Goal: Task Accomplishment & Management: Manage account settings

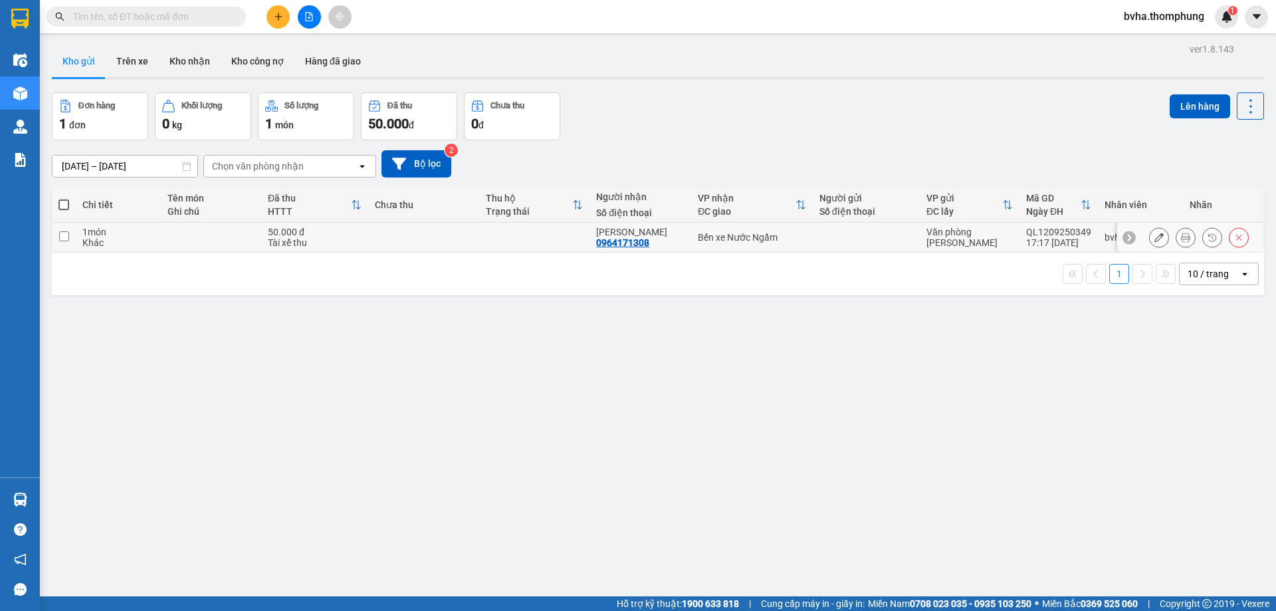
click at [1156, 238] on button at bounding box center [1159, 237] width 19 height 23
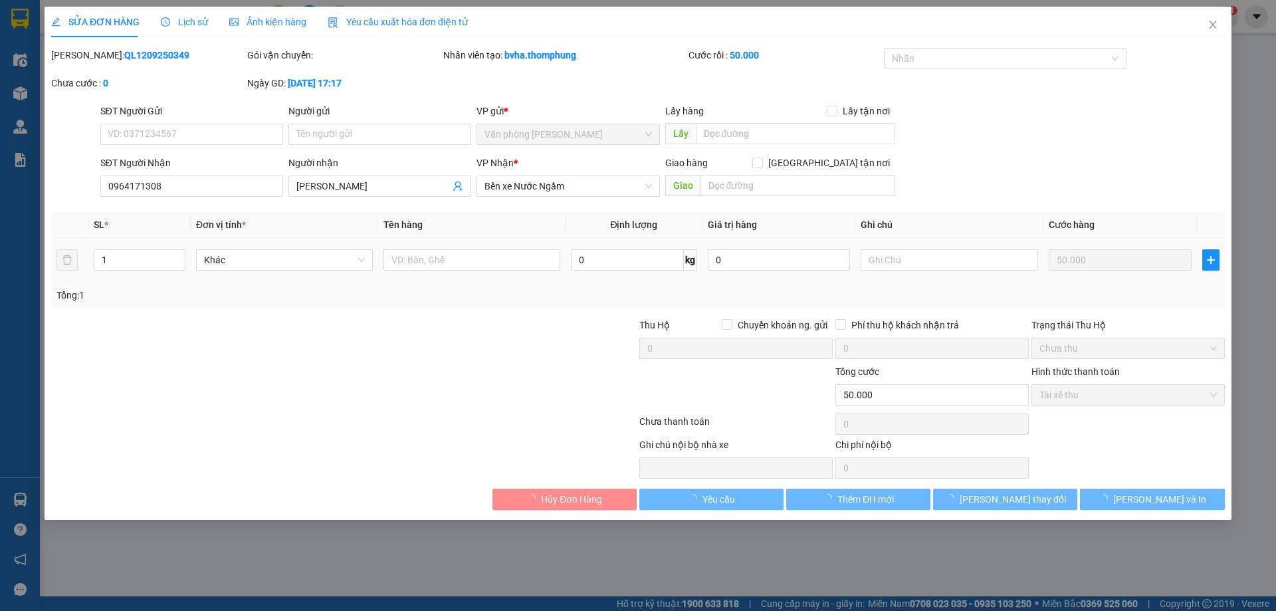
type input "0964171308"
type input "[PERSON_NAME]"
type input "50.000"
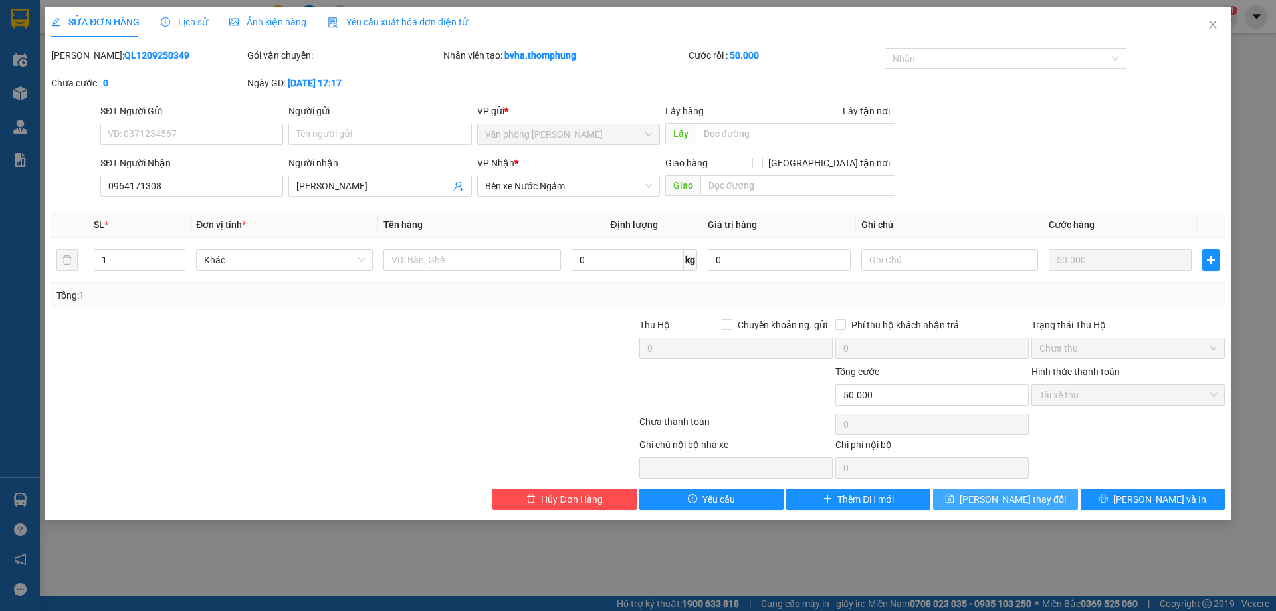
click at [994, 503] on span "[PERSON_NAME] thay đổi" at bounding box center [1013, 499] width 106 height 15
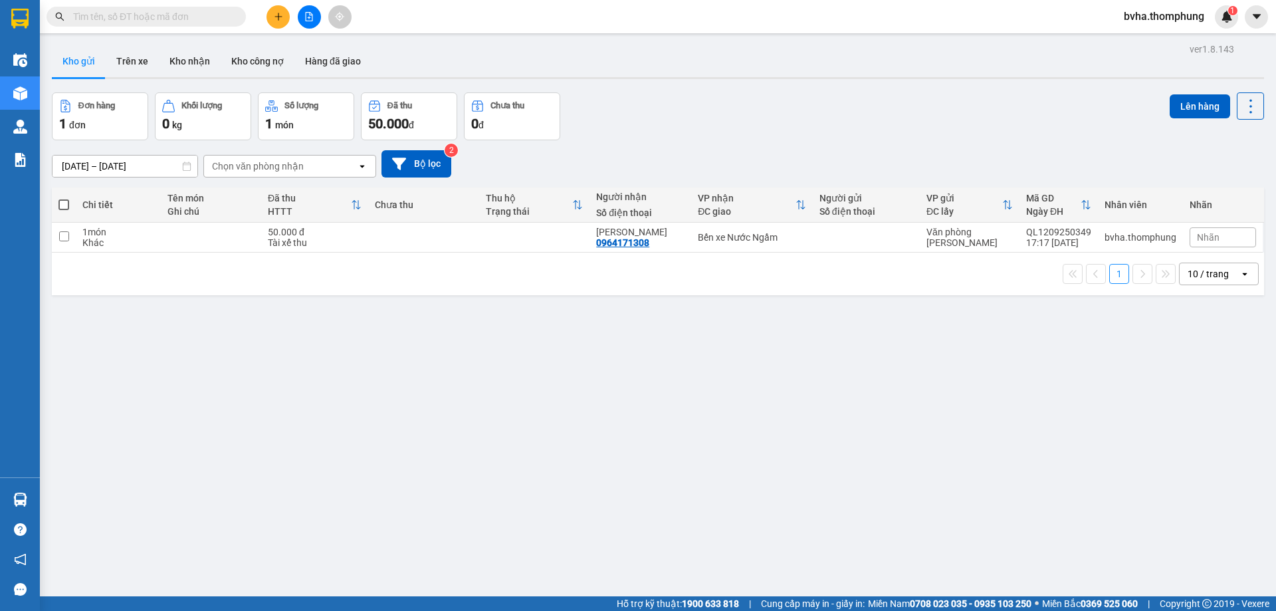
click at [300, 11] on button at bounding box center [309, 16] width 23 height 23
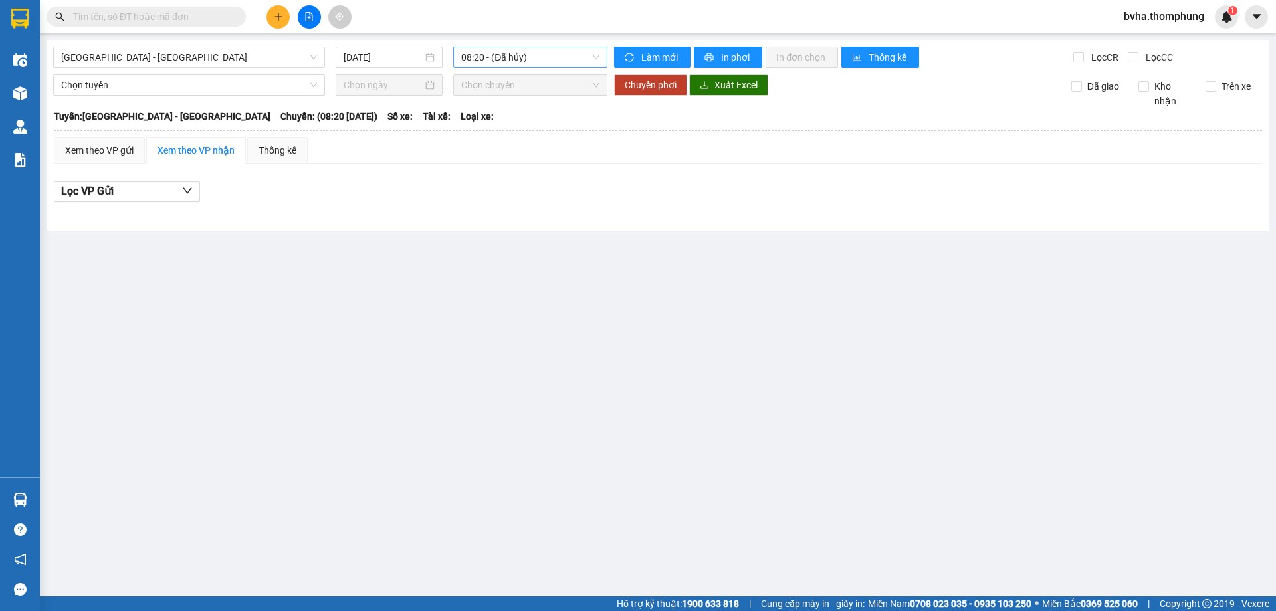
click at [548, 58] on span "08:20 - (Đã hủy)" at bounding box center [530, 57] width 138 height 20
click at [495, 122] on div "10:00" at bounding box center [513, 126] width 104 height 15
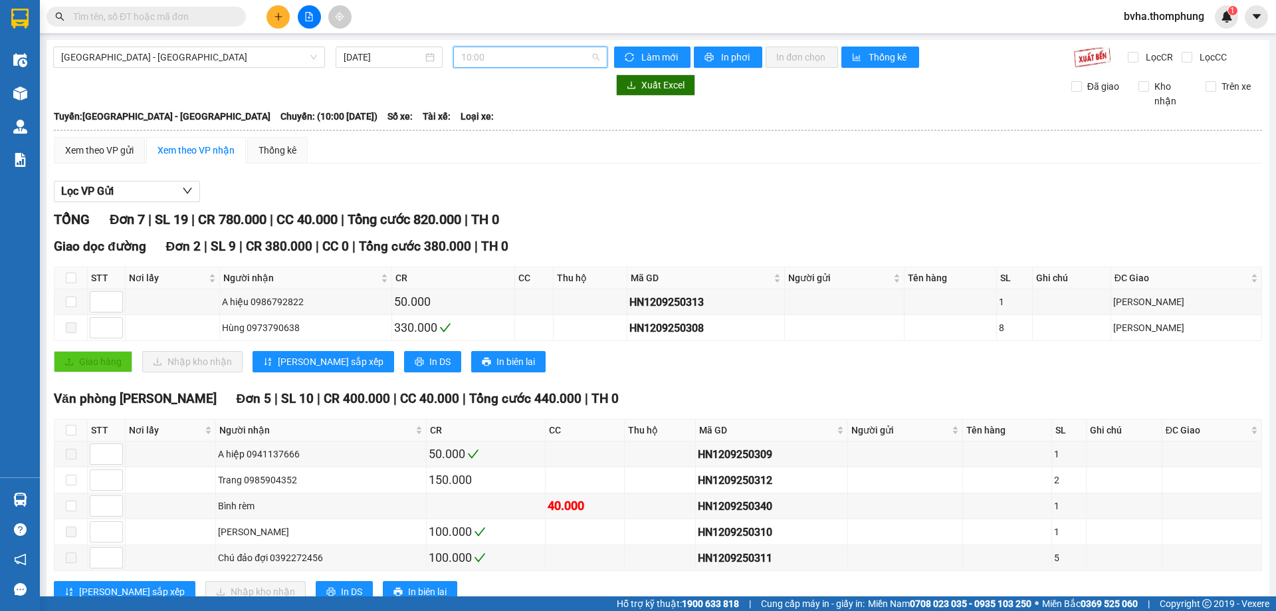
click at [530, 53] on span "10:00" at bounding box center [530, 57] width 138 height 20
click at [487, 146] on div "12:00" at bounding box center [510, 147] width 104 height 15
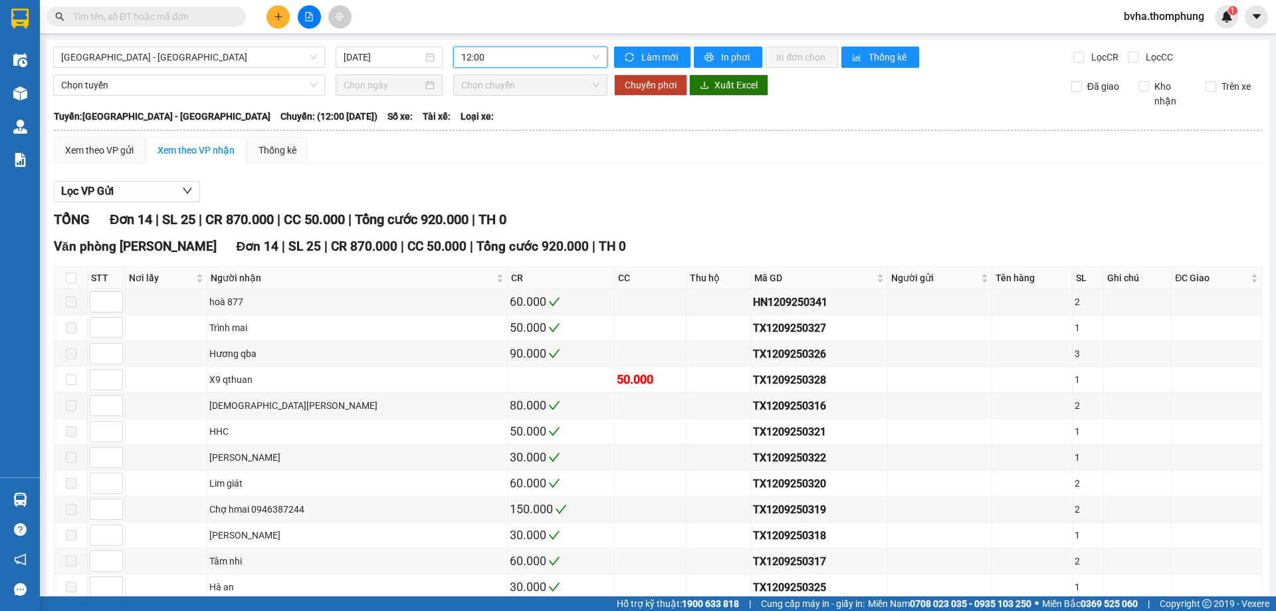
click at [523, 50] on span "12:00" at bounding box center [530, 57] width 138 height 20
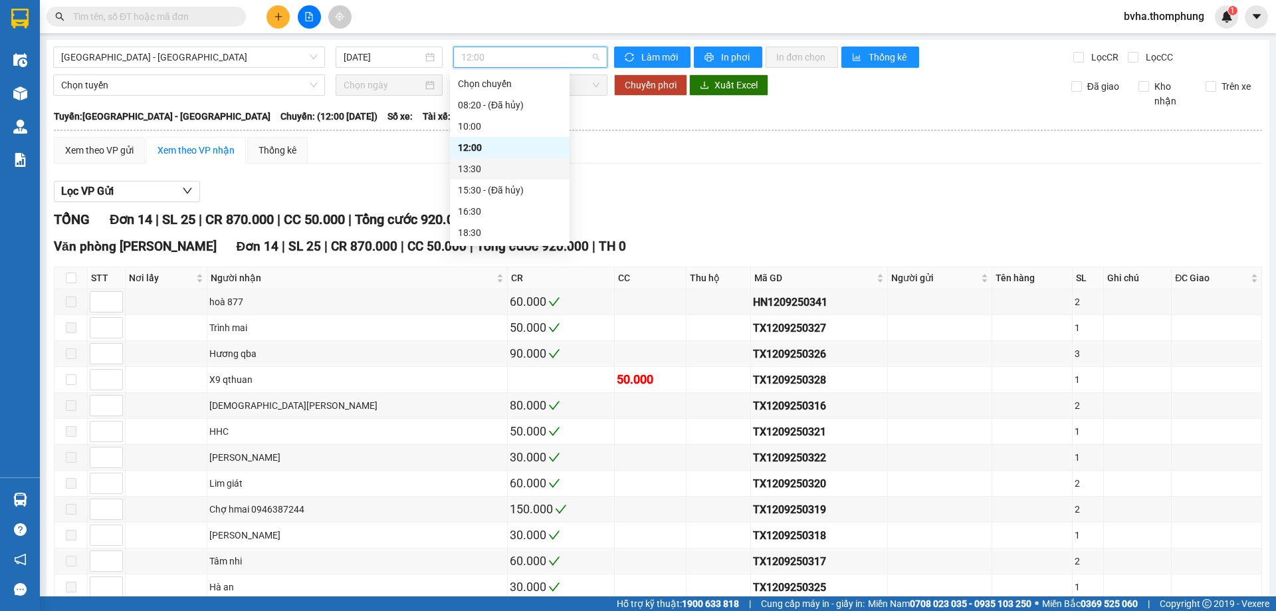
click at [485, 161] on div "13:30" at bounding box center [510, 168] width 120 height 21
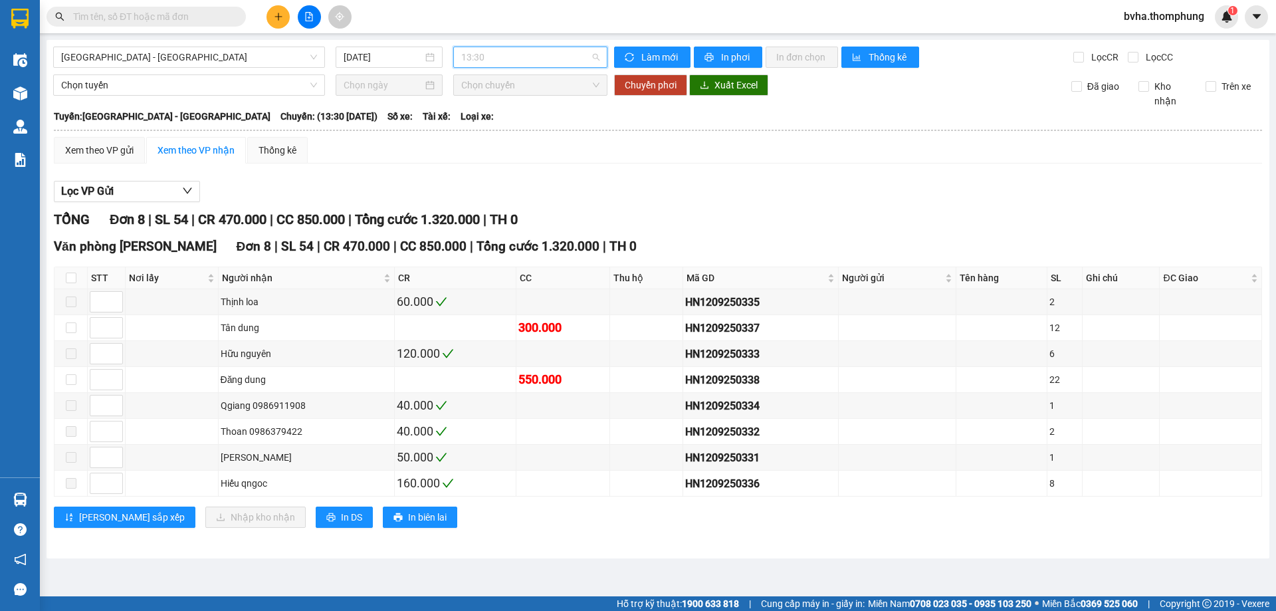
click at [524, 63] on span "13:30" at bounding box center [530, 57] width 138 height 20
click at [485, 211] on div "16:30" at bounding box center [513, 211] width 104 height 15
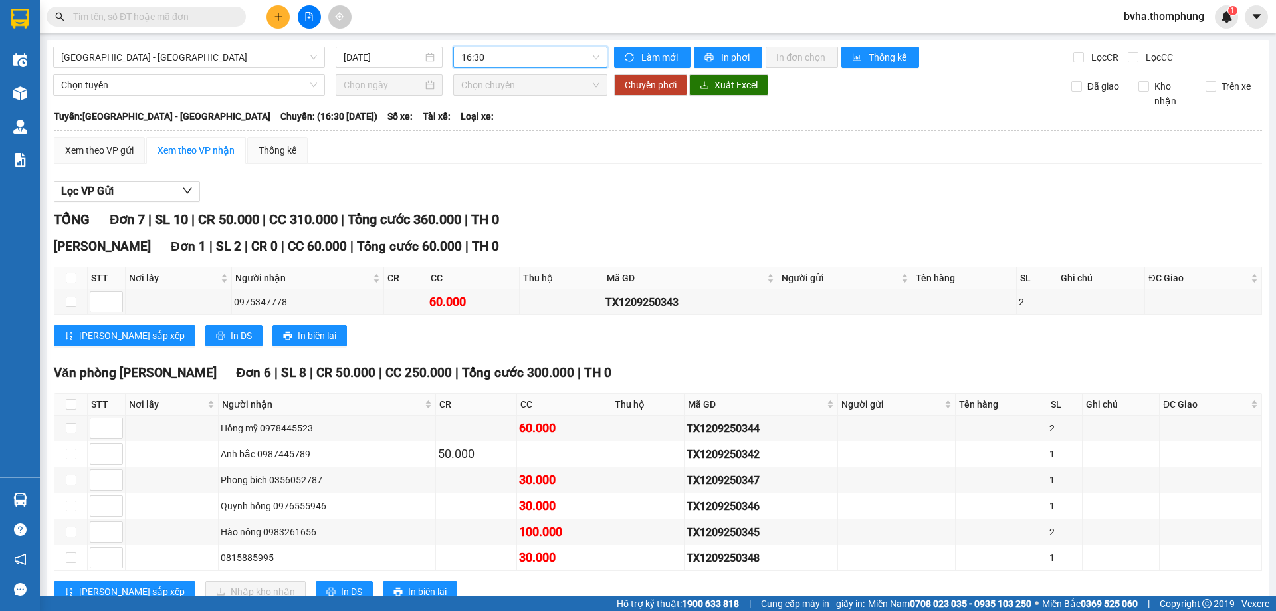
click at [510, 53] on span "16:30" at bounding box center [530, 57] width 138 height 20
click at [476, 229] on div "18:30" at bounding box center [510, 232] width 104 height 15
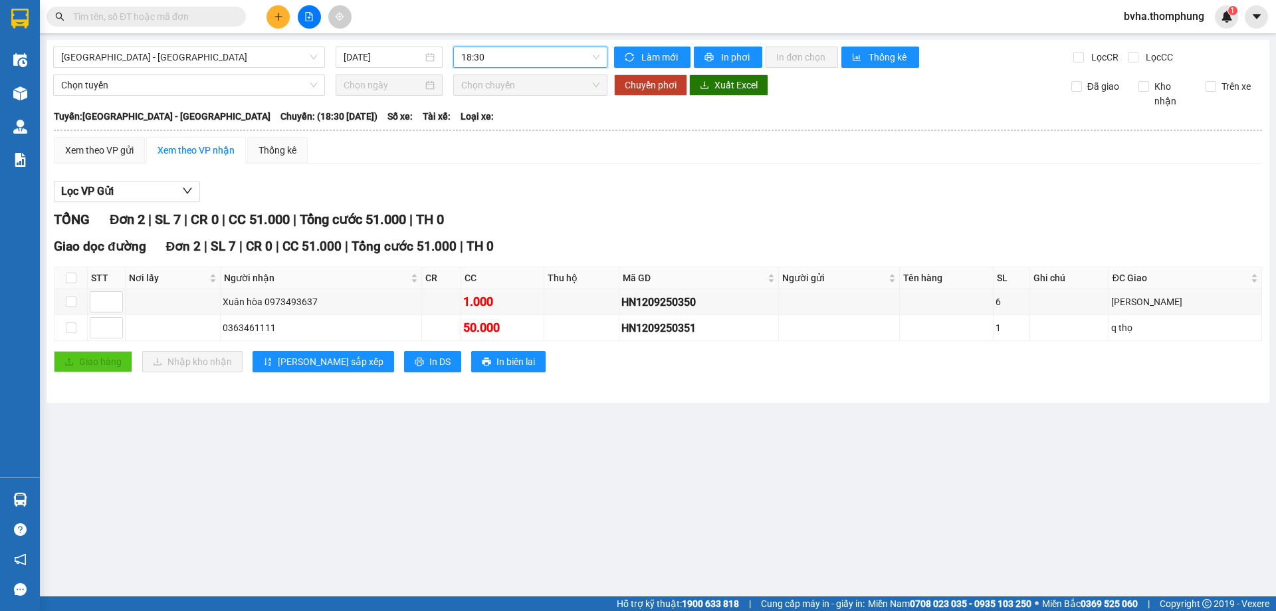
click at [561, 58] on span "18:30" at bounding box center [530, 57] width 138 height 20
click at [725, 143] on div "Xem theo VP gửi Xem theo VP nhận Thống kê" at bounding box center [658, 150] width 1208 height 27
click at [180, 16] on input "text" at bounding box center [151, 16] width 157 height 15
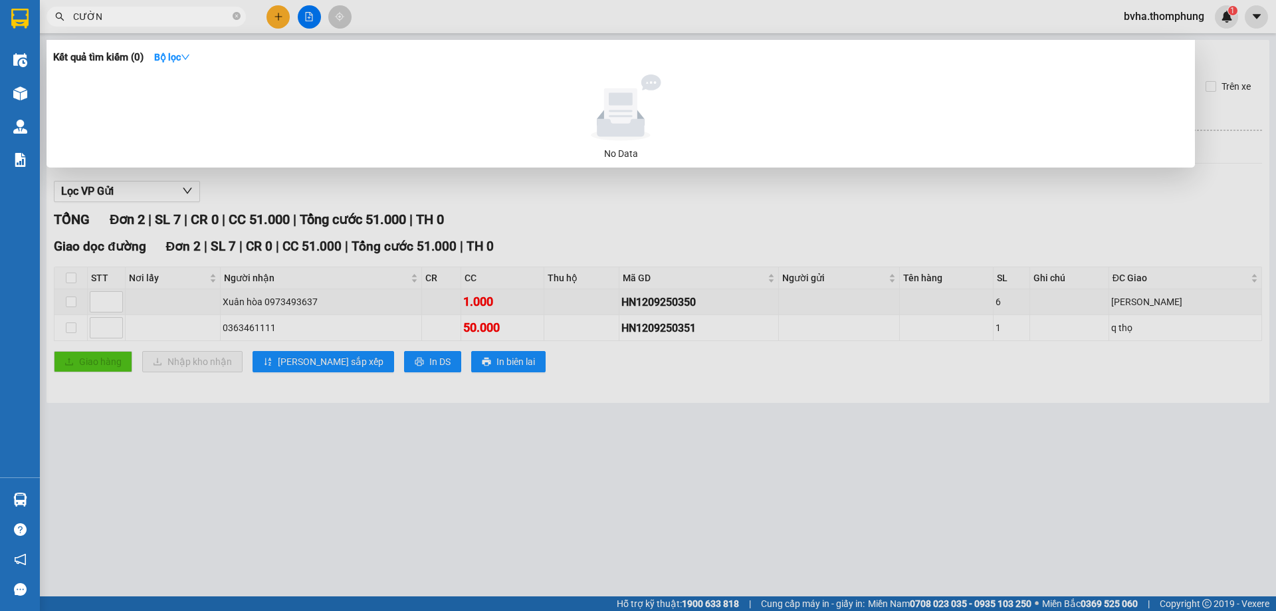
type input "CƯỜNG"
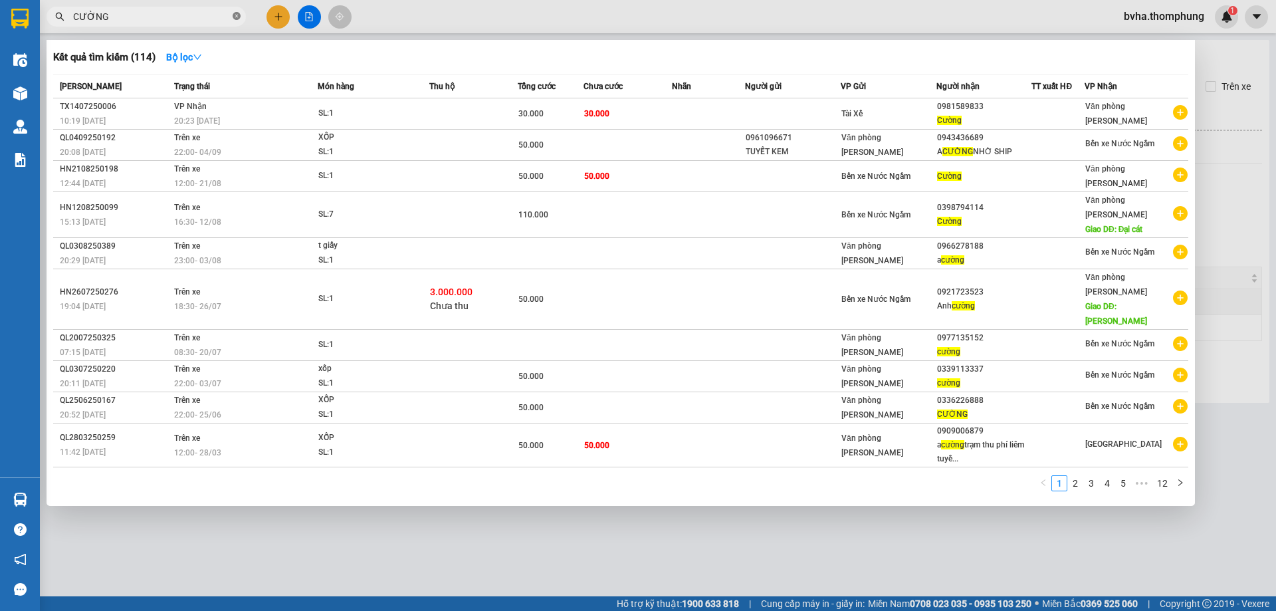
click at [239, 17] on icon "close-circle" at bounding box center [237, 16] width 8 height 8
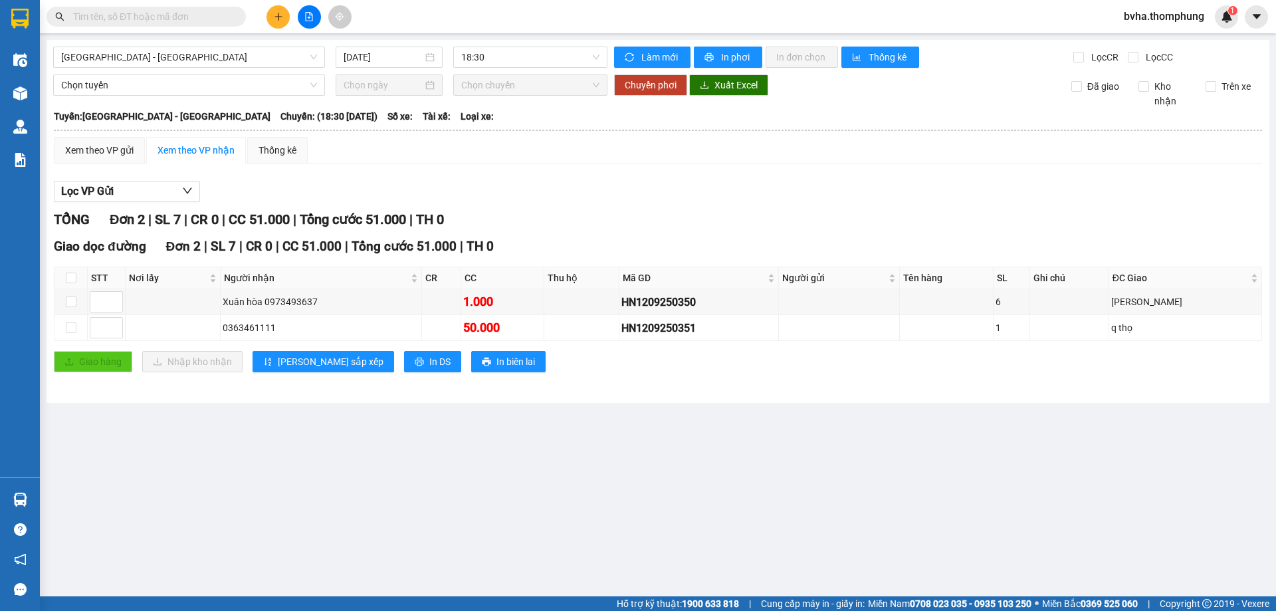
click at [522, 17] on div "Kết quả tìm kiếm ( 114 ) Bộ lọc Mã ĐH Trạng thái Món hàng Thu hộ Tổng cước Chưa…" at bounding box center [638, 16] width 1276 height 33
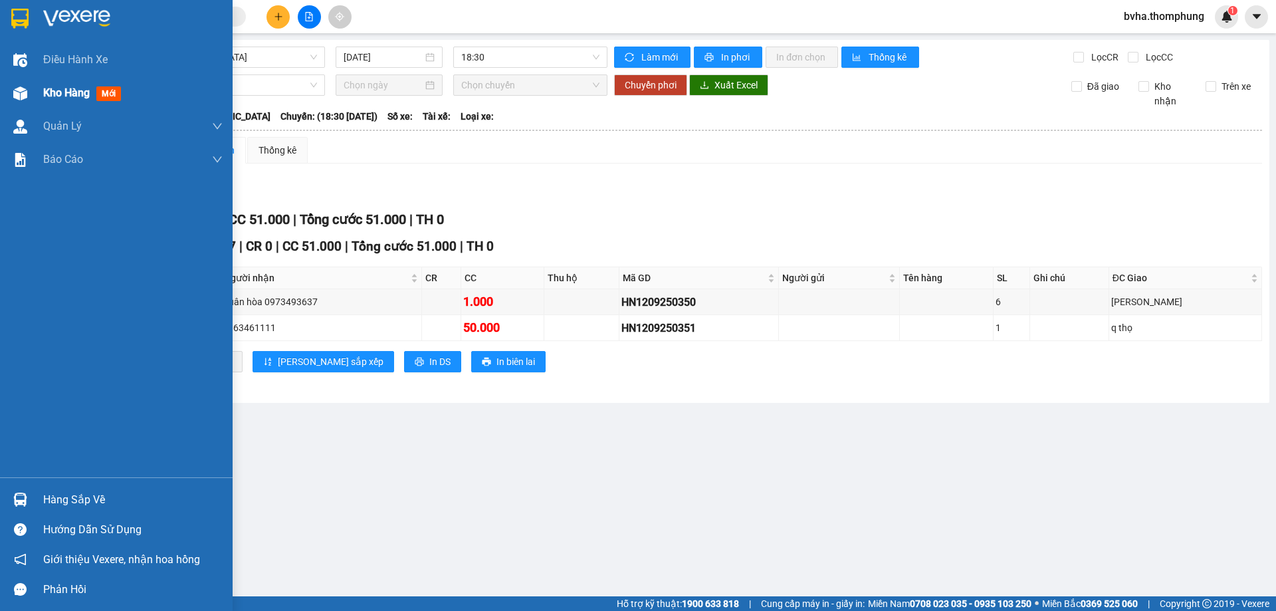
click at [49, 86] on span "Kho hàng" at bounding box center [66, 92] width 47 height 13
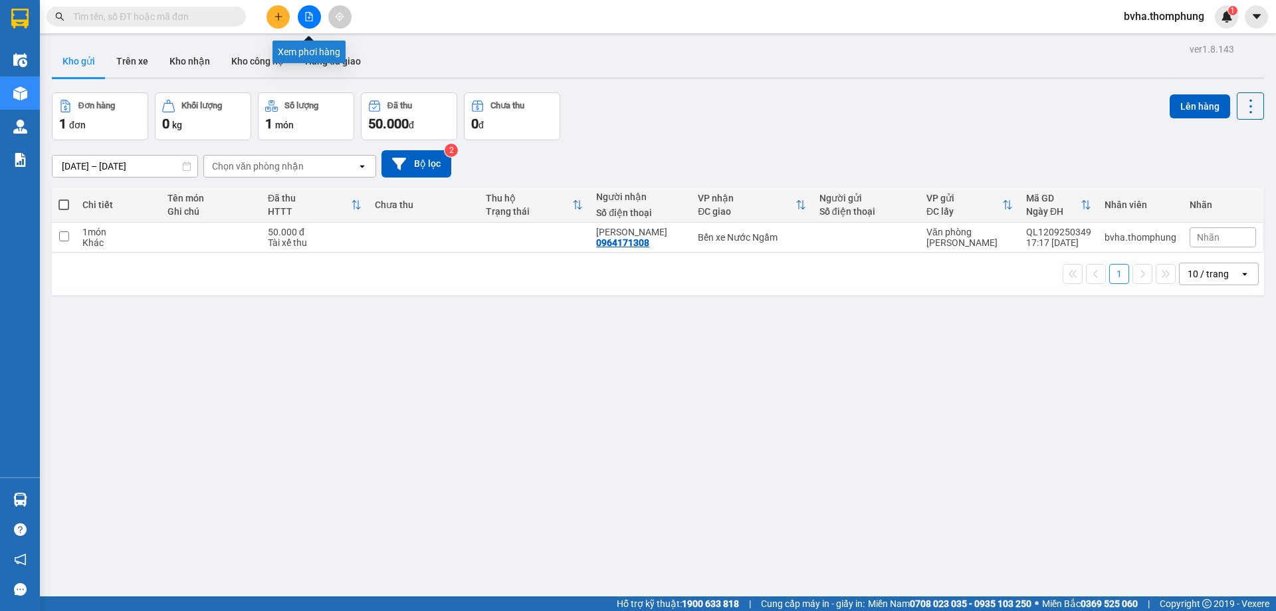
click at [306, 16] on icon "file-add" at bounding box center [309, 16] width 7 height 9
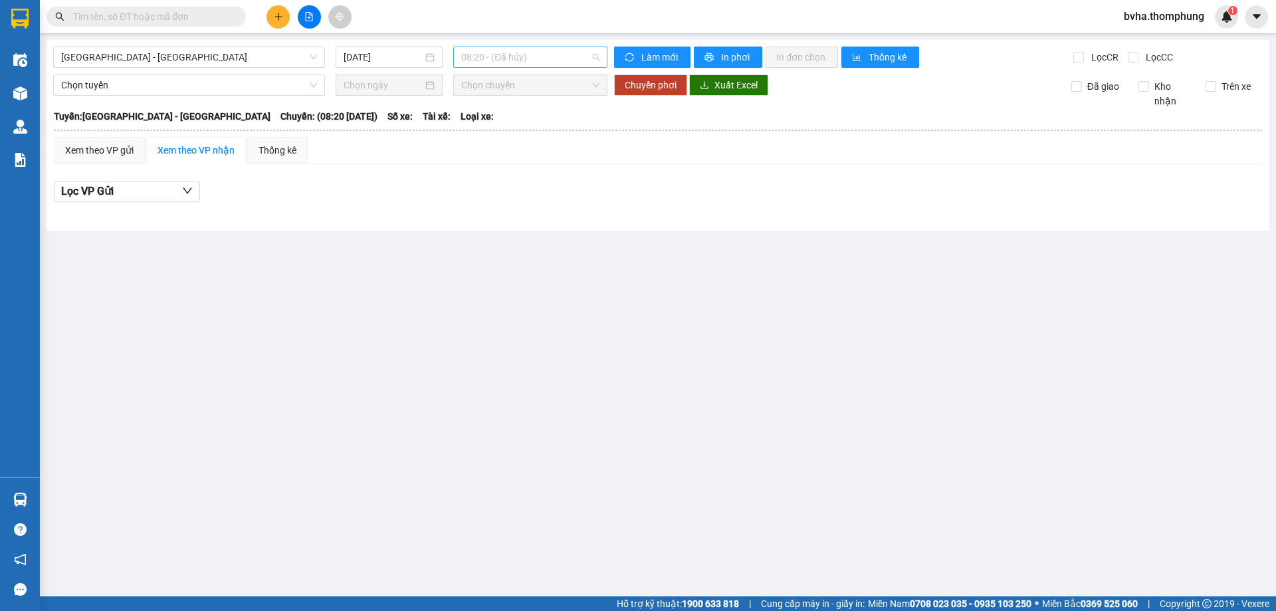
click at [558, 54] on span "08:20 - (Đã hủy)" at bounding box center [530, 57] width 138 height 20
click at [490, 152] on div "12:00" at bounding box center [513, 147] width 104 height 15
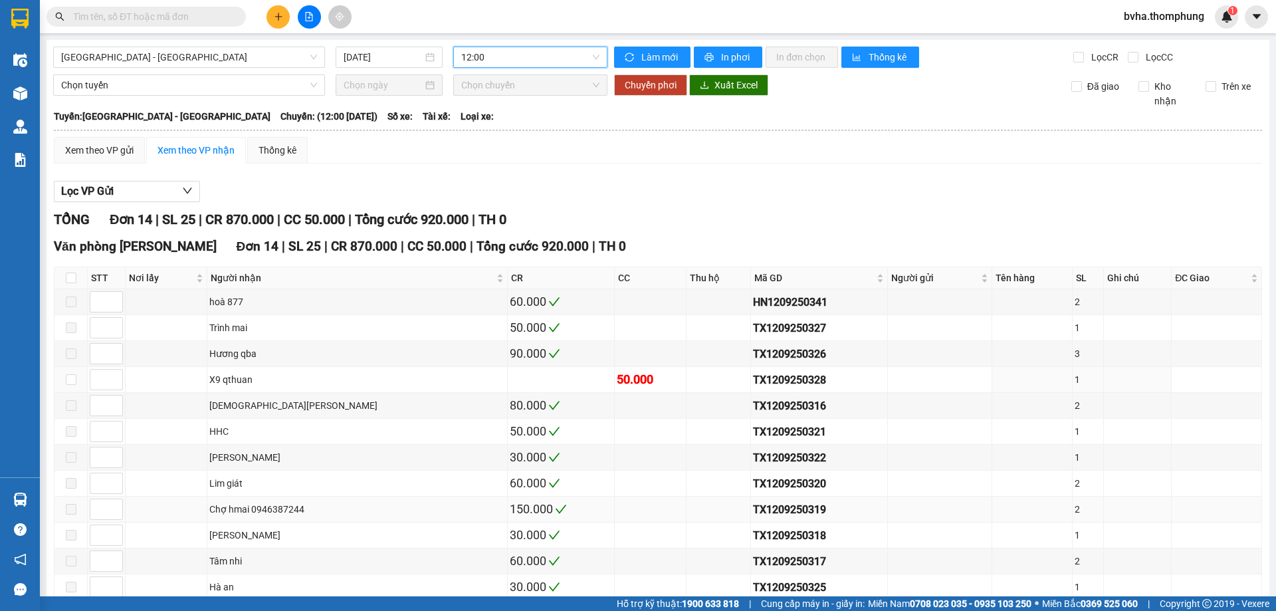
scroll to position [124, 0]
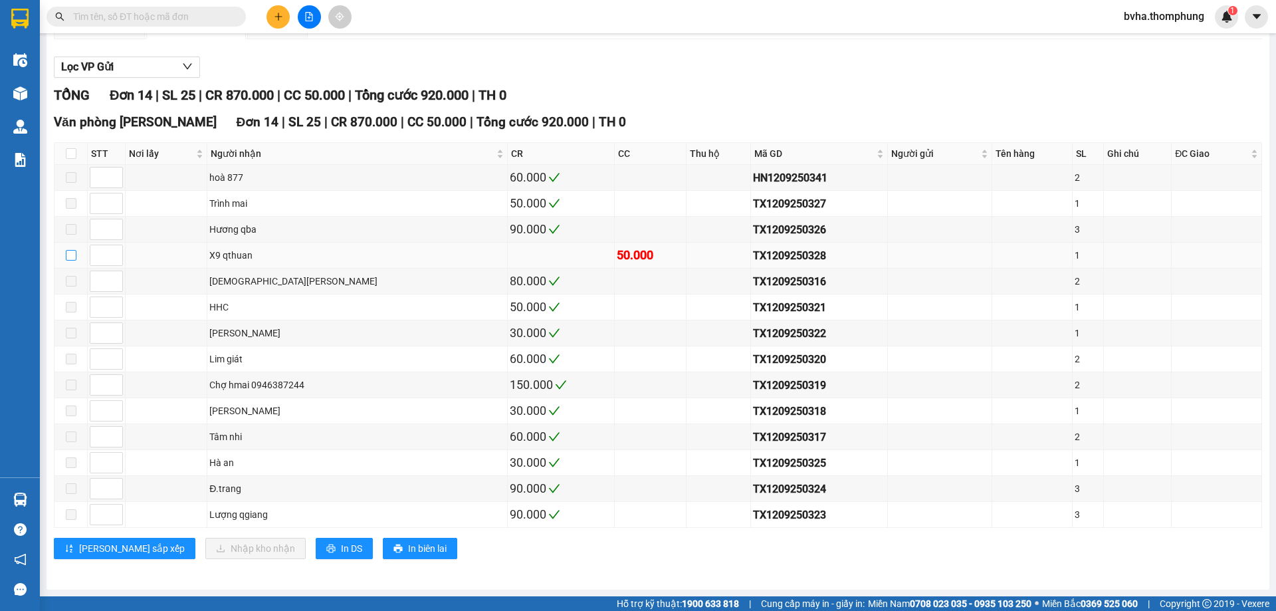
click at [74, 260] on input "checkbox" at bounding box center [71, 255] width 11 height 11
checkbox input "true"
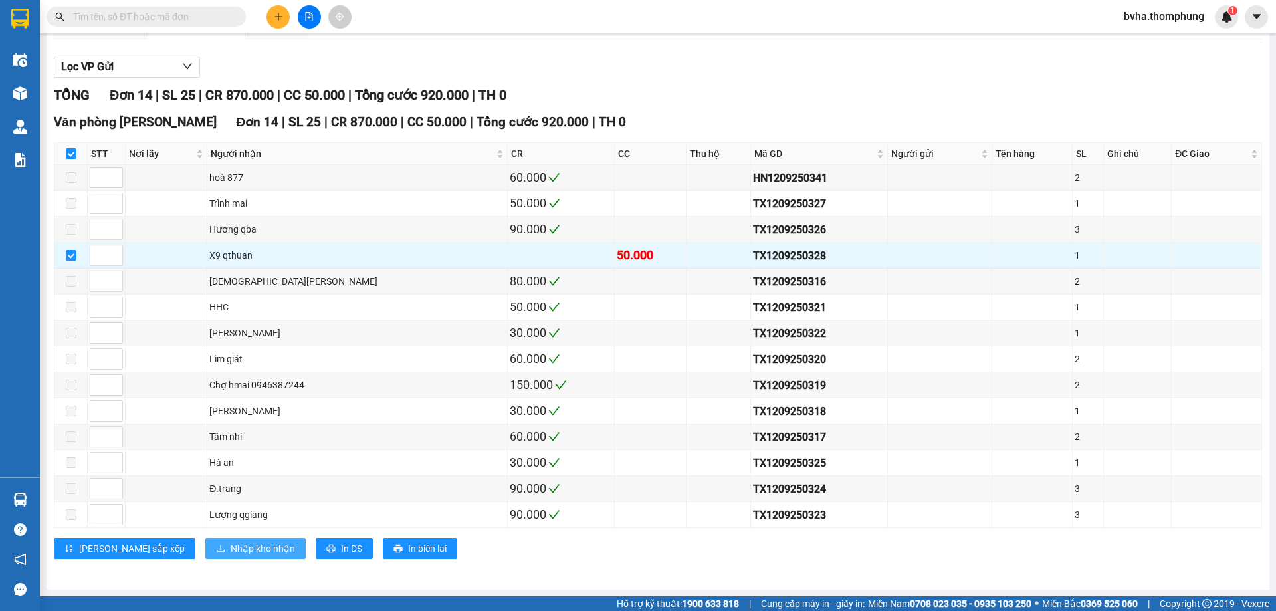
click at [231, 549] on span "Nhập kho nhận" at bounding box center [263, 548] width 64 height 15
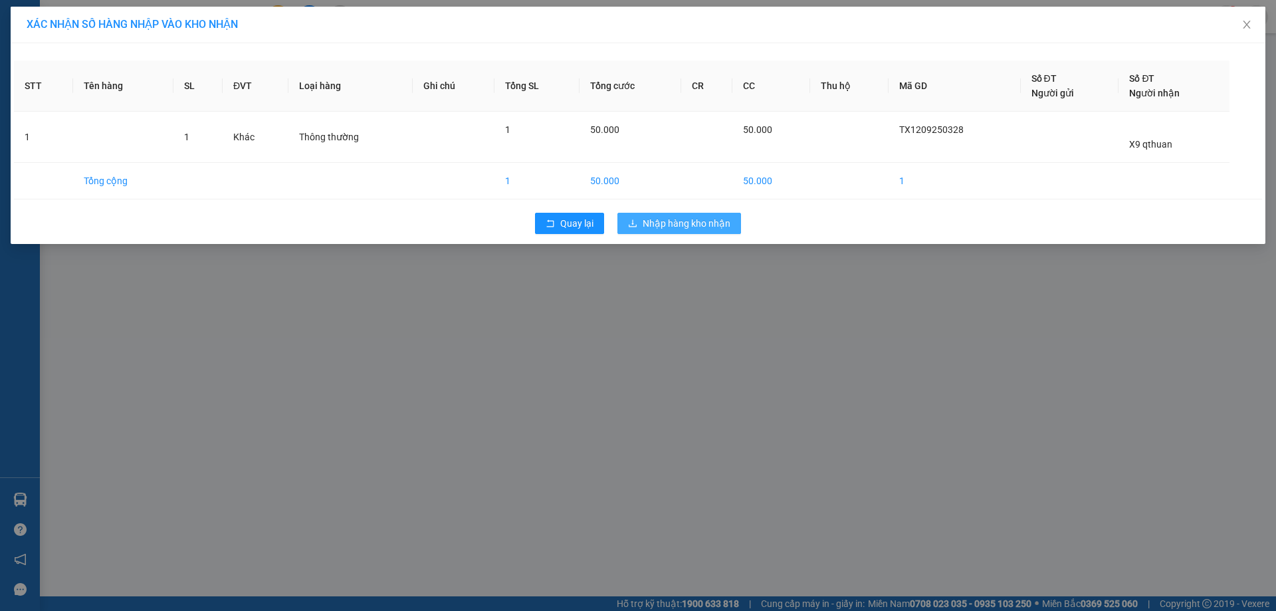
click at [689, 225] on span "Nhập hàng kho nhận" at bounding box center [687, 223] width 88 height 15
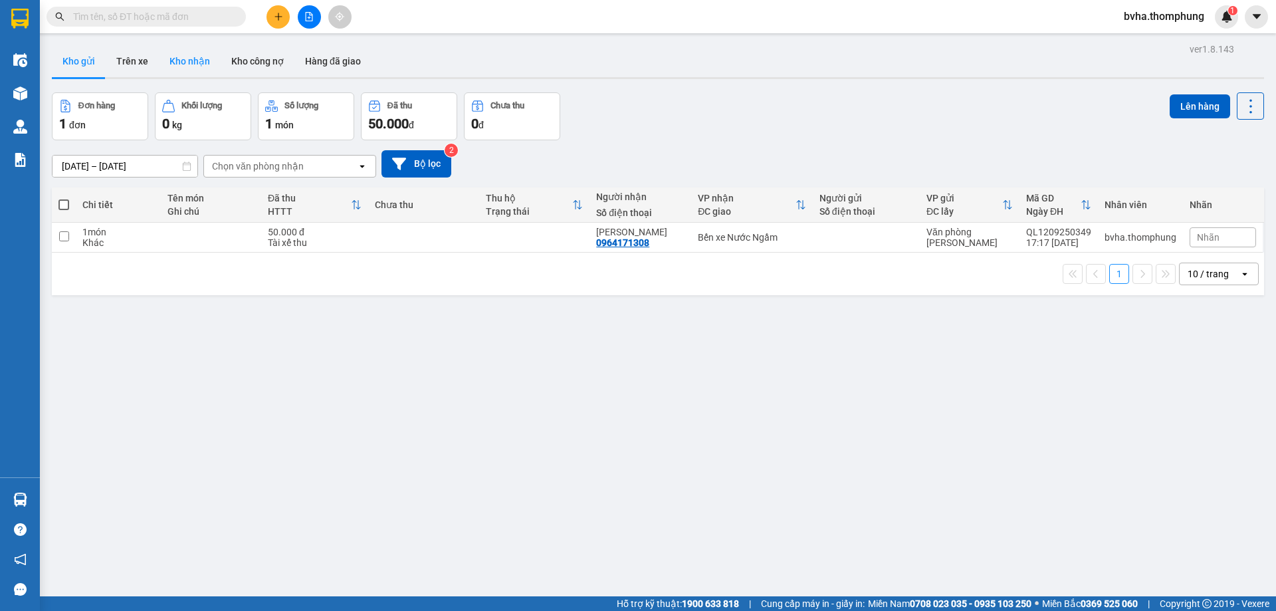
click at [170, 60] on button "Kho nhận" at bounding box center [190, 61] width 62 height 32
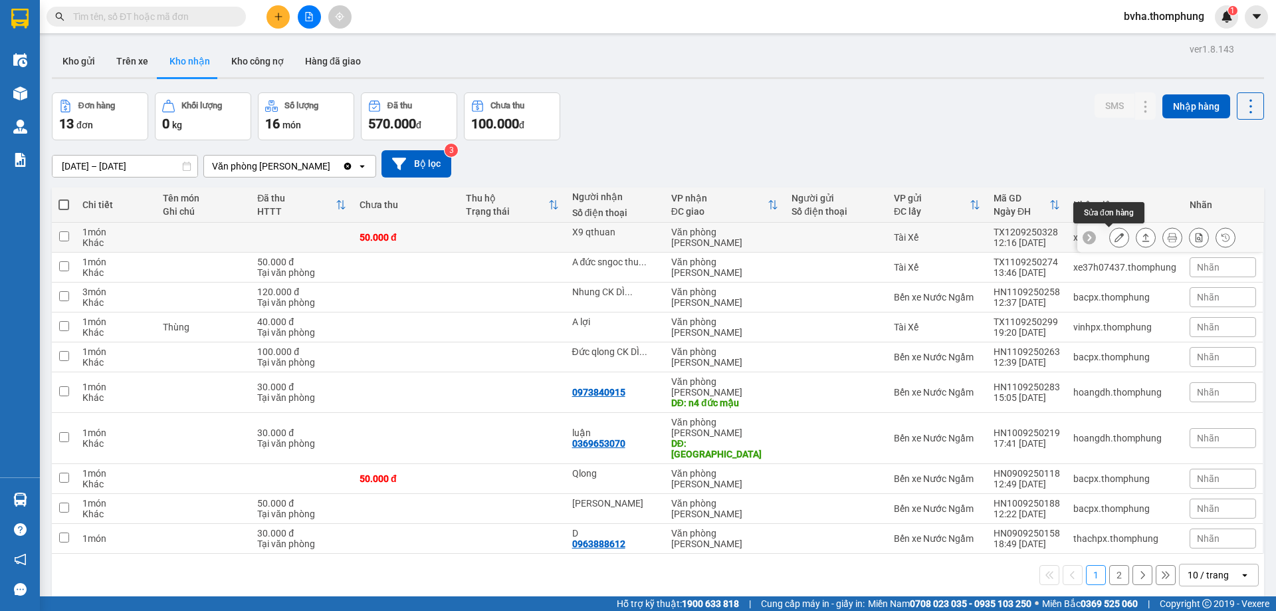
click at [1110, 242] on button at bounding box center [1119, 237] width 19 height 23
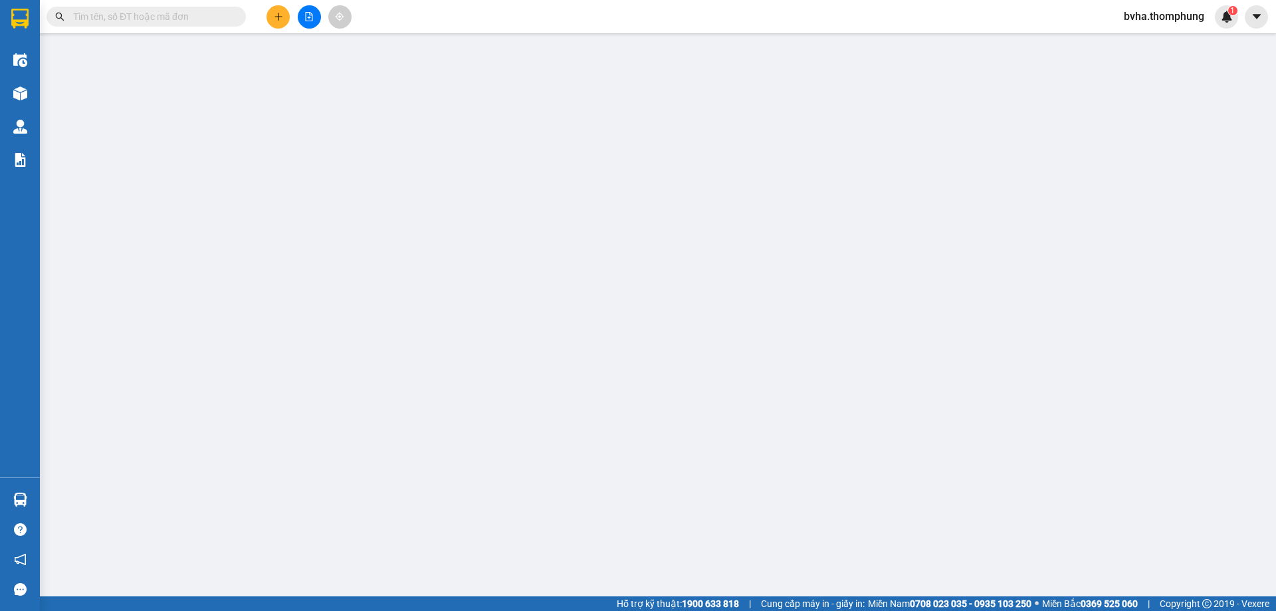
type input "X9 qthuan"
type input "50.000"
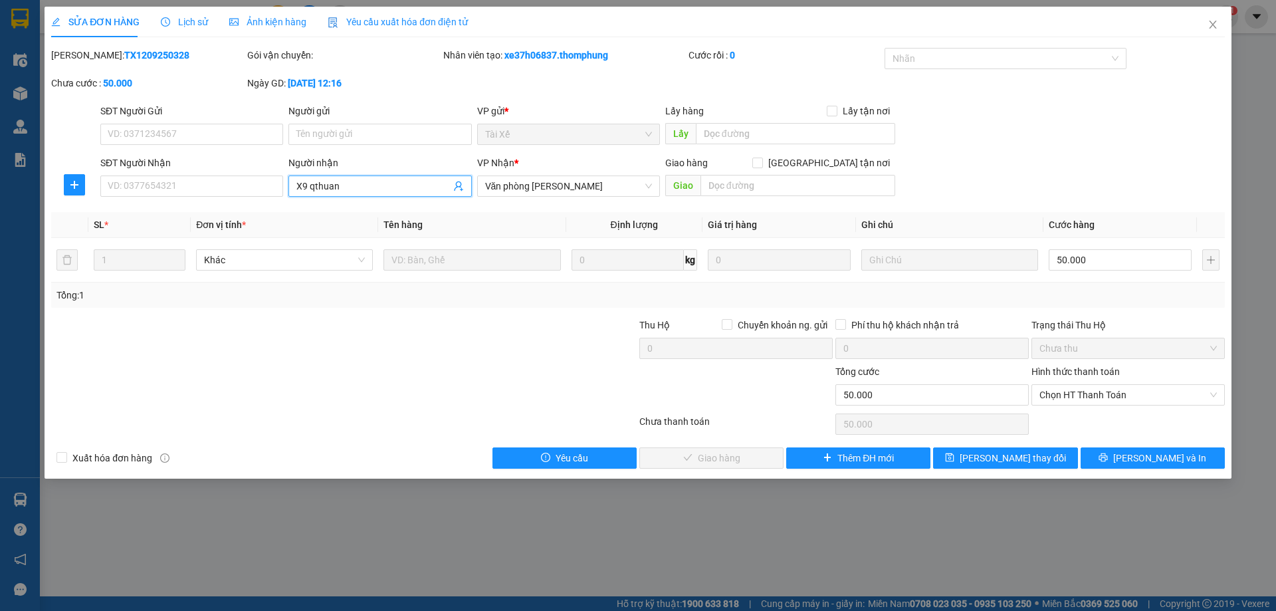
click at [380, 179] on input "X9 qthuan" at bounding box center [373, 186] width 154 height 15
click at [1101, 399] on span "Chọn HT Thanh Toán" at bounding box center [1128, 395] width 177 height 20
type input "X9 qthuan ĐÃ CK DÌ PHỤNG"
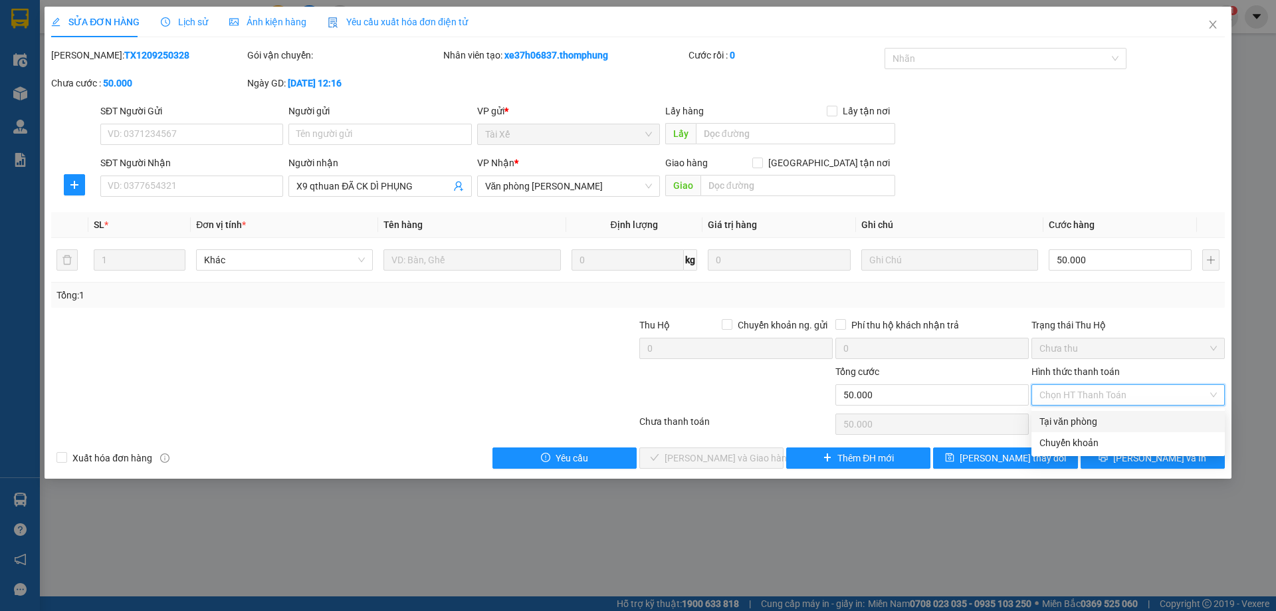
click at [1085, 423] on div "Tại văn phòng" at bounding box center [1128, 421] width 177 height 15
type input "0"
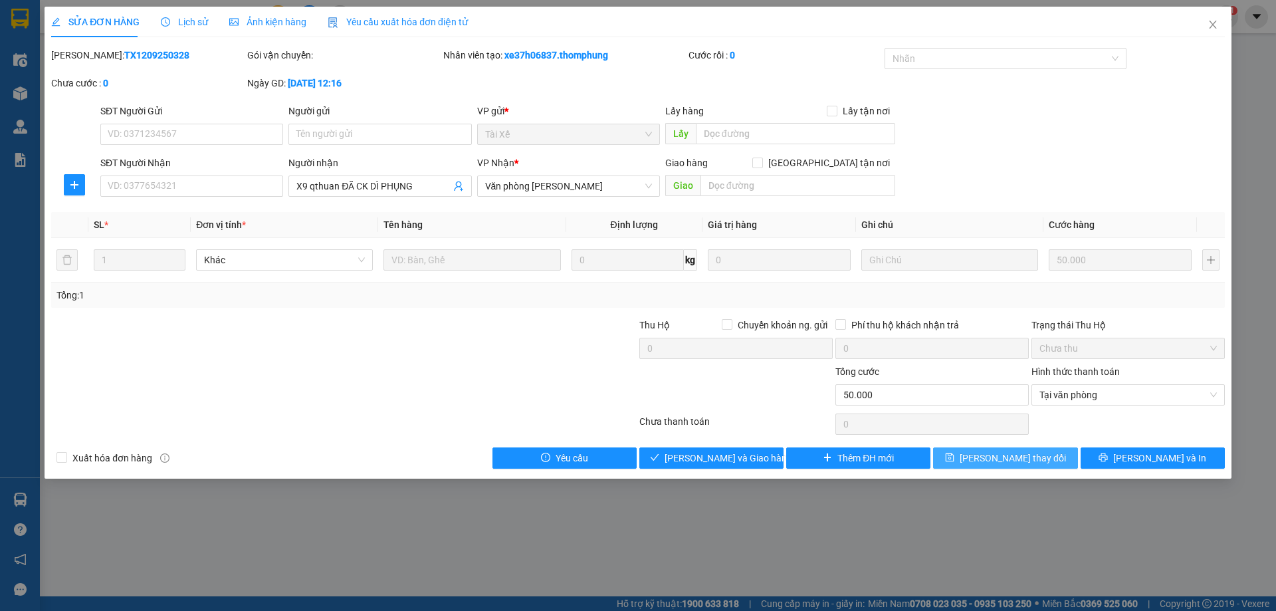
click at [998, 461] on span "[PERSON_NAME] thay đổi" at bounding box center [1013, 458] width 106 height 15
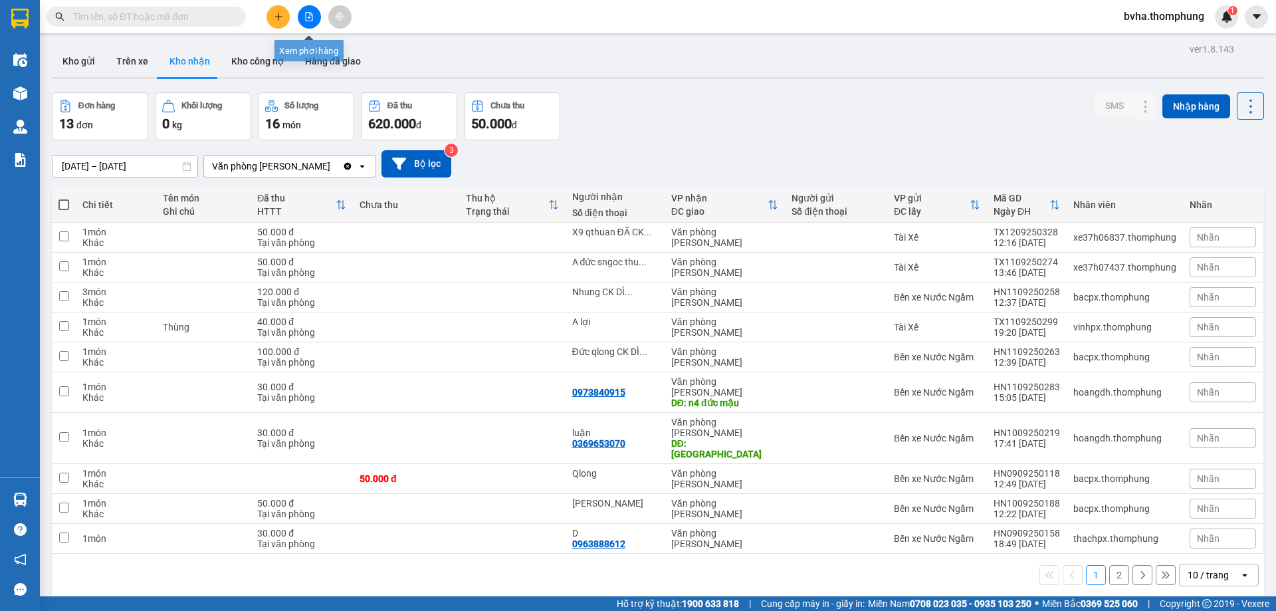
click at [302, 20] on button at bounding box center [309, 16] width 23 height 23
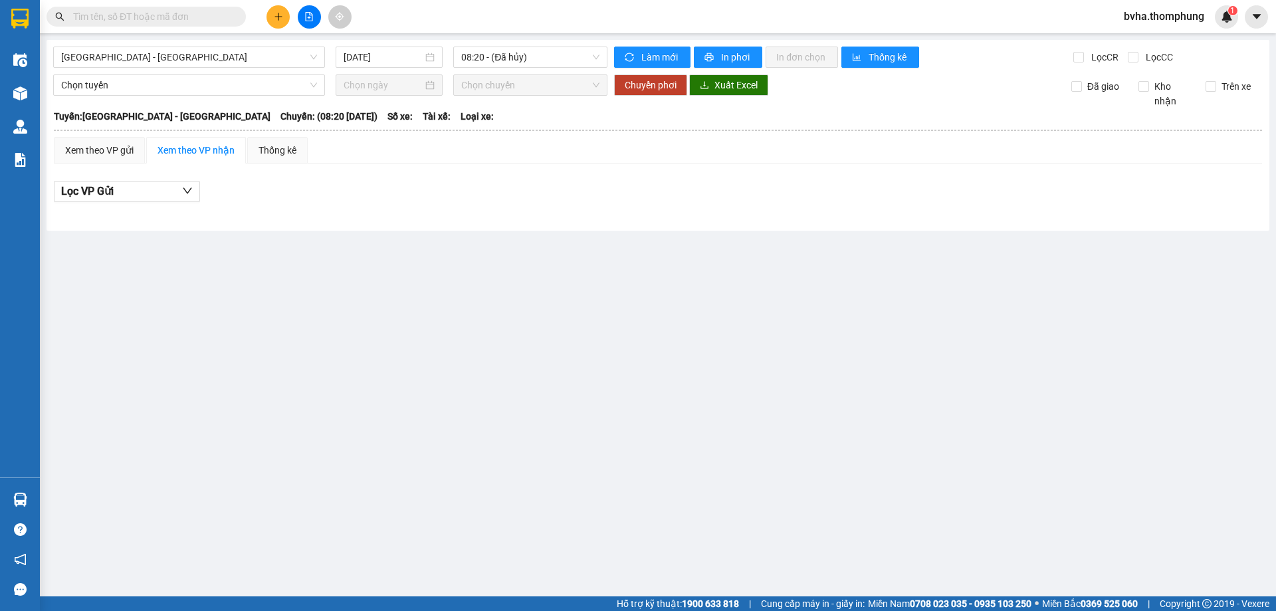
click at [579, 43] on div "[GEOGRAPHIC_DATA] - [GEOGRAPHIC_DATA] [DATE] 08:20 - ([GEOGRAPHIC_DATA]) Làm mớ…" at bounding box center [658, 135] width 1223 height 191
click at [560, 53] on span "08:20 - (Đã hủy)" at bounding box center [530, 57] width 138 height 20
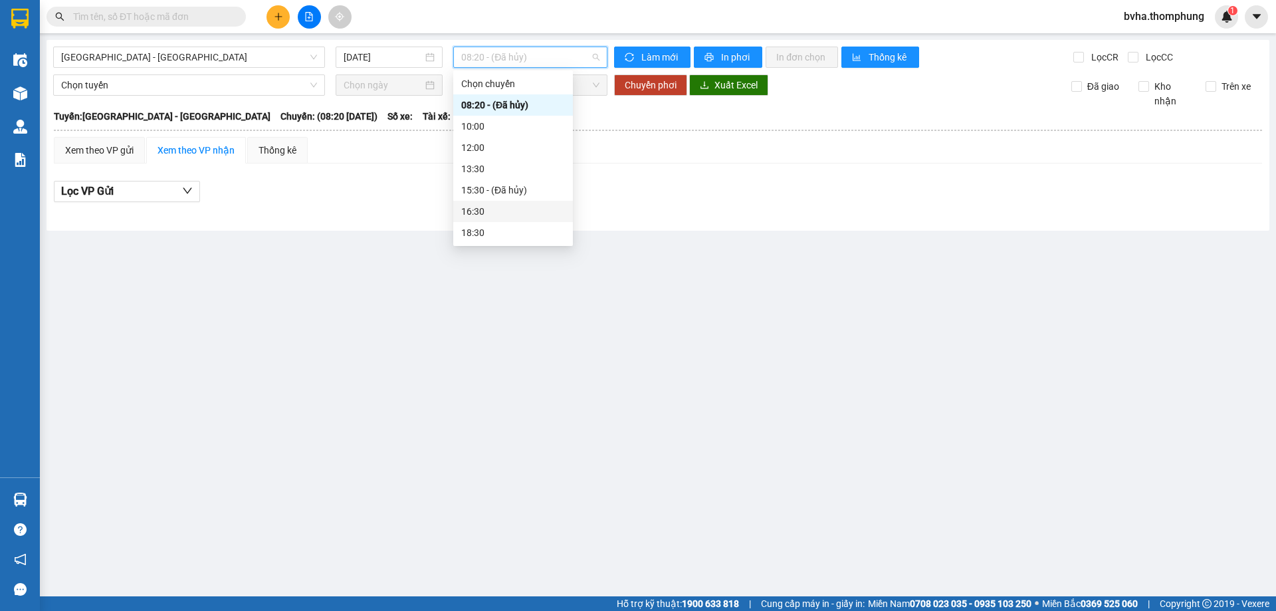
click at [503, 211] on div "16:30" at bounding box center [513, 211] width 104 height 15
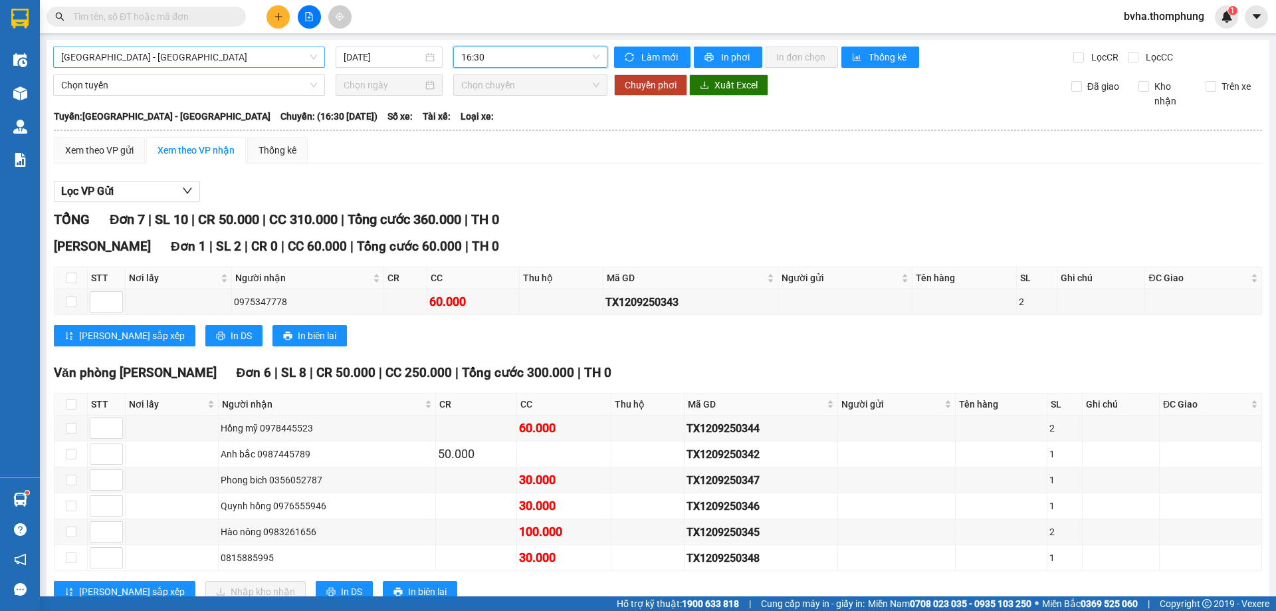
click at [217, 52] on span "[GEOGRAPHIC_DATA] - [GEOGRAPHIC_DATA]" at bounding box center [189, 57] width 256 height 20
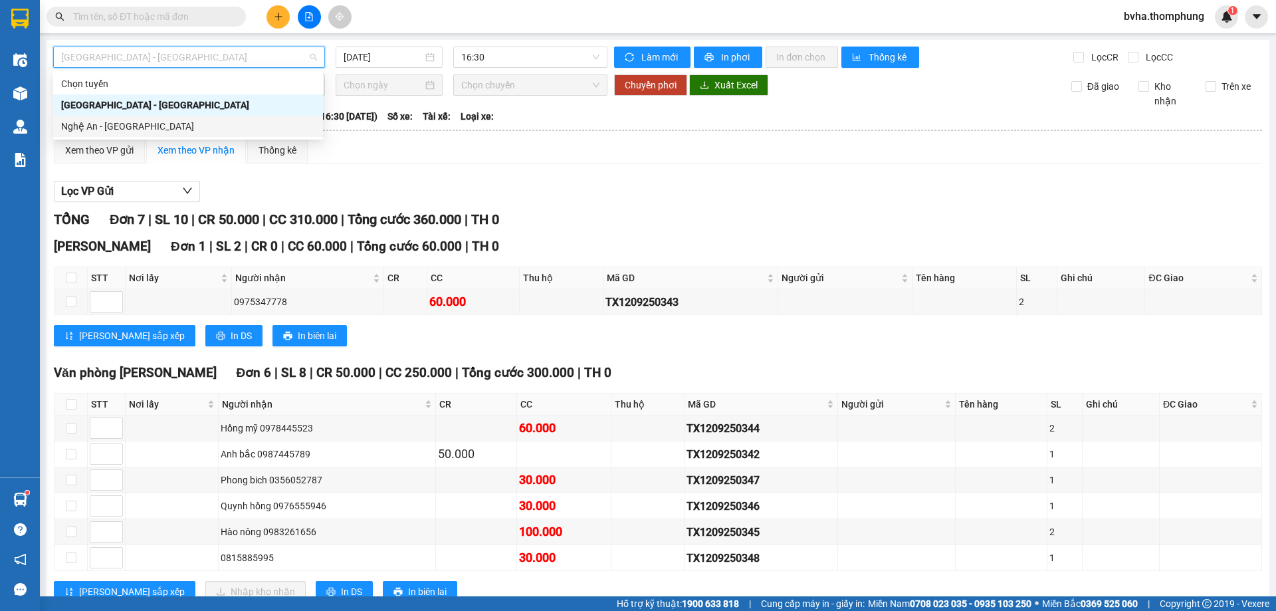
click at [134, 126] on div "Nghệ An - [GEOGRAPHIC_DATA]" at bounding box center [188, 126] width 254 height 15
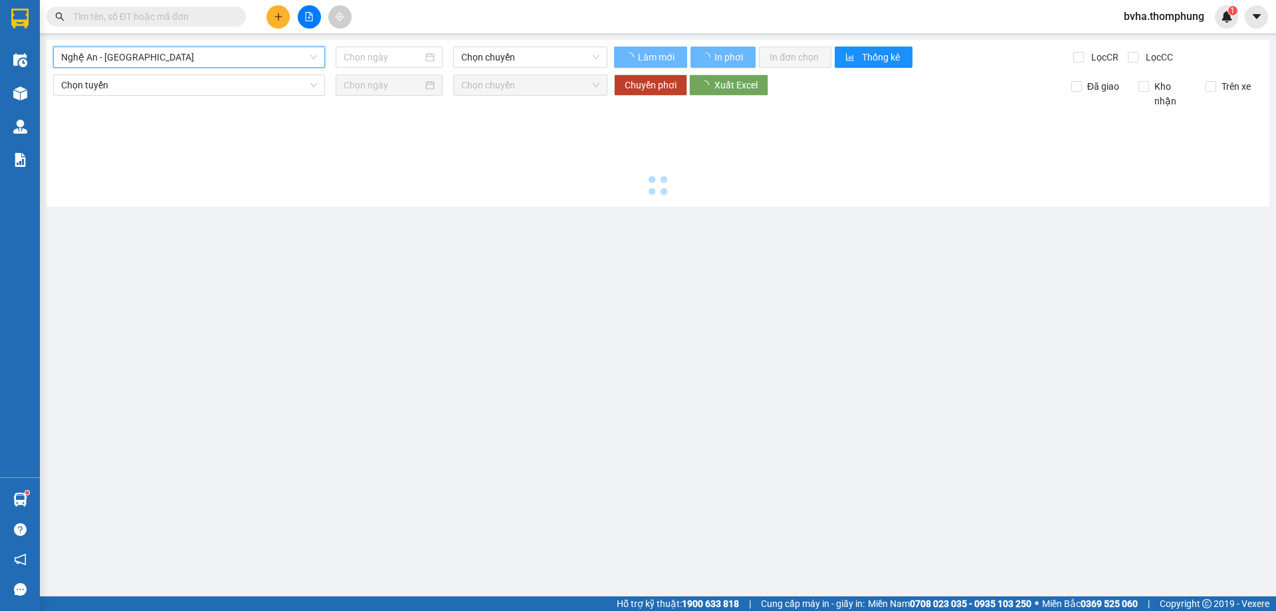
type input "[DATE]"
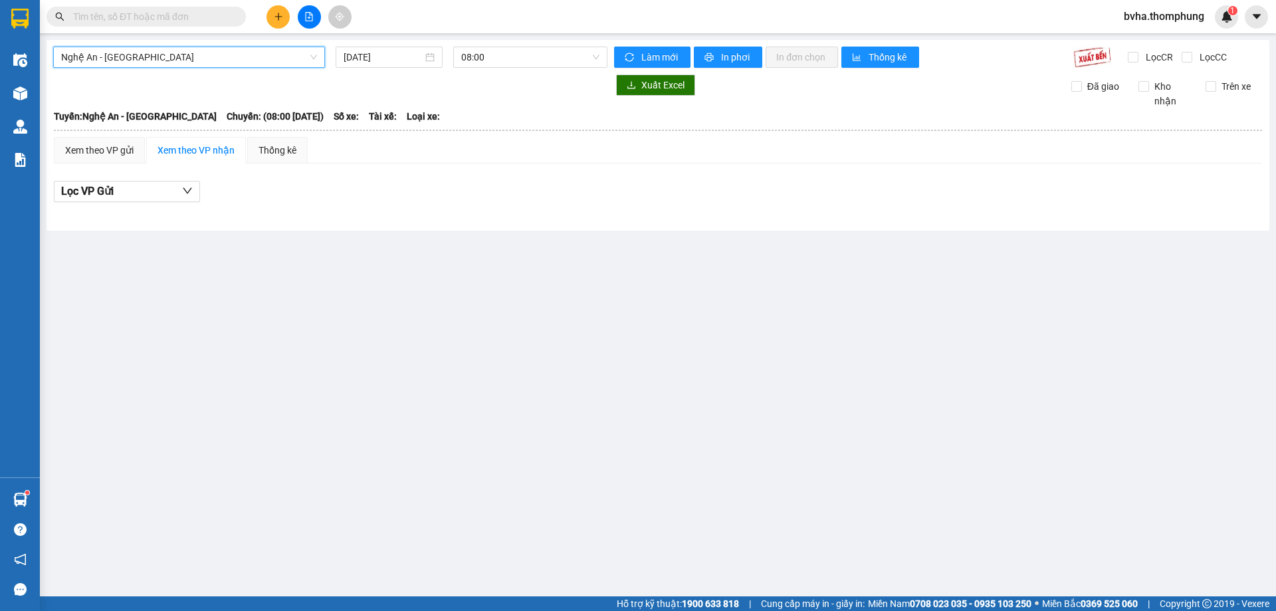
click at [314, 15] on button at bounding box center [309, 16] width 23 height 23
click at [301, 55] on span "Nghệ An - [GEOGRAPHIC_DATA]" at bounding box center [189, 57] width 256 height 20
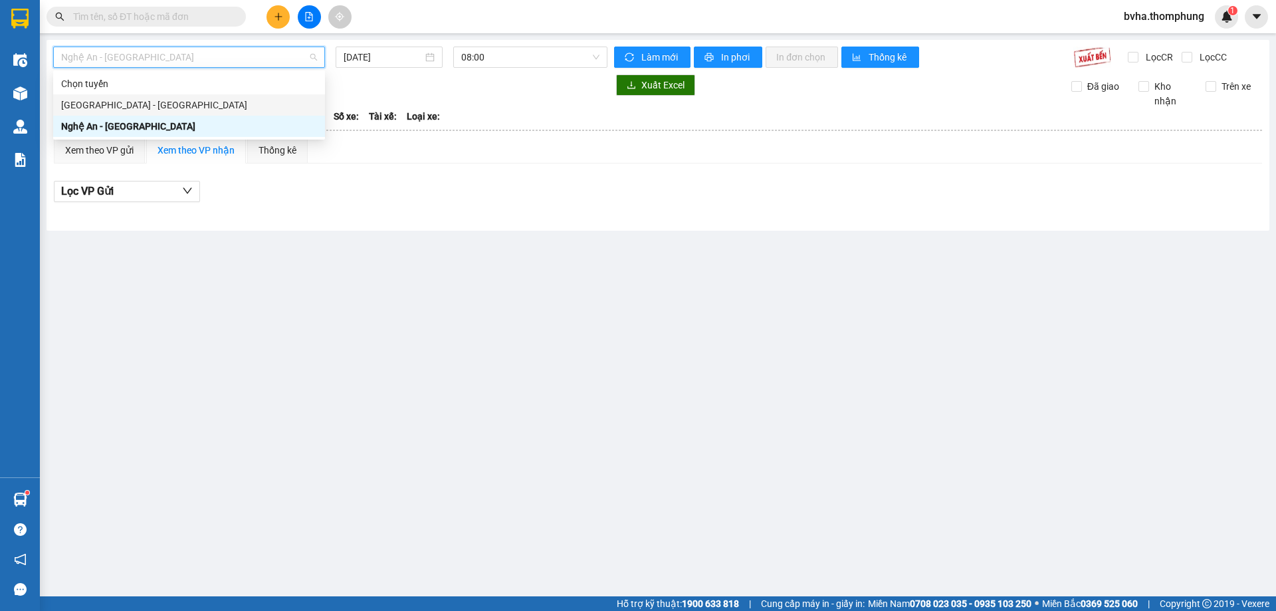
click at [147, 106] on div "[GEOGRAPHIC_DATA] - [GEOGRAPHIC_DATA]" at bounding box center [189, 105] width 256 height 15
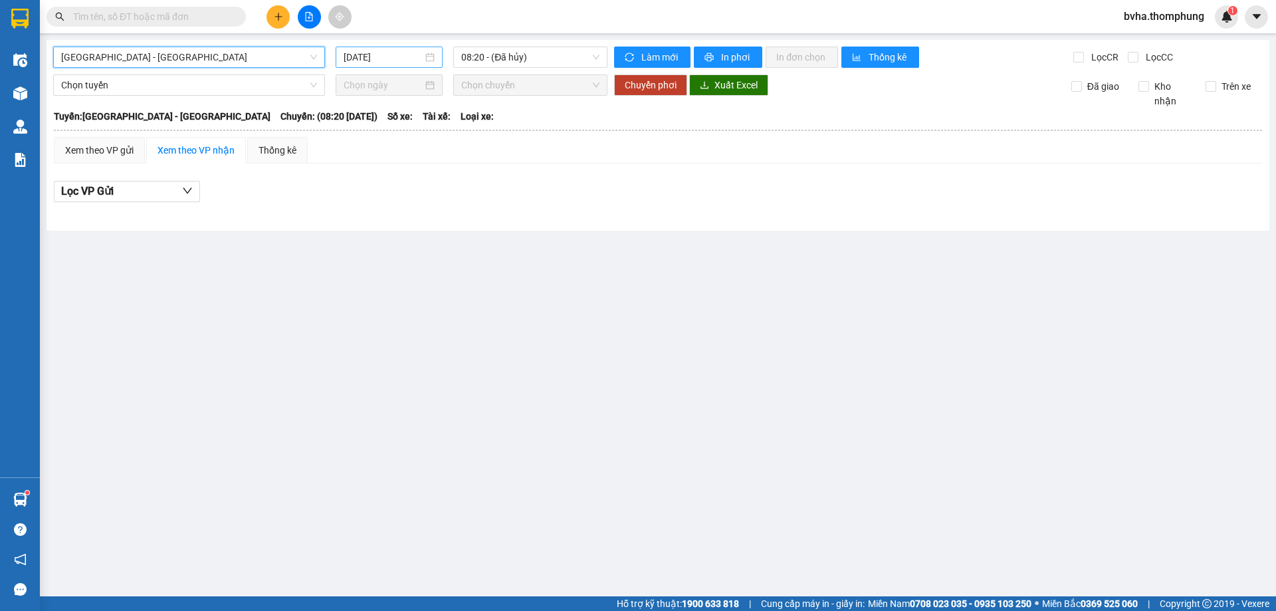
click at [389, 52] on input "[DATE]" at bounding box center [383, 57] width 79 height 15
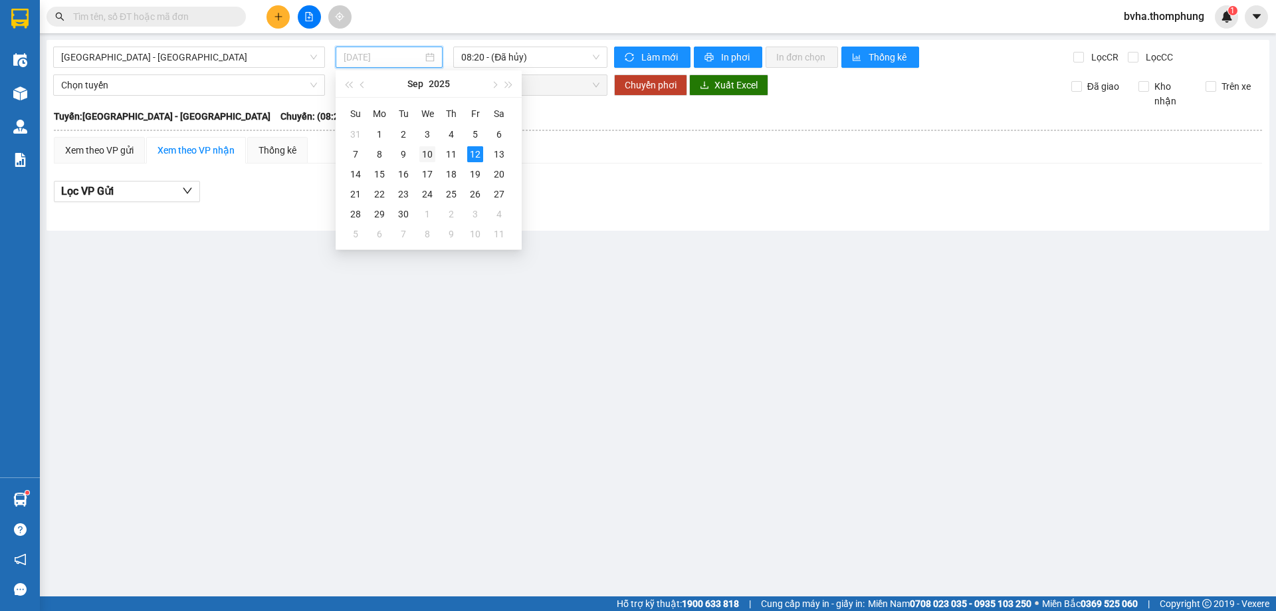
click at [427, 149] on div "10" at bounding box center [427, 154] width 16 height 16
type input "[DATE]"
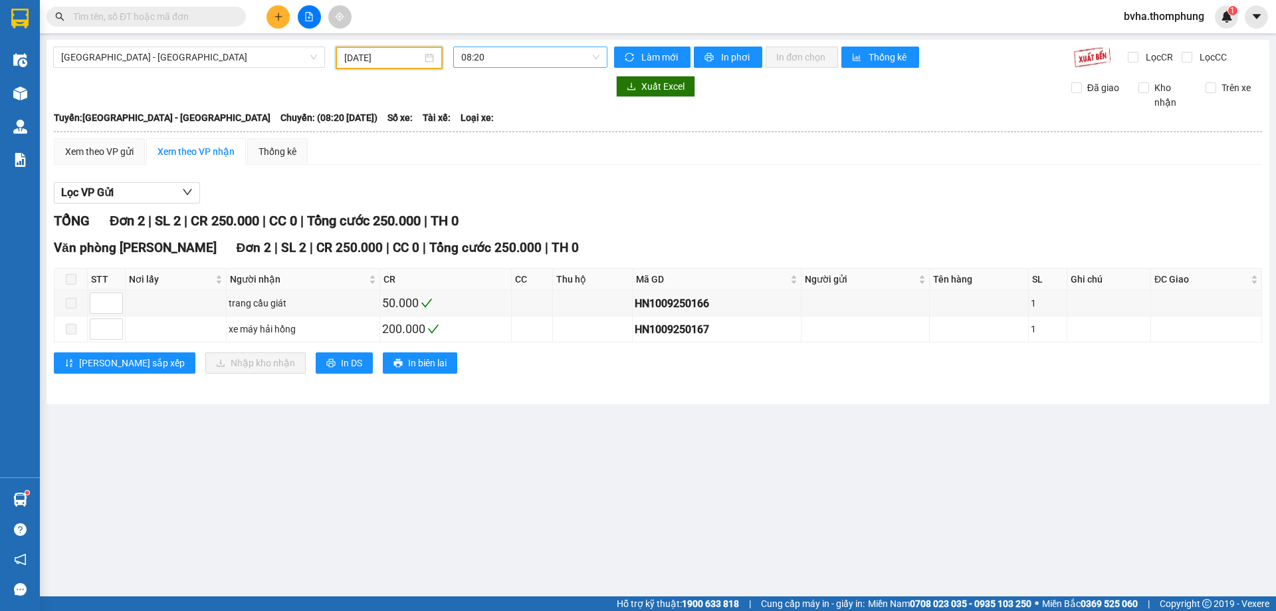
click at [546, 59] on span "08:20" at bounding box center [530, 57] width 138 height 20
click at [496, 164] on div "13:30" at bounding box center [513, 169] width 104 height 15
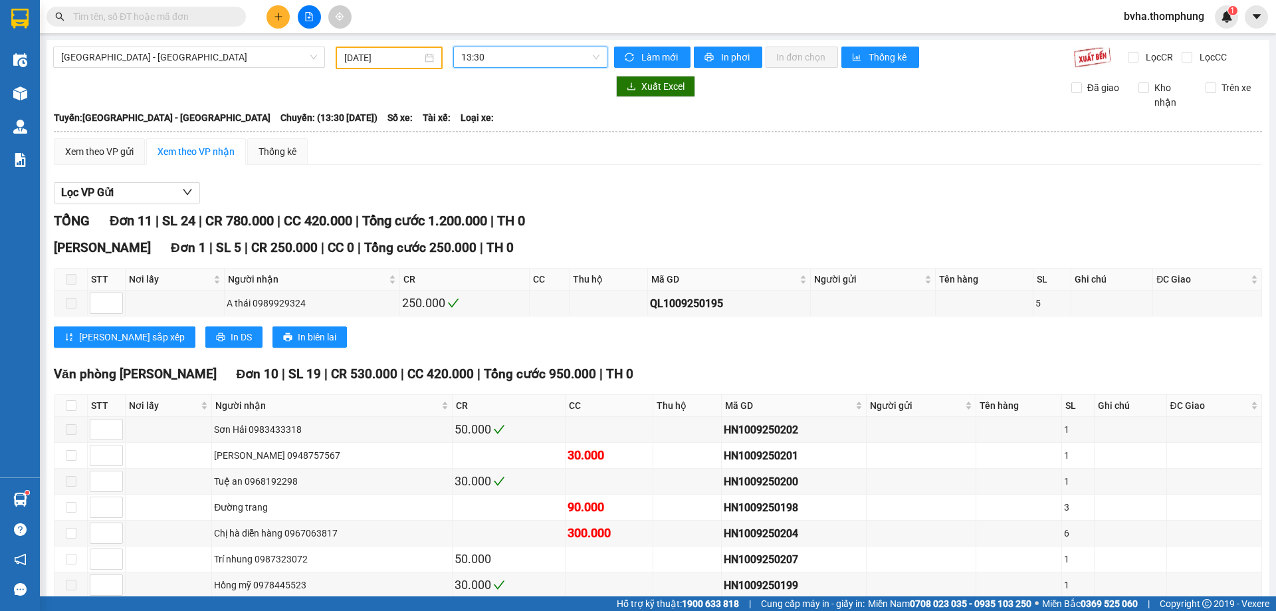
scroll to position [133, 0]
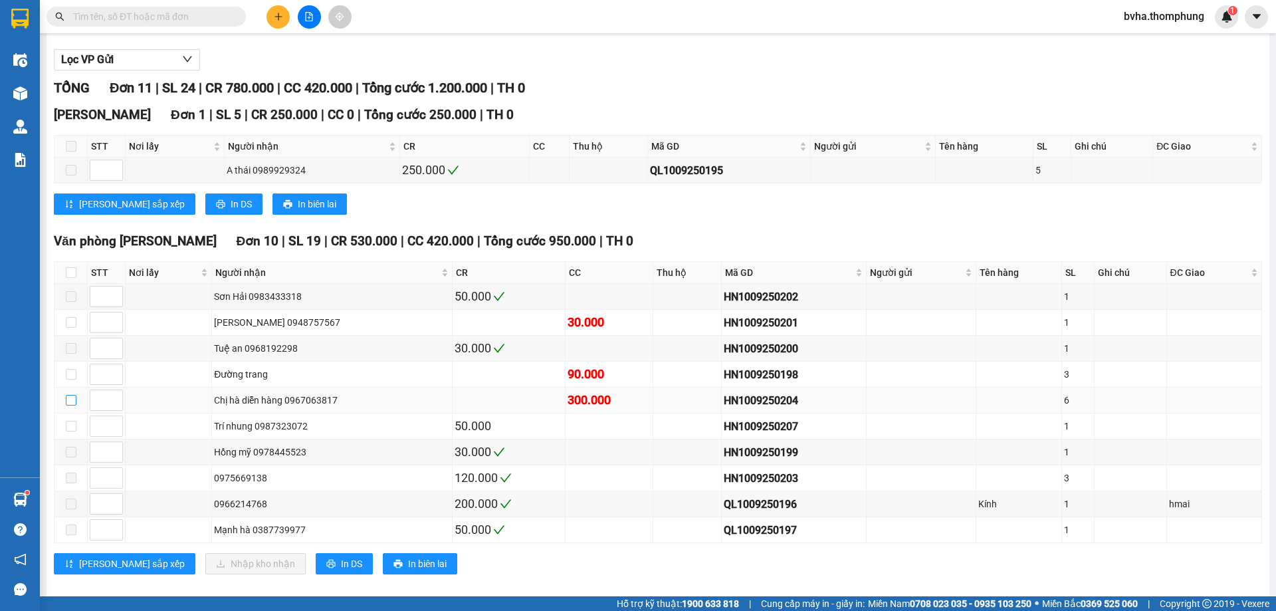
click at [70, 397] on input "checkbox" at bounding box center [71, 400] width 11 height 11
checkbox input "true"
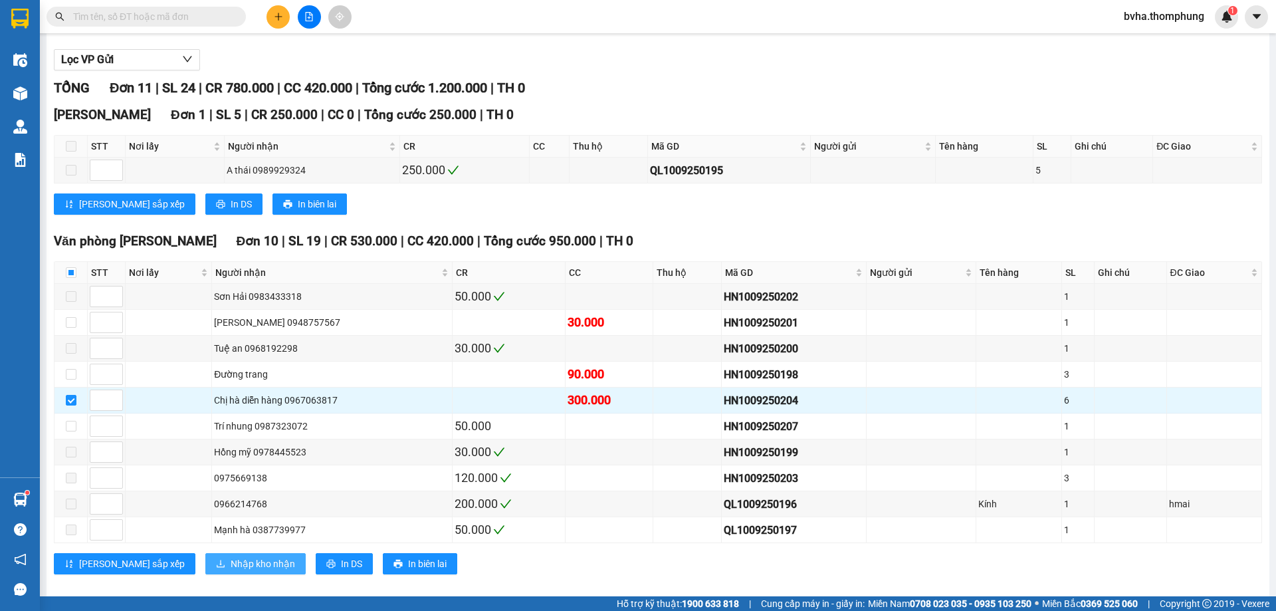
click at [231, 564] on span "Nhập kho nhận" at bounding box center [263, 563] width 64 height 15
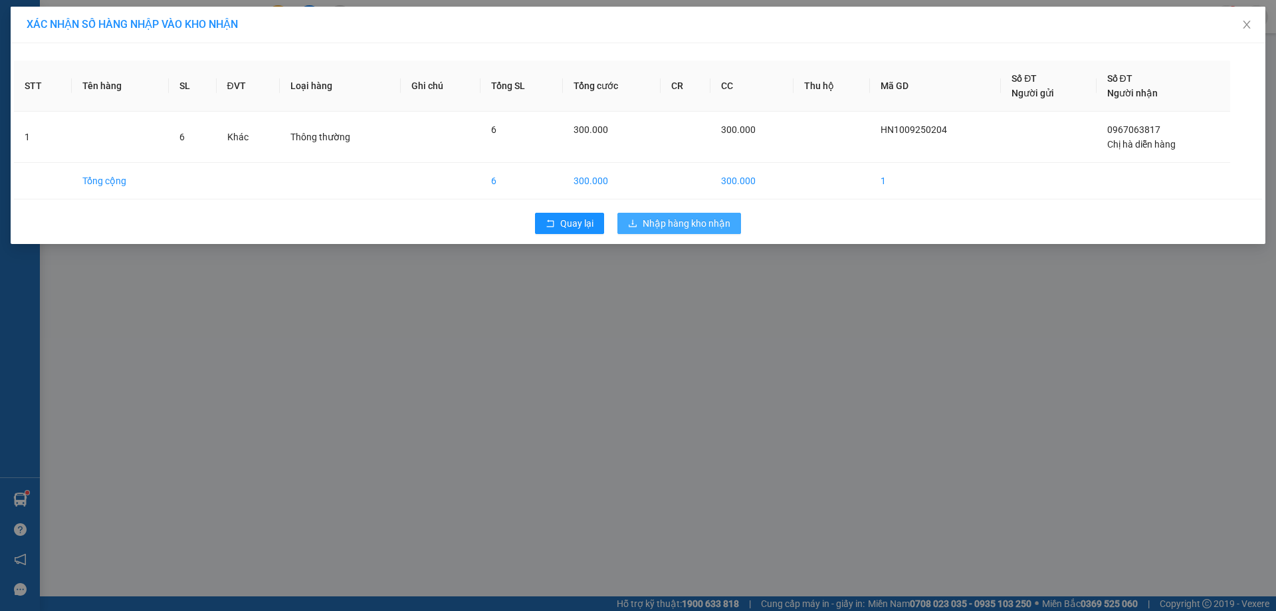
click at [686, 223] on span "Nhập hàng kho nhận" at bounding box center [687, 223] width 88 height 15
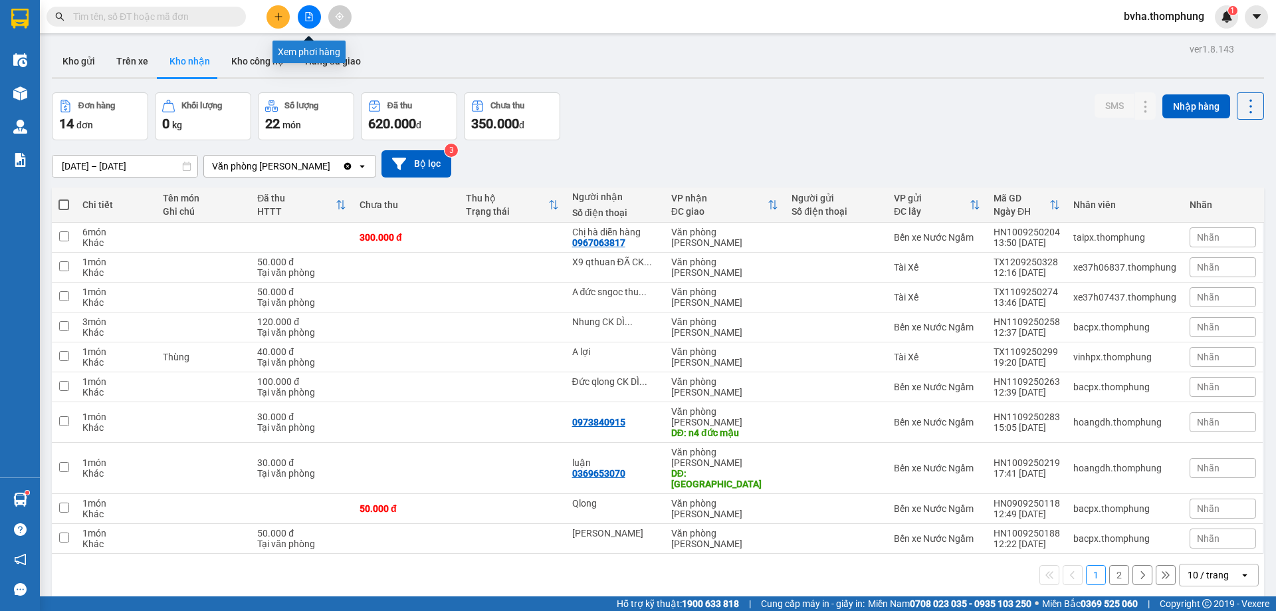
click at [299, 12] on button at bounding box center [309, 16] width 23 height 23
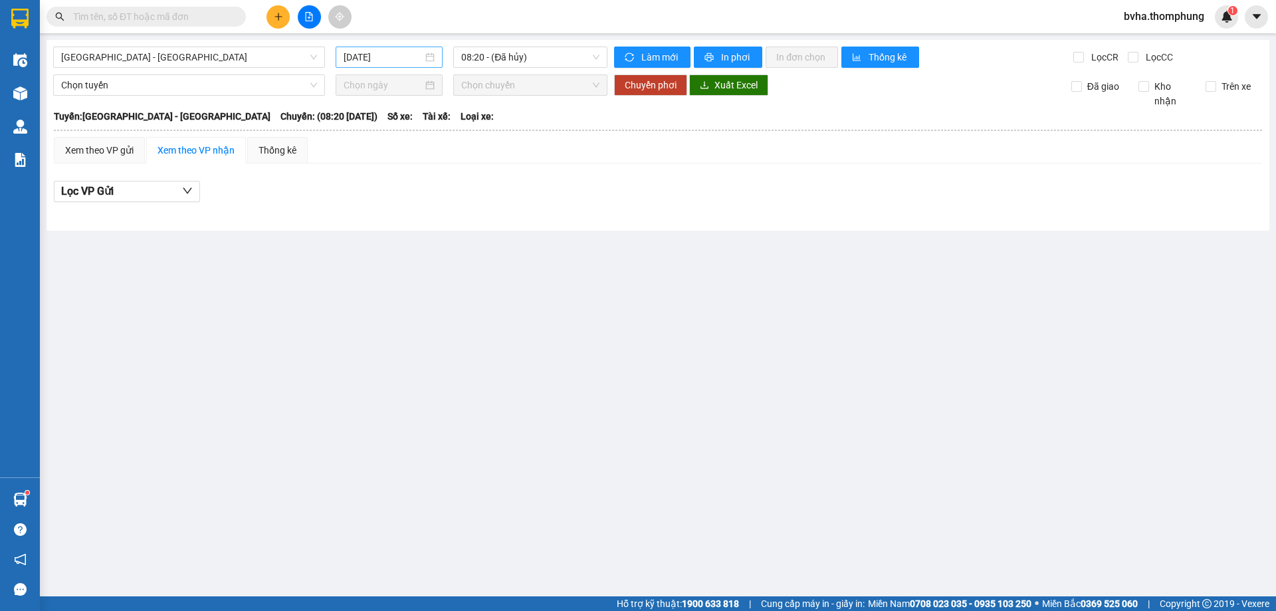
click at [384, 60] on input "[DATE]" at bounding box center [383, 57] width 79 height 15
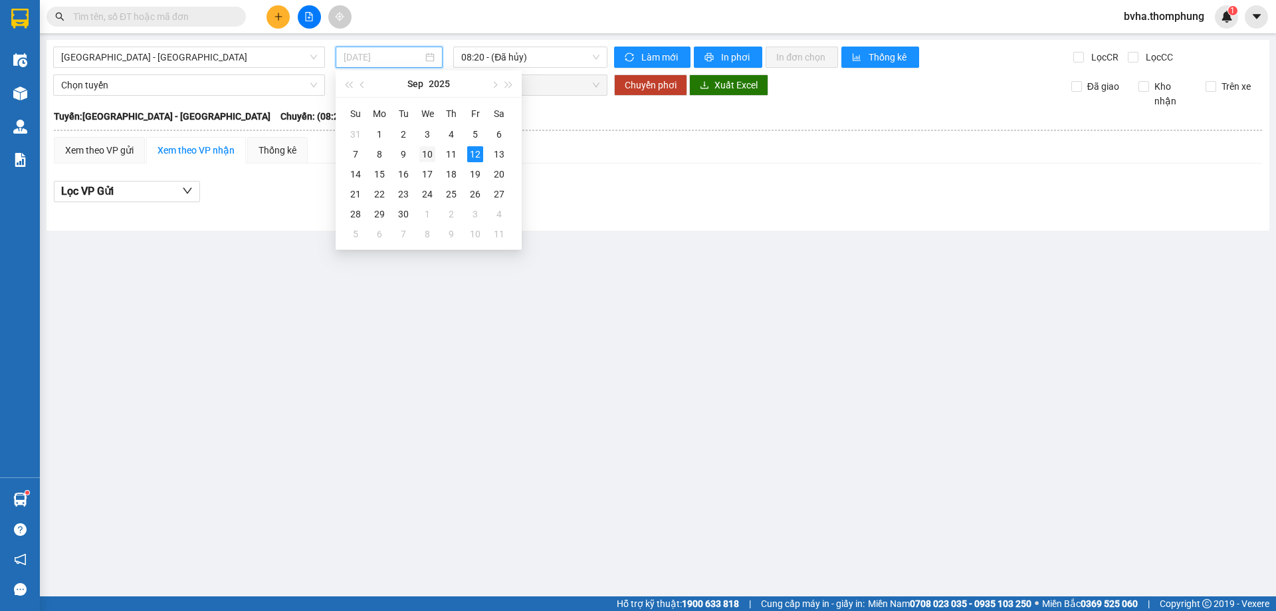
click at [432, 148] on div "10" at bounding box center [427, 154] width 16 height 16
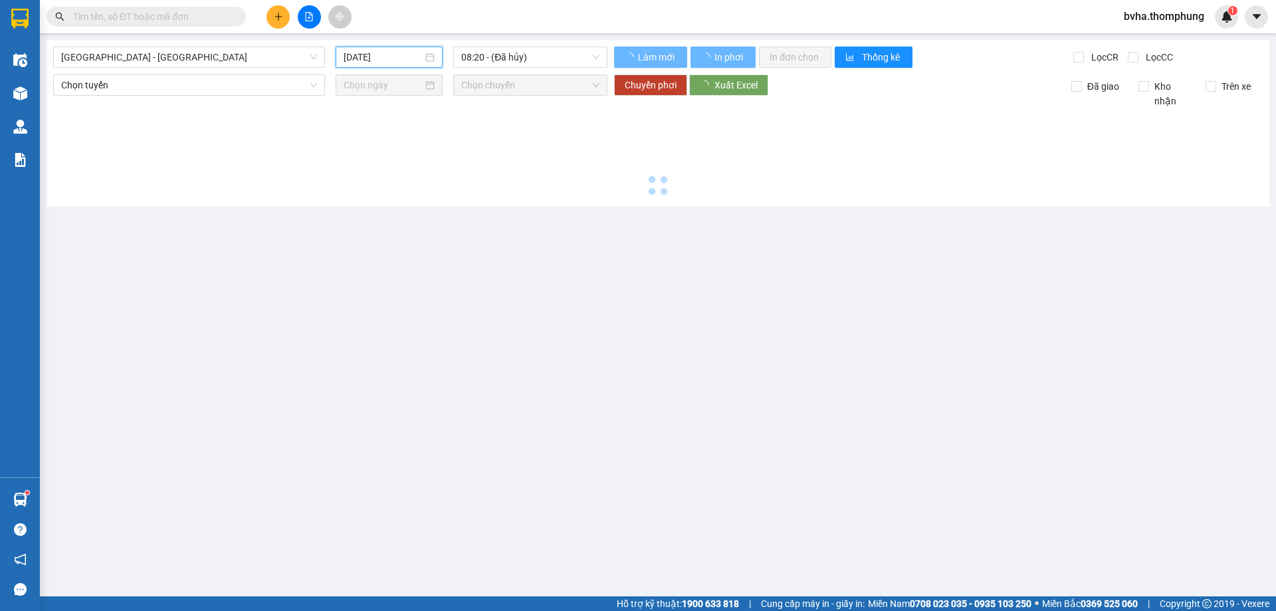
type input "[DATE]"
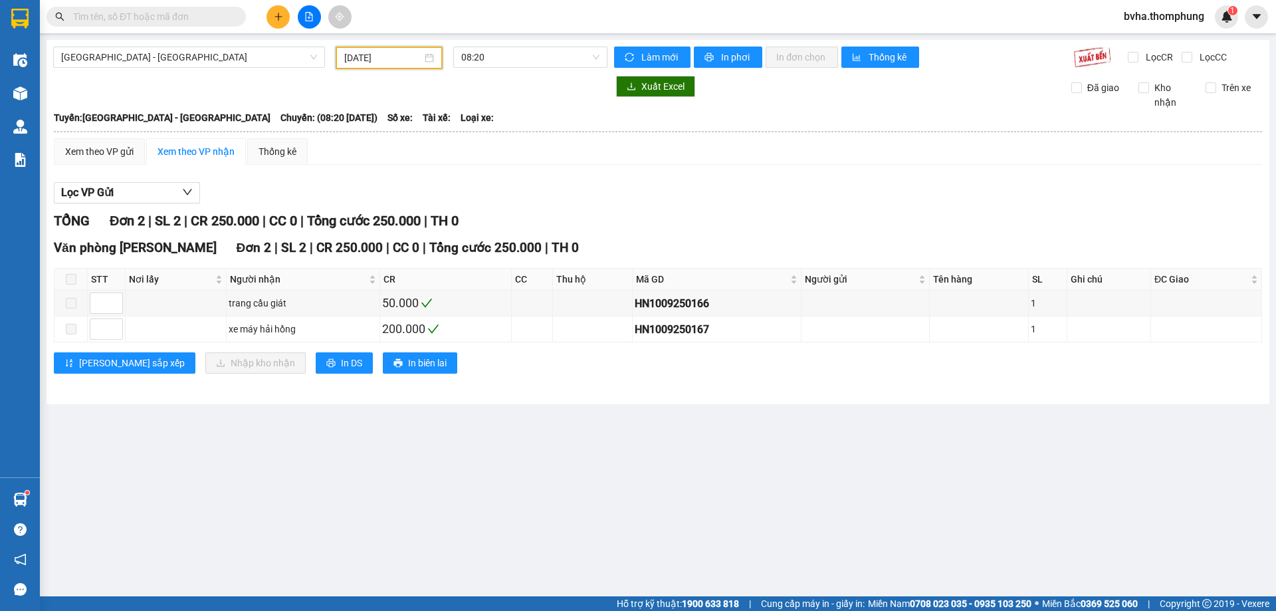
click at [549, 46] on div "[GEOGRAPHIC_DATA] - [GEOGRAPHIC_DATA] [DATE] 08:20 Làm mới In phơi In đơn chọn …" at bounding box center [658, 222] width 1223 height 364
click at [541, 52] on span "08:20" at bounding box center [530, 57] width 138 height 20
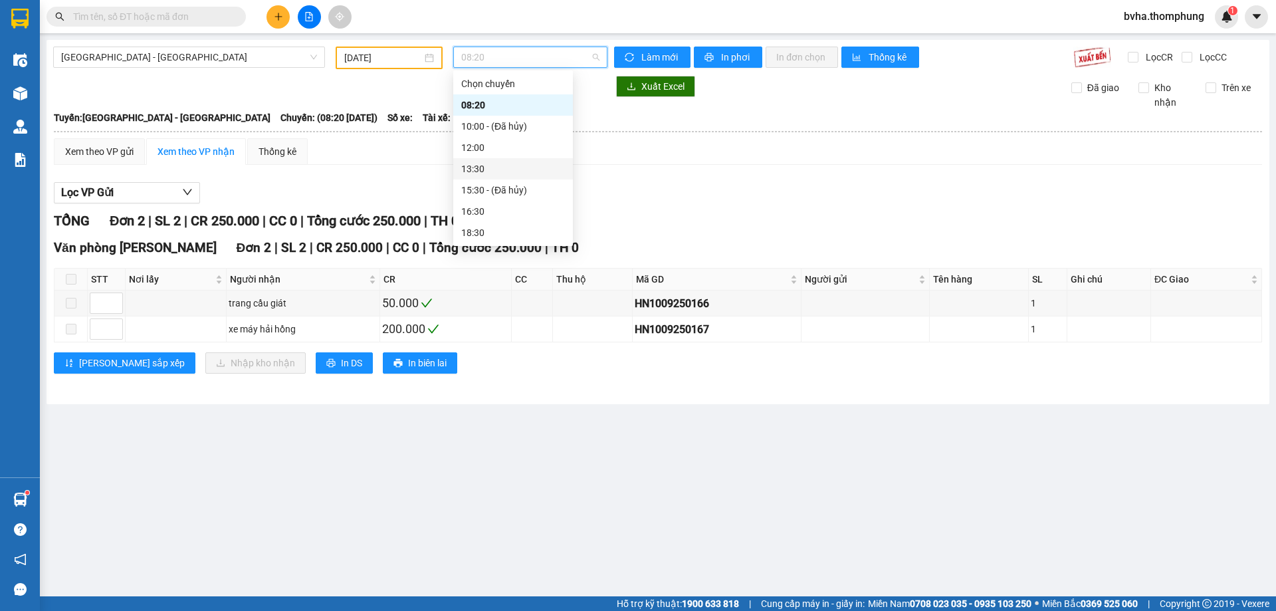
click at [508, 171] on div "13:30" at bounding box center [513, 169] width 104 height 15
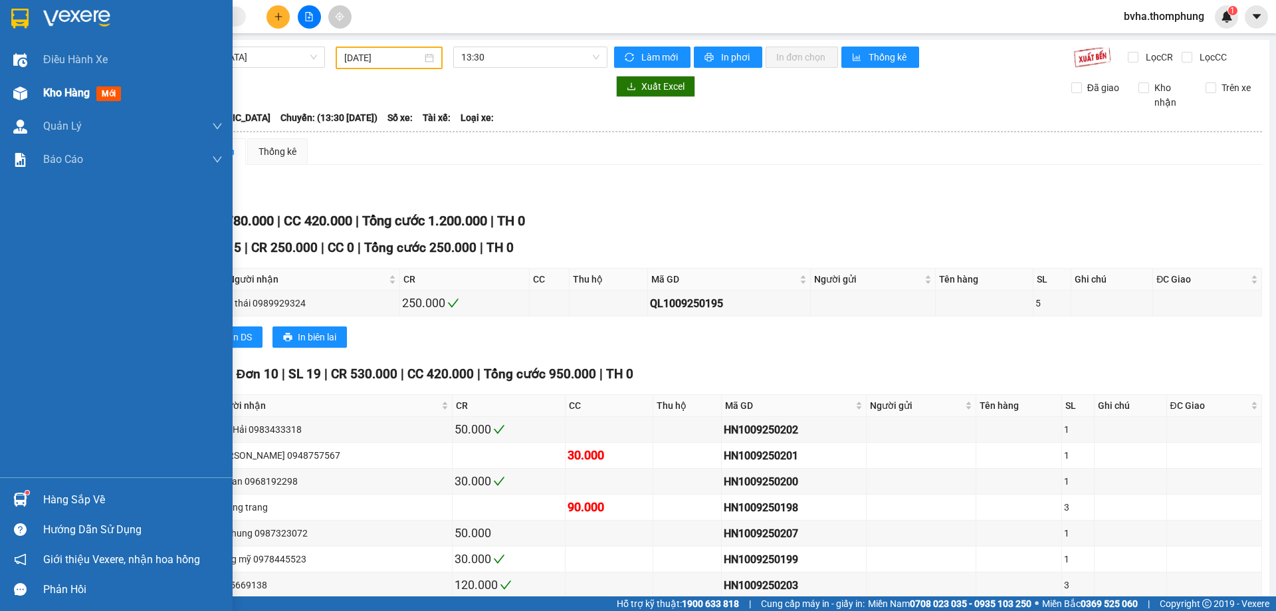
click at [11, 93] on div at bounding box center [20, 93] width 23 height 23
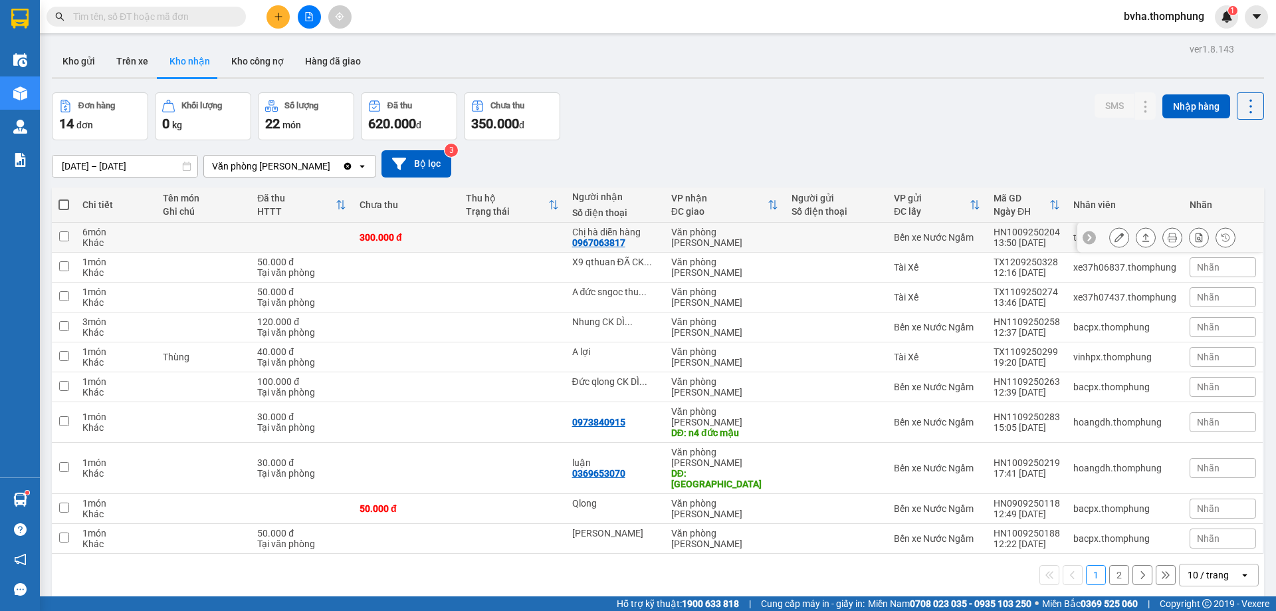
click at [1115, 238] on icon at bounding box center [1119, 237] width 9 height 9
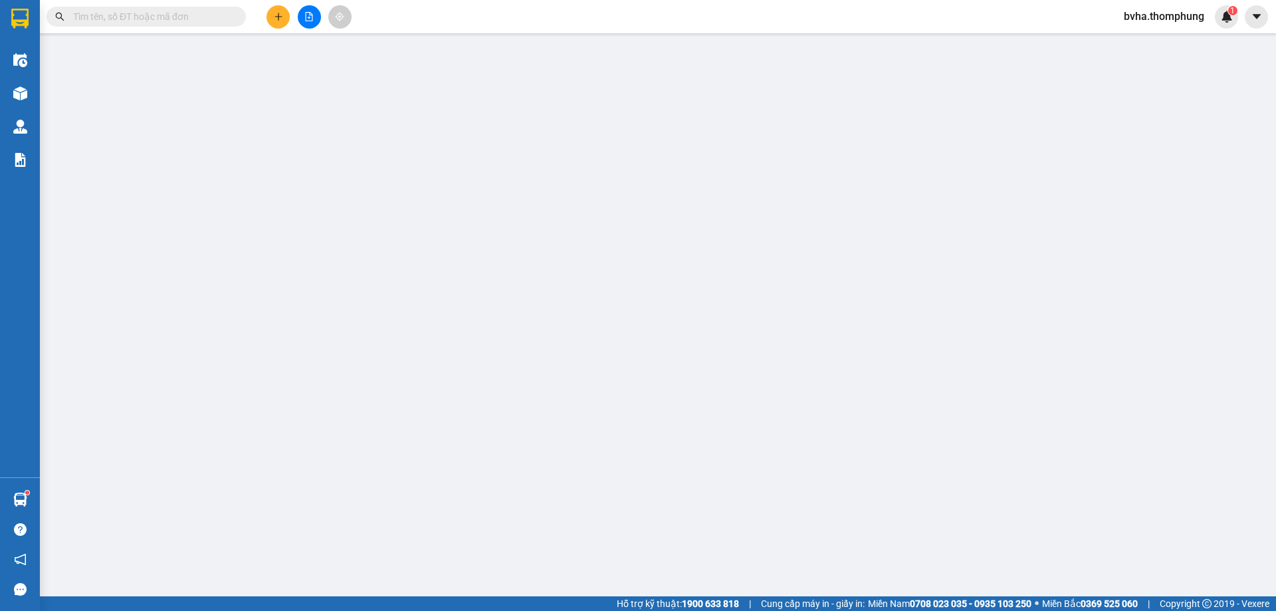
type input "0967063817"
type input "Chị hà diễn hàng"
type input "300.000"
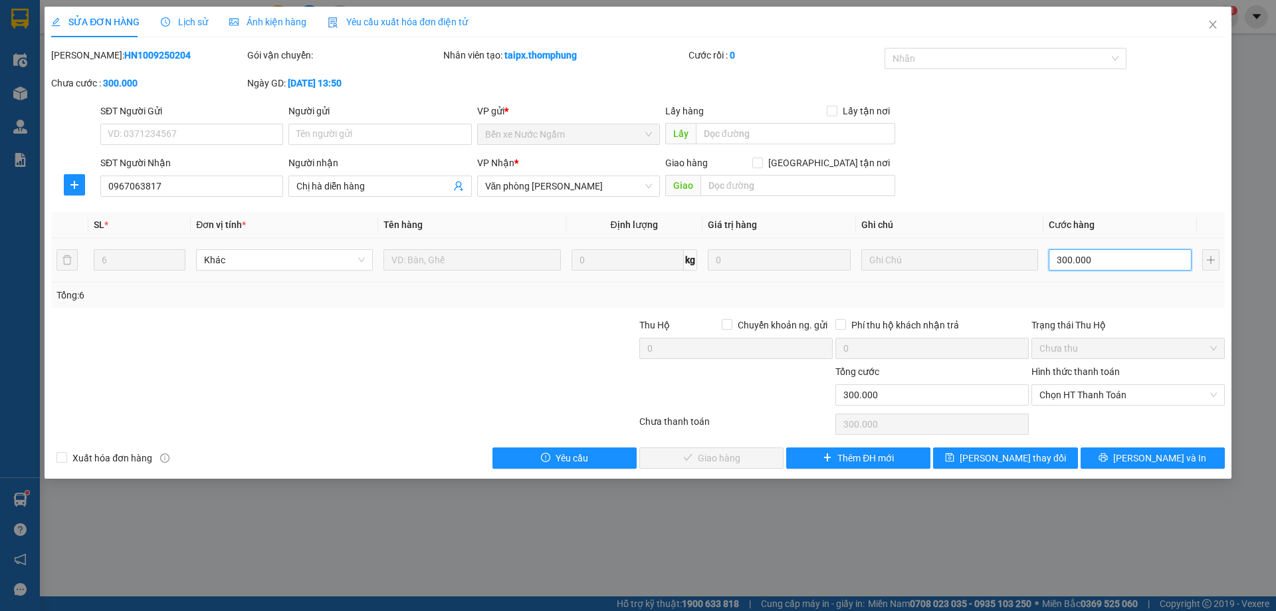
click at [1111, 261] on input "300.000" at bounding box center [1120, 259] width 143 height 21
type input "2"
type input "25"
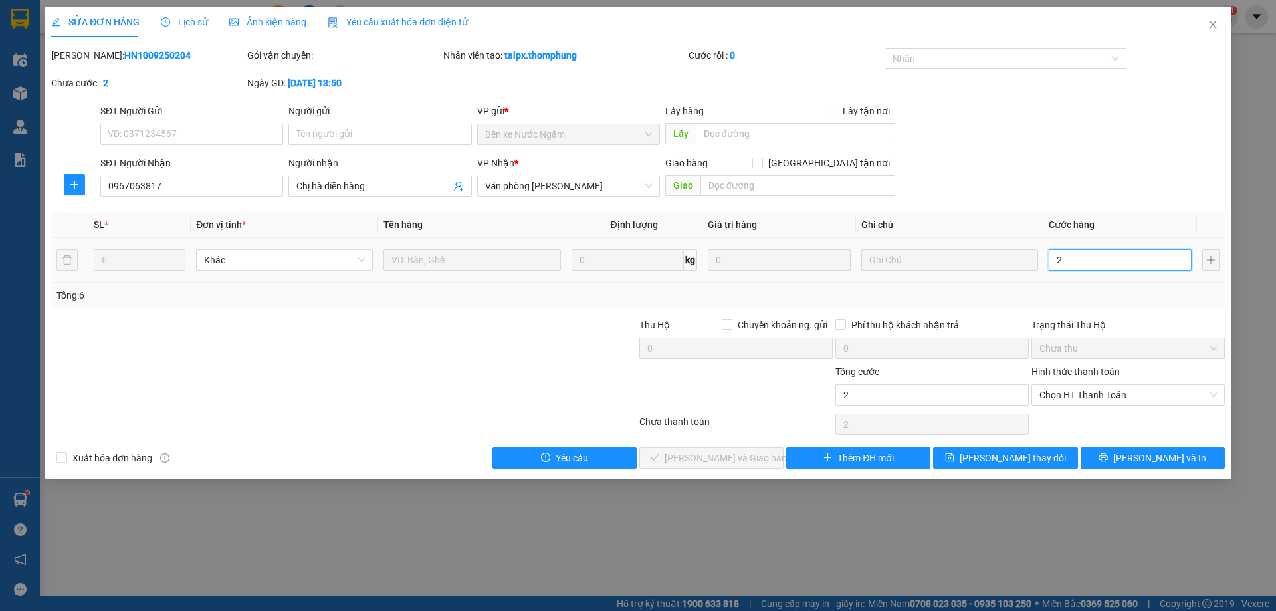
type input "25"
type input "250"
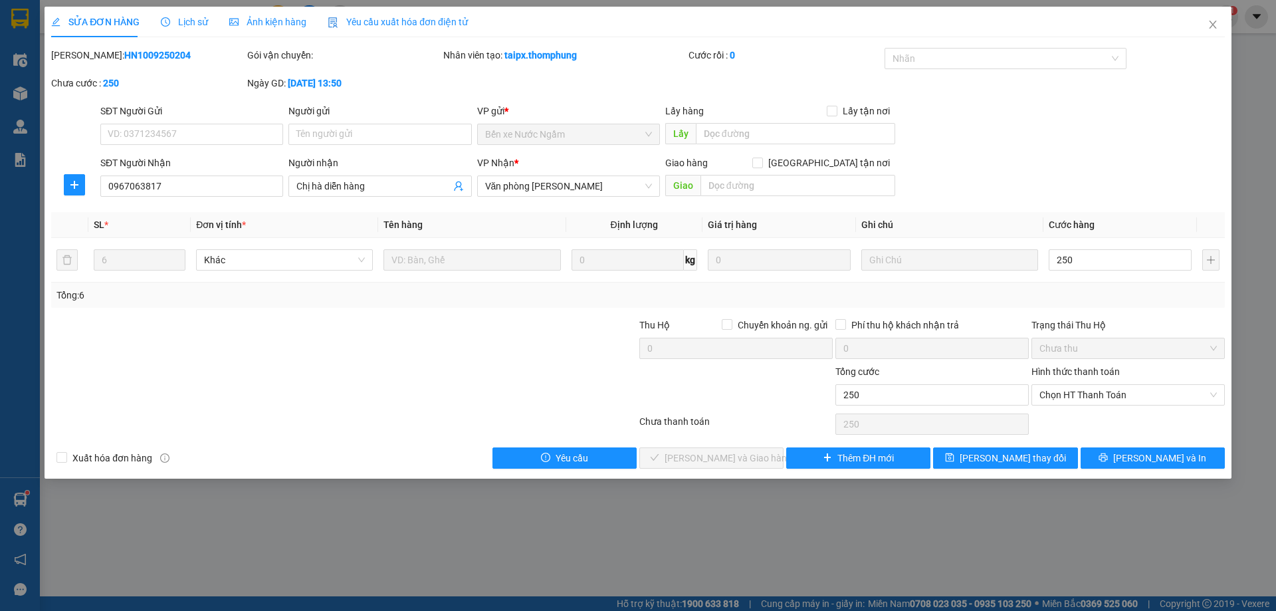
type input "250.000"
click at [1113, 306] on div "Tổng: 6" at bounding box center [638, 294] width 1174 height 25
click at [1139, 397] on span "Chọn HT Thanh Toán" at bounding box center [1128, 395] width 177 height 20
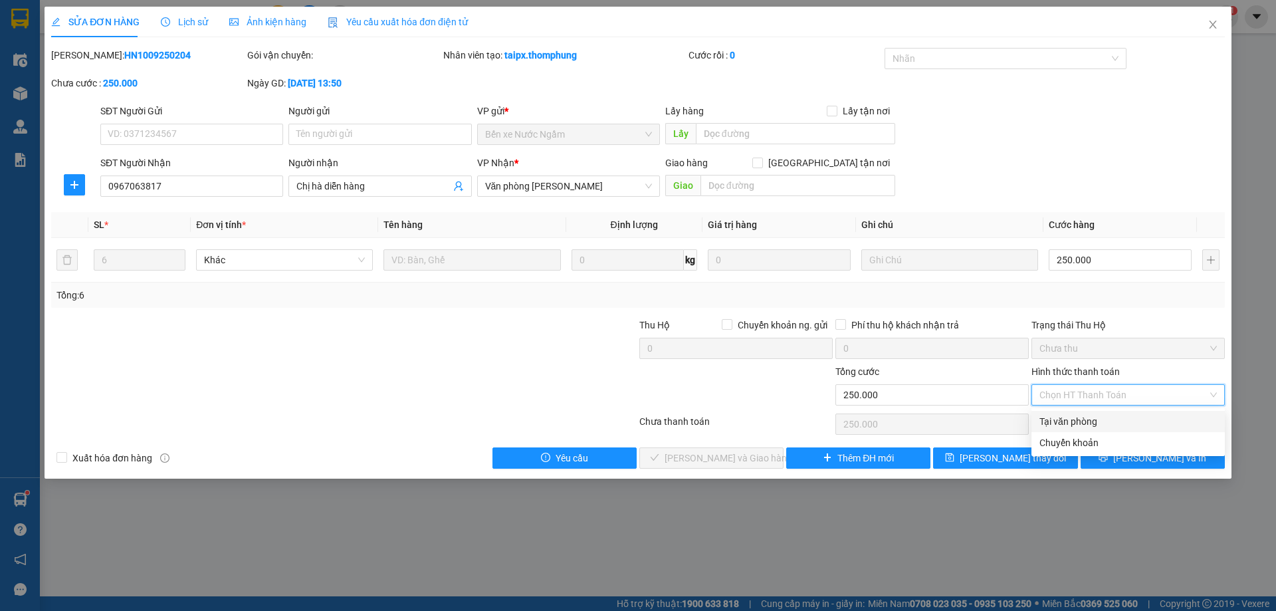
click at [1076, 421] on div "Tại văn phòng" at bounding box center [1128, 421] width 177 height 15
type input "0"
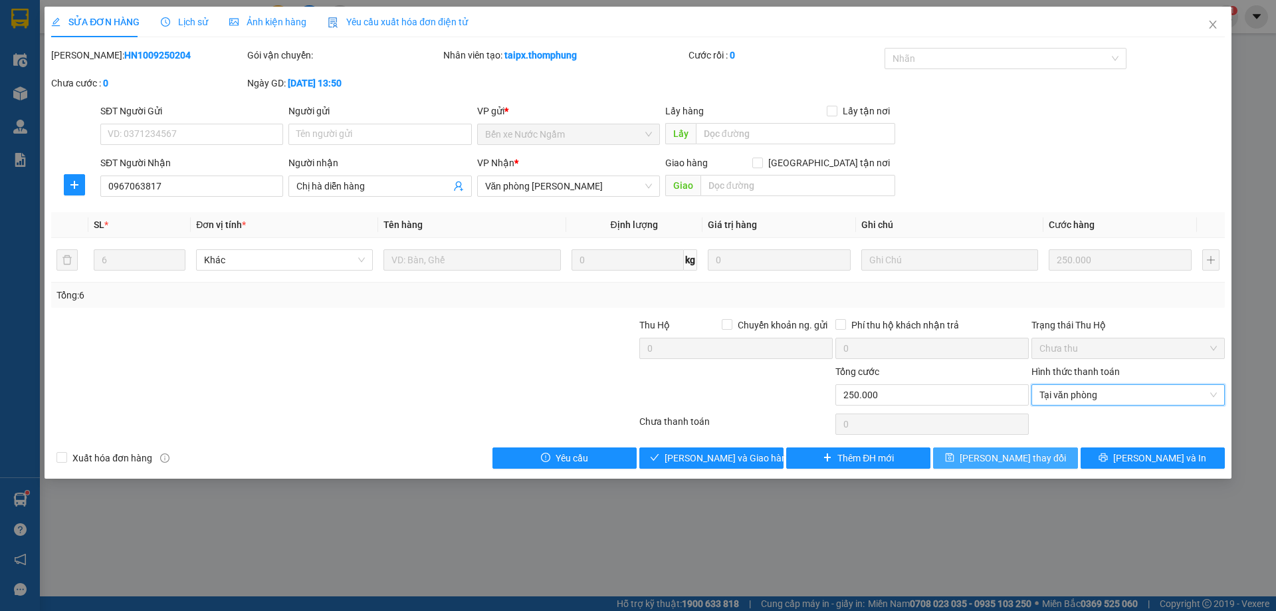
click at [1008, 461] on span "[PERSON_NAME] thay đổi" at bounding box center [1013, 458] width 106 height 15
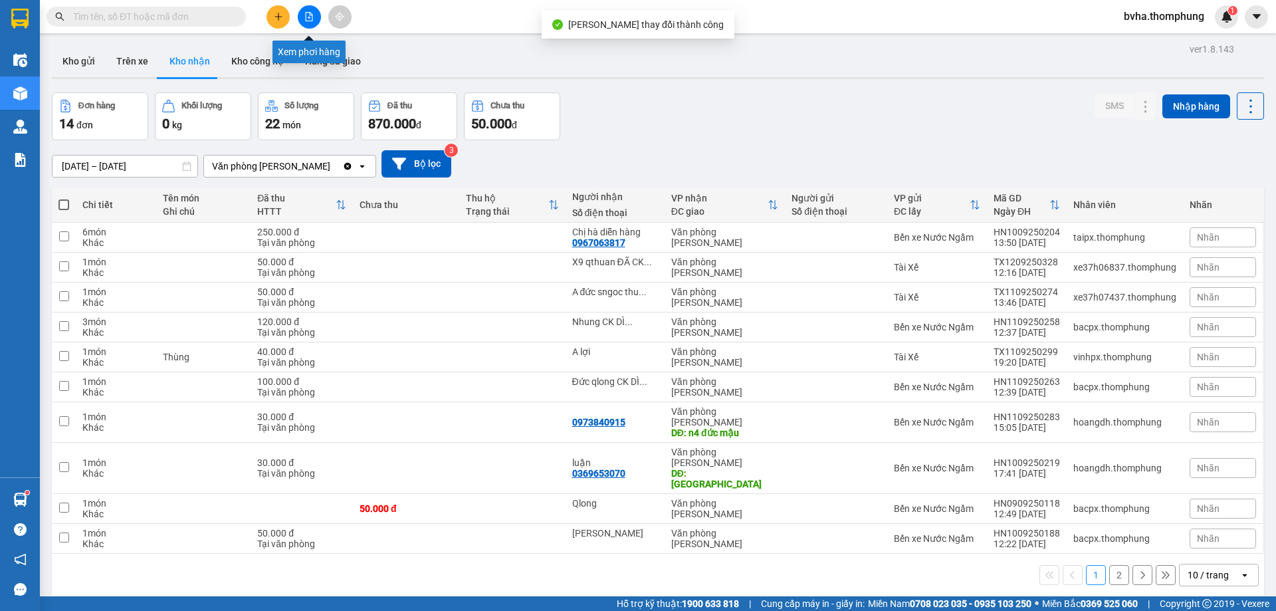
click at [308, 11] on button at bounding box center [309, 16] width 23 height 23
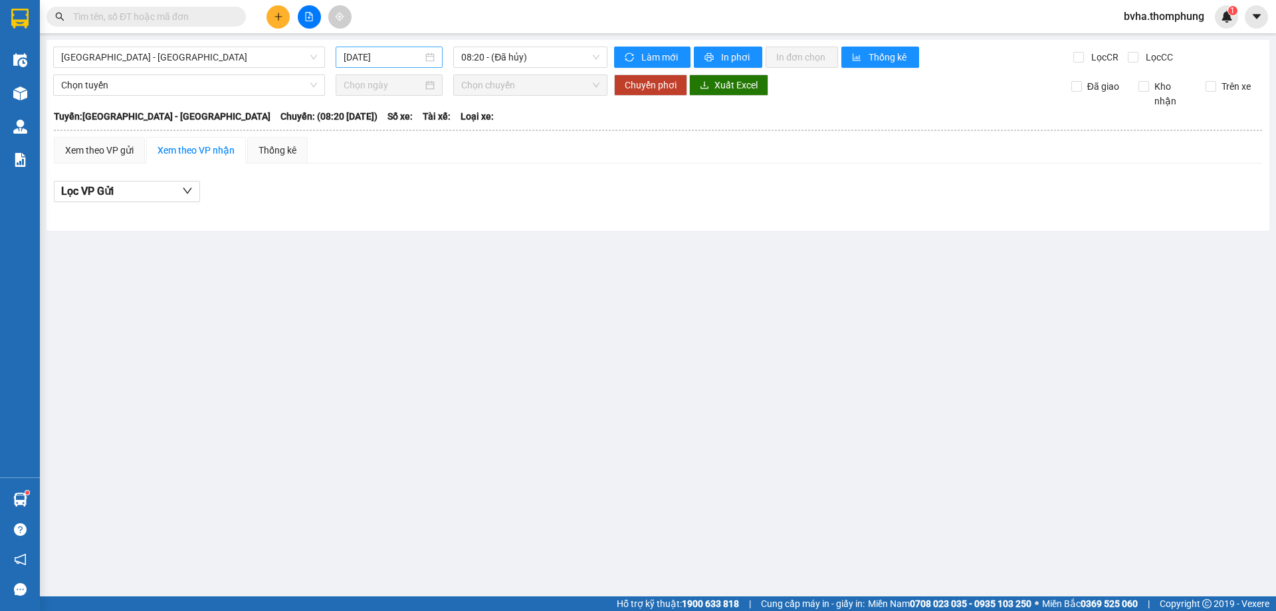
click at [388, 62] on input "[DATE]" at bounding box center [383, 57] width 79 height 15
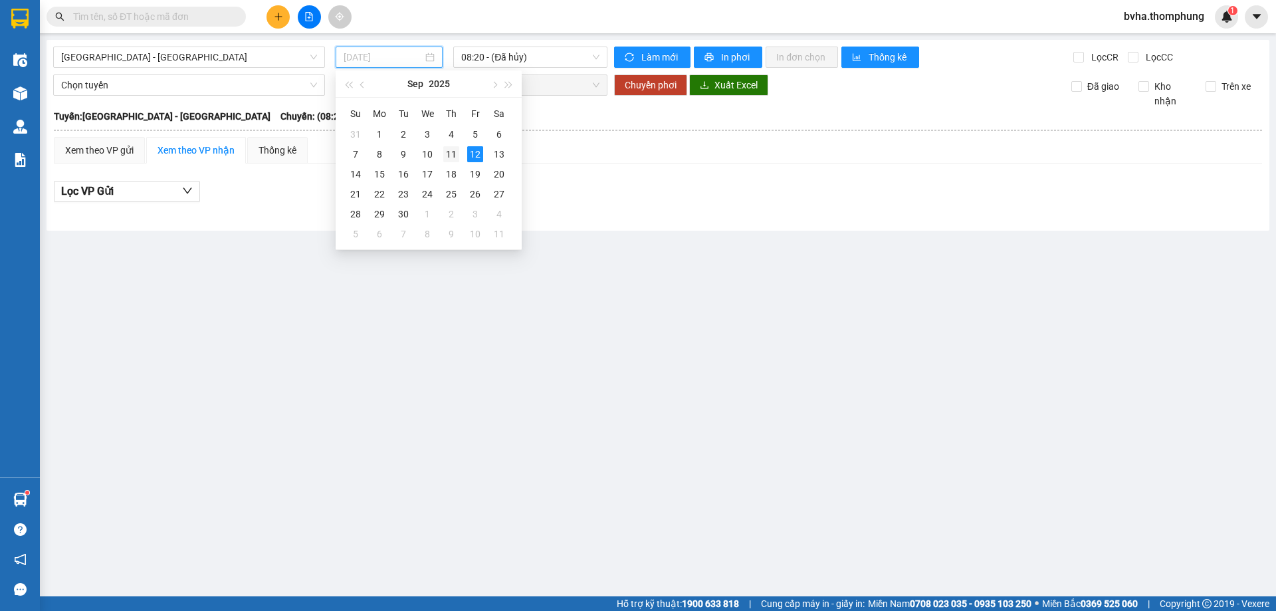
click at [455, 150] on div "11" at bounding box center [451, 154] width 16 height 16
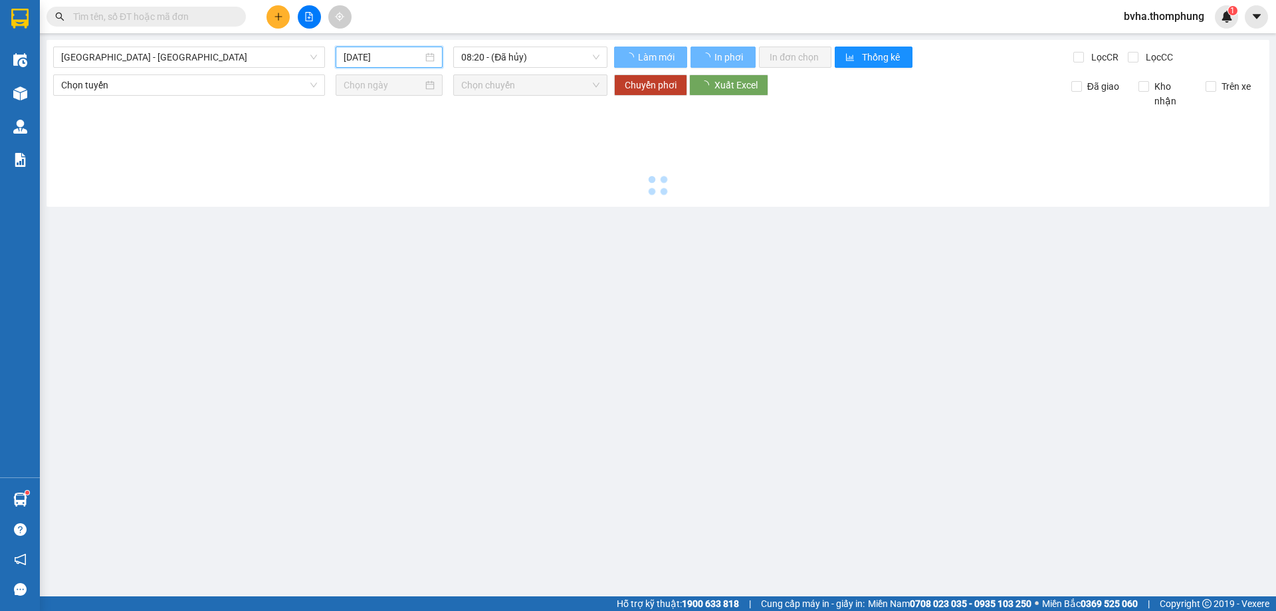
type input "[DATE]"
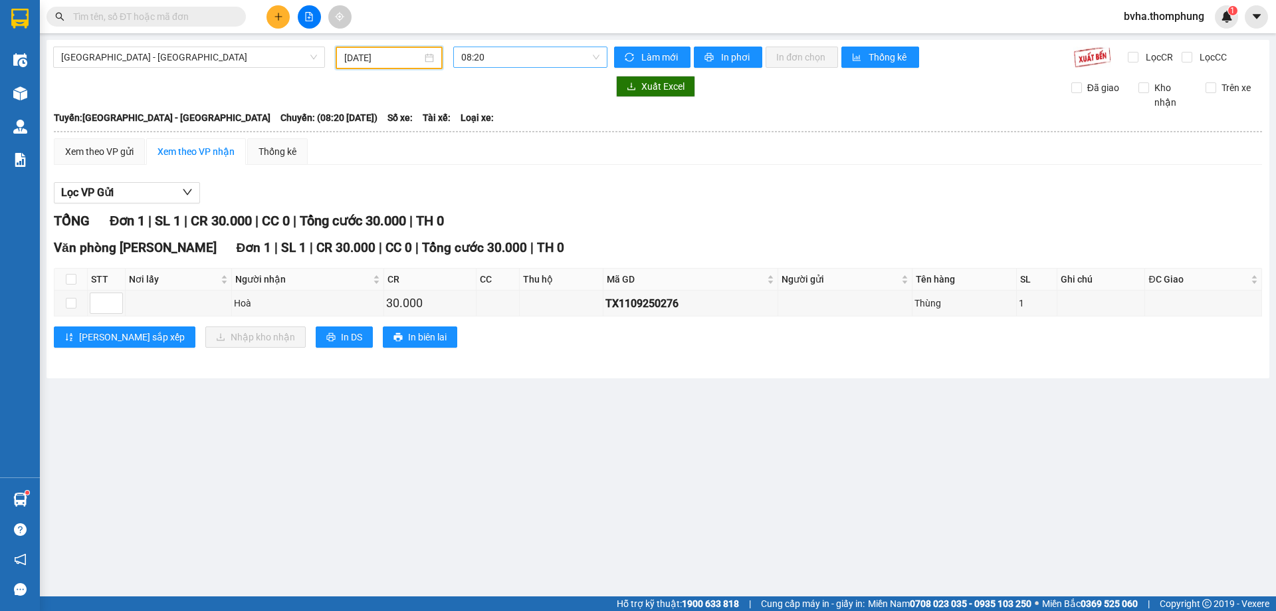
click at [570, 53] on span "08:20" at bounding box center [530, 57] width 138 height 20
click at [479, 171] on div "13:30" at bounding box center [513, 169] width 104 height 15
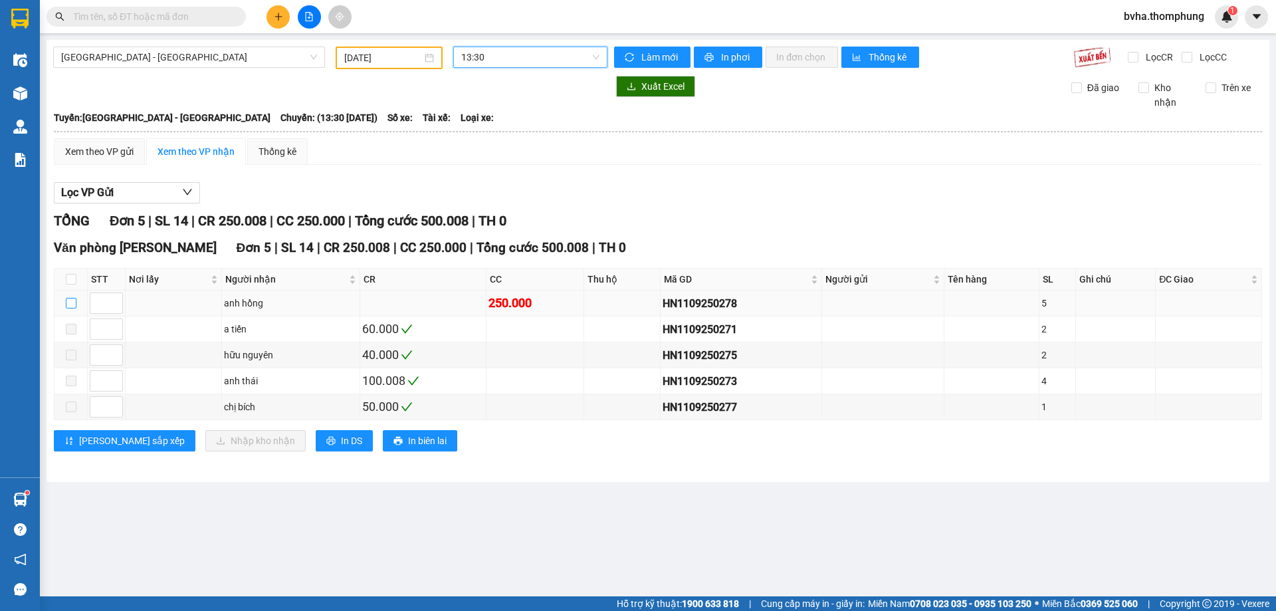
click at [69, 302] on input "checkbox" at bounding box center [71, 303] width 11 height 11
checkbox input "true"
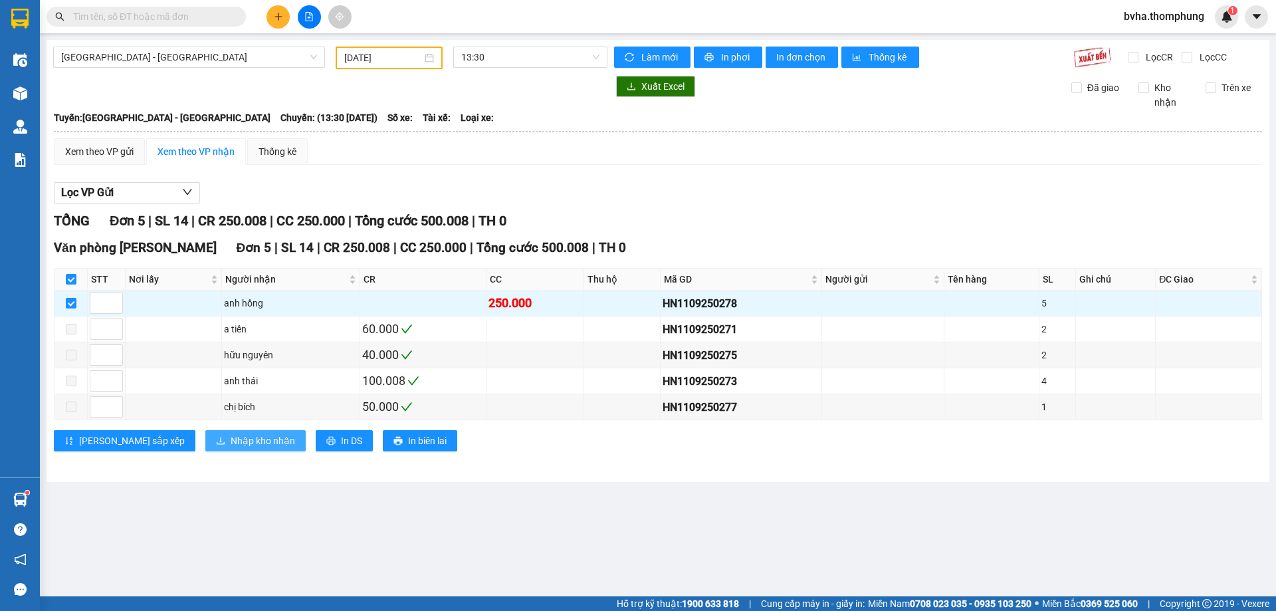
click at [237, 440] on span "Nhập kho nhận" at bounding box center [263, 440] width 64 height 15
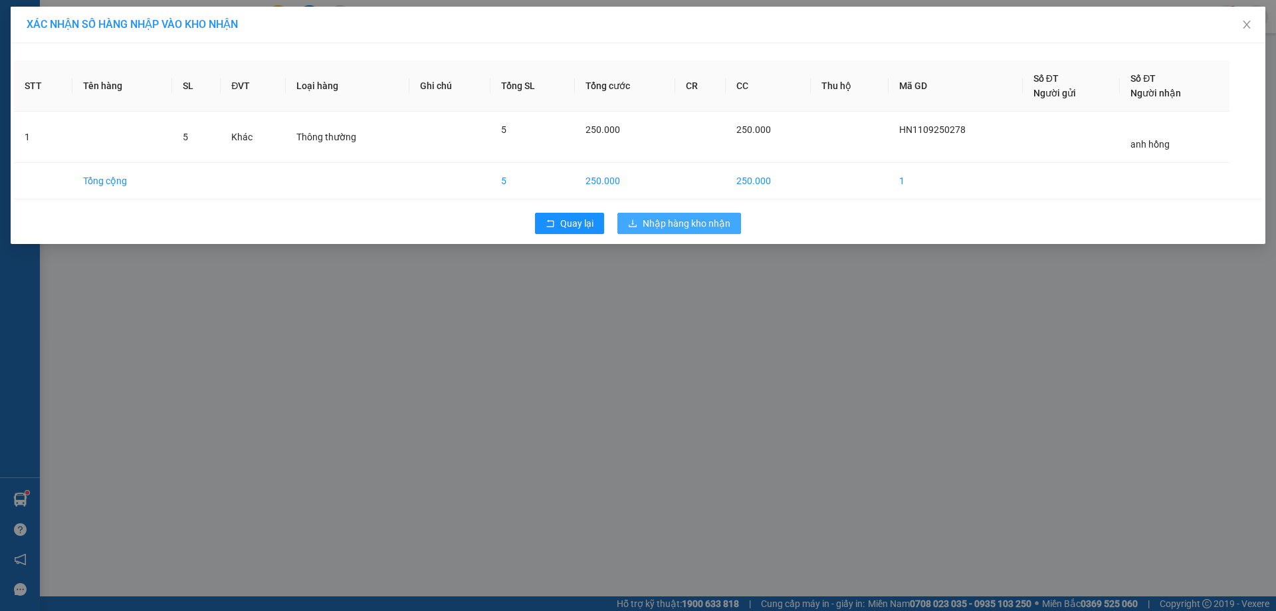
click at [663, 231] on button "Nhập hàng kho nhận" at bounding box center [680, 223] width 124 height 21
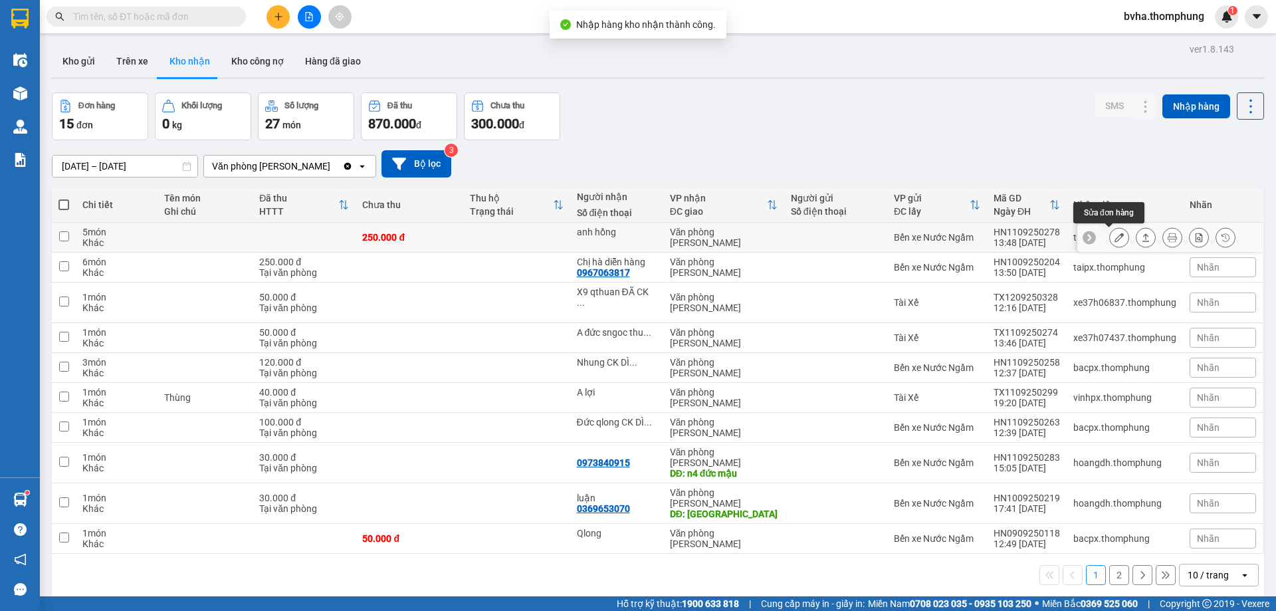
click at [1114, 233] on button at bounding box center [1119, 237] width 19 height 23
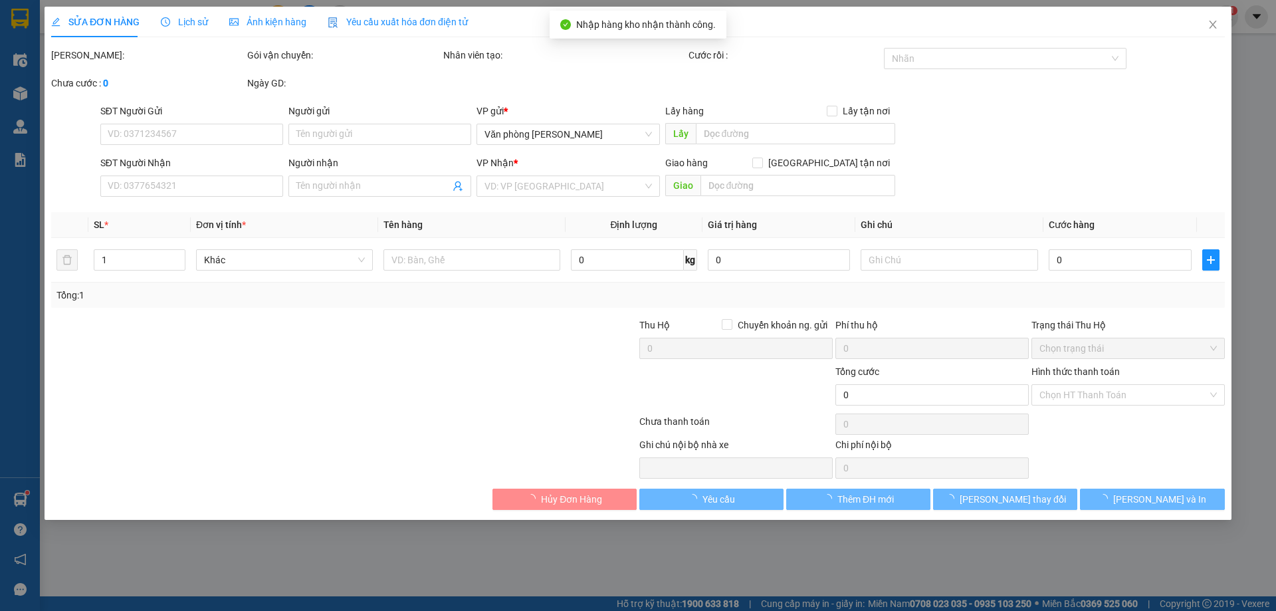
type input "anh hồng"
type input "250.000"
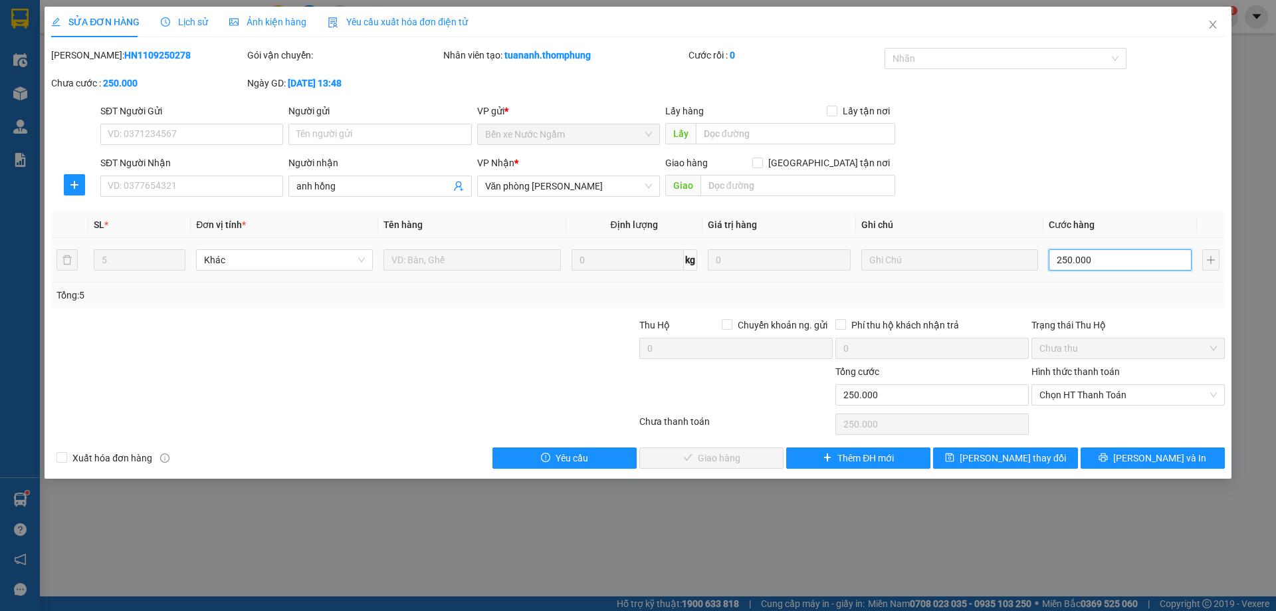
click at [1109, 265] on input "250.000" at bounding box center [1120, 259] width 143 height 21
type input "2"
type input "20"
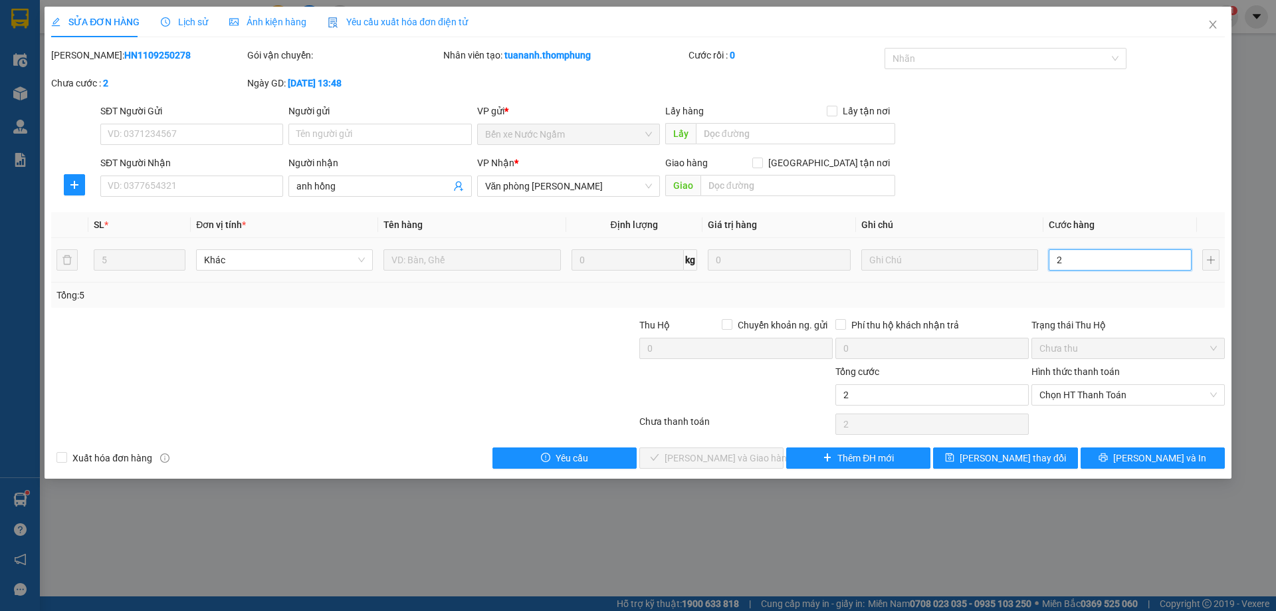
type input "20"
type input "200"
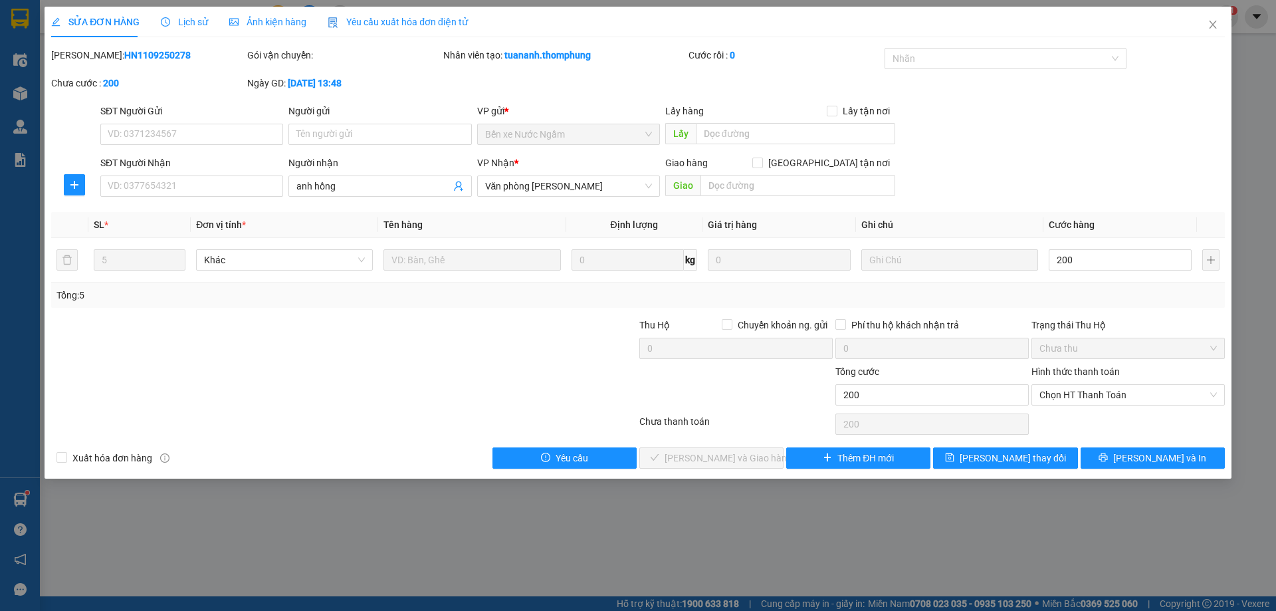
type input "200.000"
click at [996, 218] on th "Ghi chú" at bounding box center [949, 225] width 187 height 26
click at [1030, 451] on span "[PERSON_NAME] thay đổi" at bounding box center [1013, 458] width 106 height 15
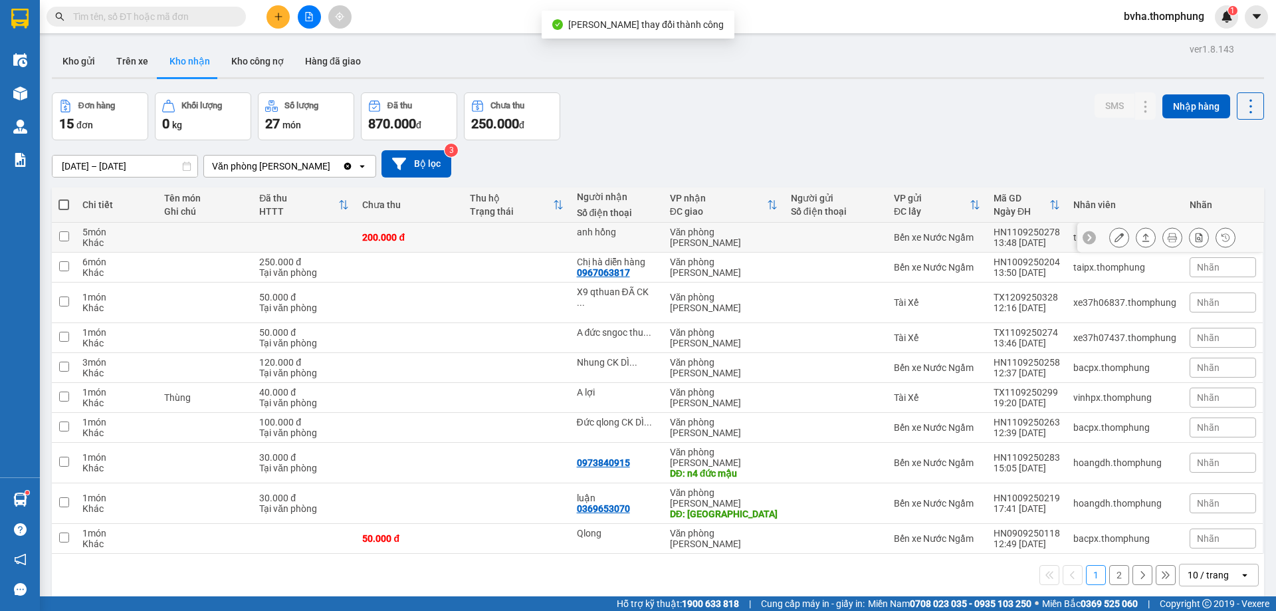
click at [1115, 240] on icon at bounding box center [1119, 237] width 9 height 9
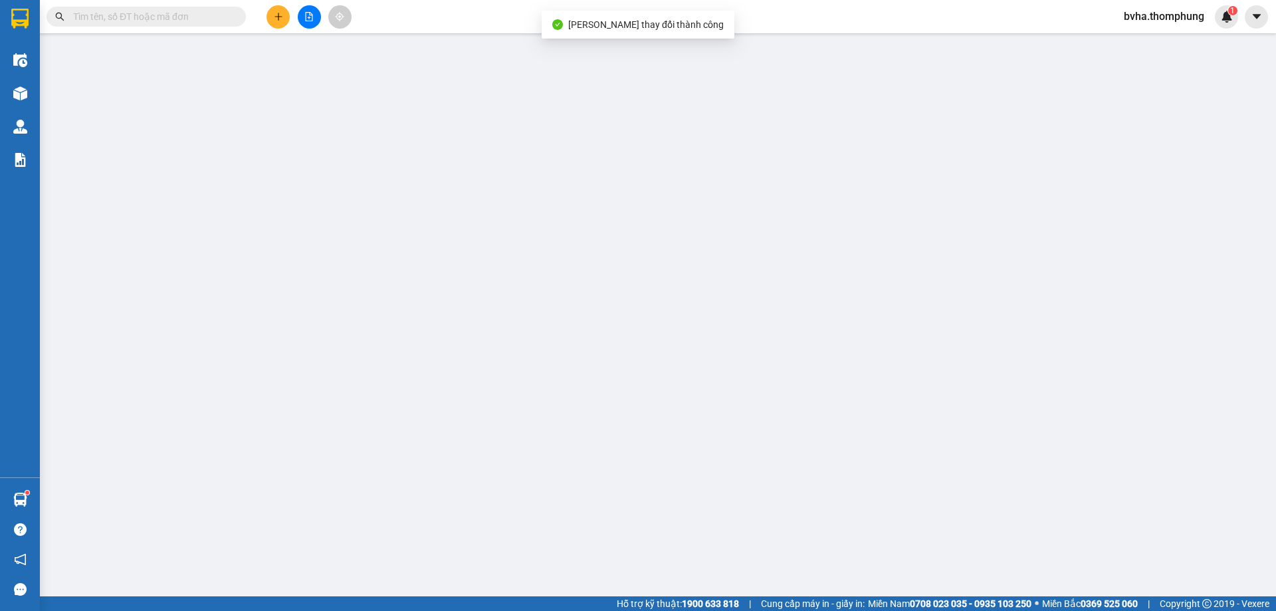
type input "anh hồng"
type input "200.000"
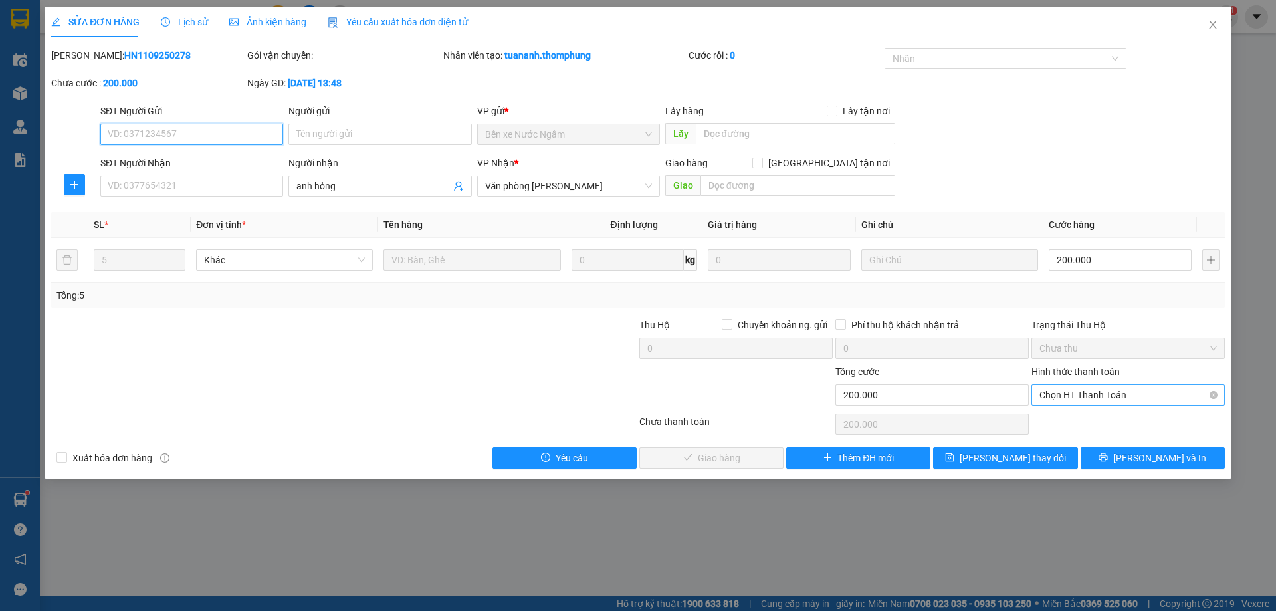
click at [1124, 394] on span "Chọn HT Thanh Toán" at bounding box center [1128, 395] width 177 height 20
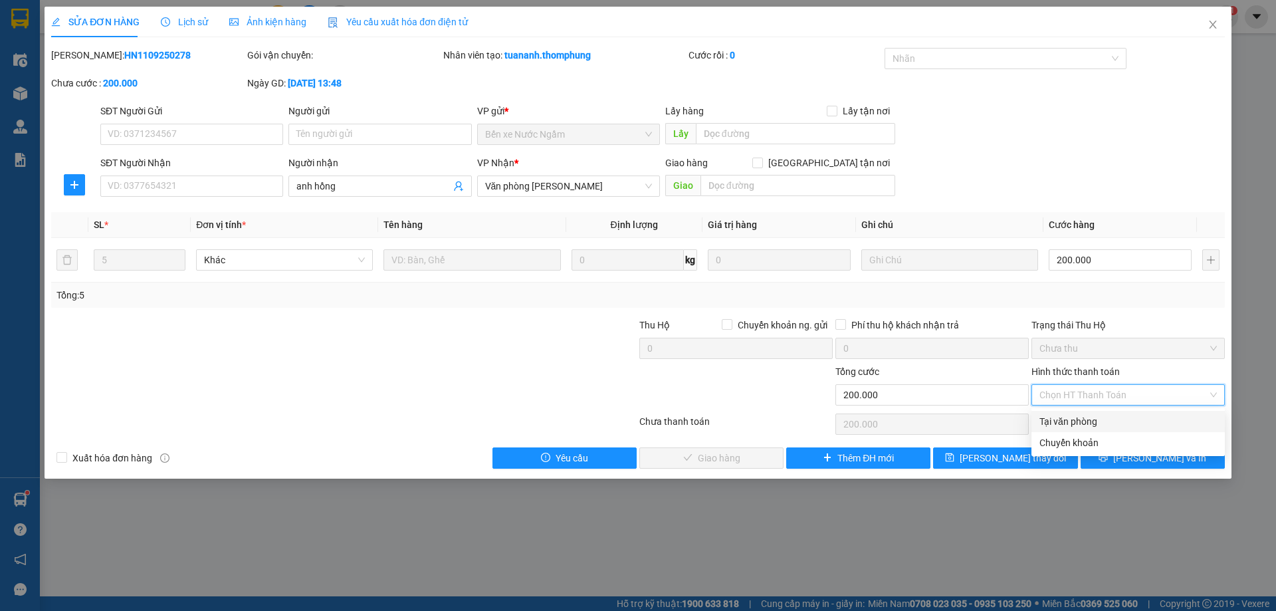
click at [1091, 420] on div "Tại văn phòng" at bounding box center [1128, 421] width 177 height 15
type input "0"
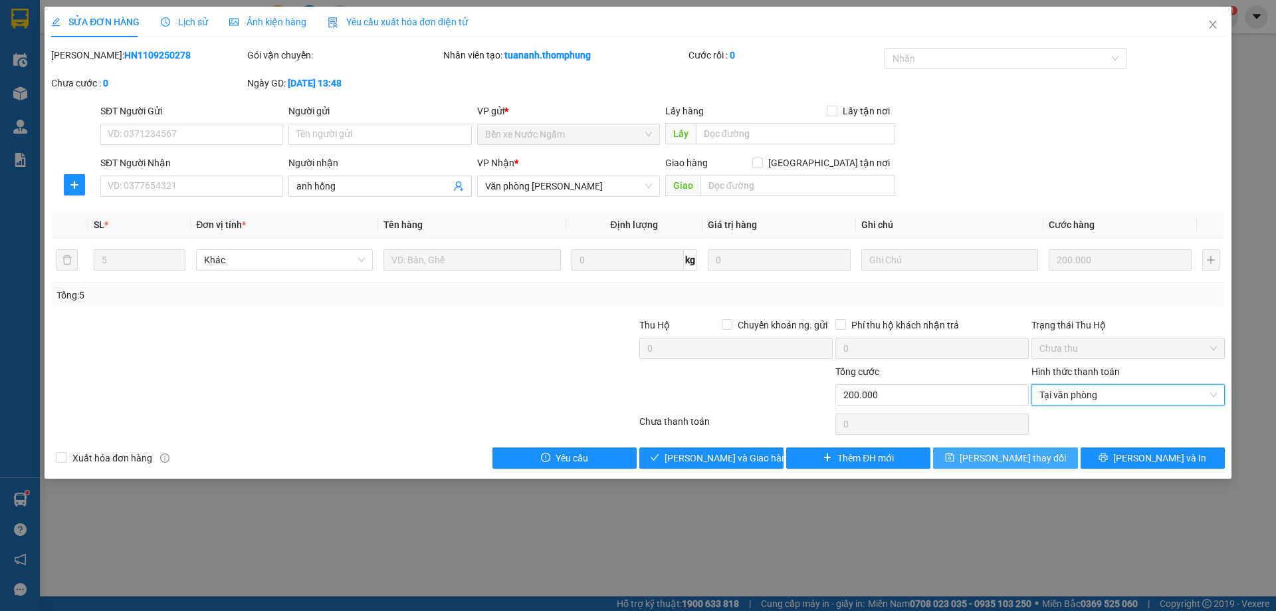
click at [996, 453] on span "[PERSON_NAME] thay đổi" at bounding box center [1013, 458] width 106 height 15
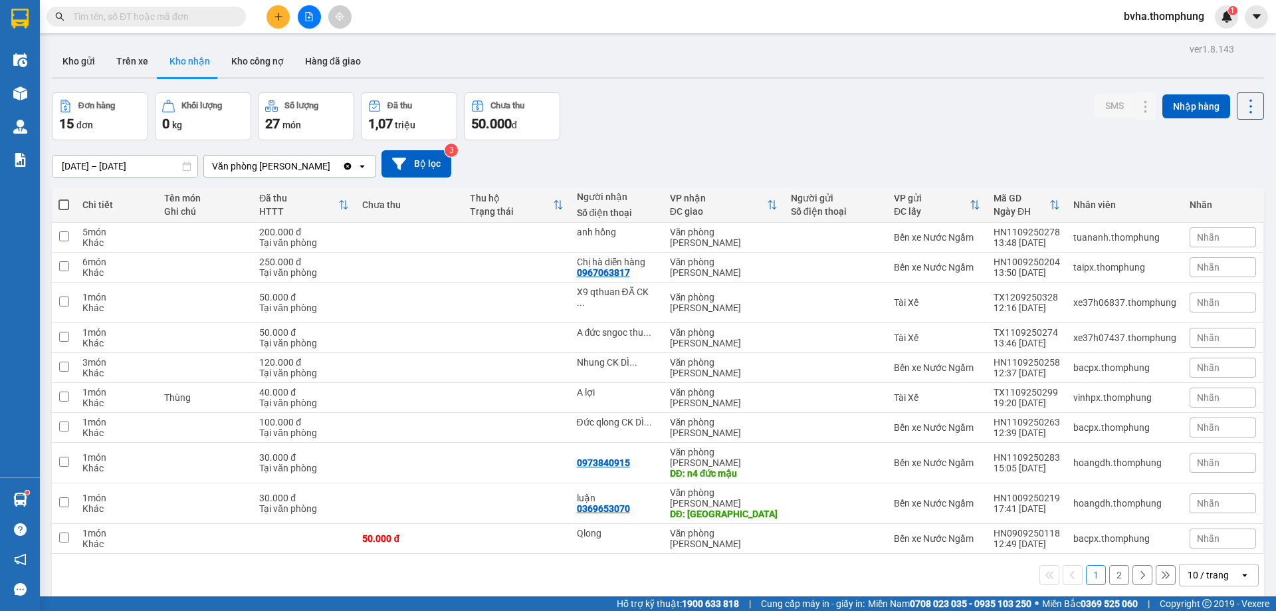
click at [280, 17] on icon "plus" at bounding box center [278, 16] width 7 height 1
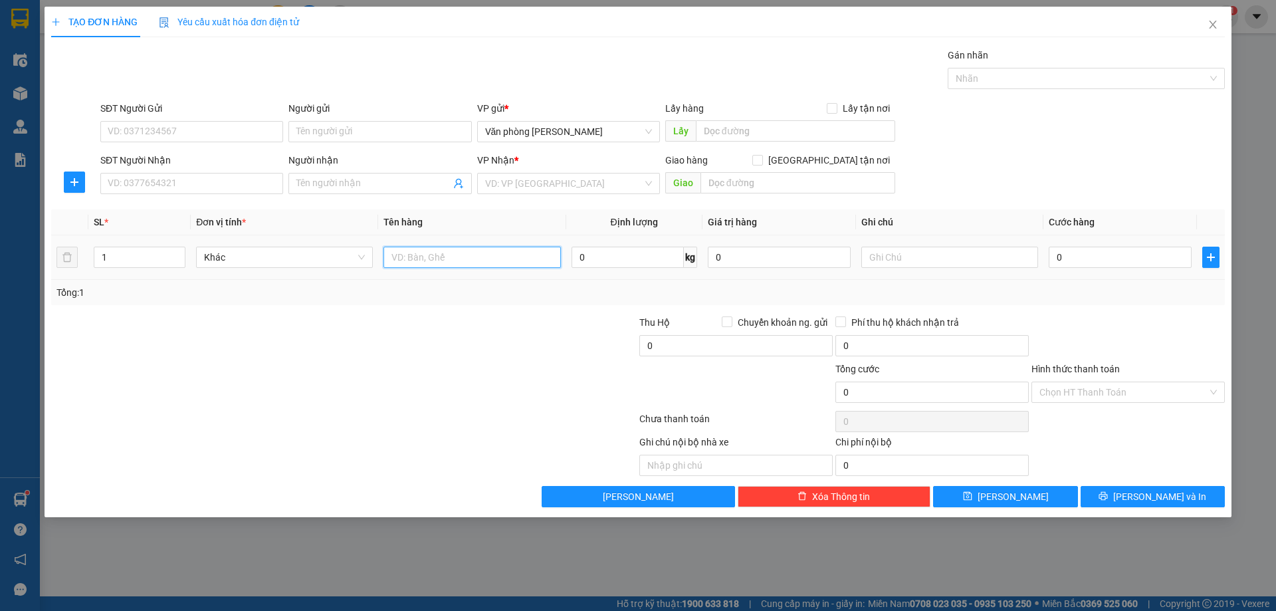
click at [441, 255] on input "text" at bounding box center [472, 257] width 177 height 21
type input "XE MÁY"
click at [1106, 257] on input "0" at bounding box center [1120, 257] width 143 height 21
type input "2"
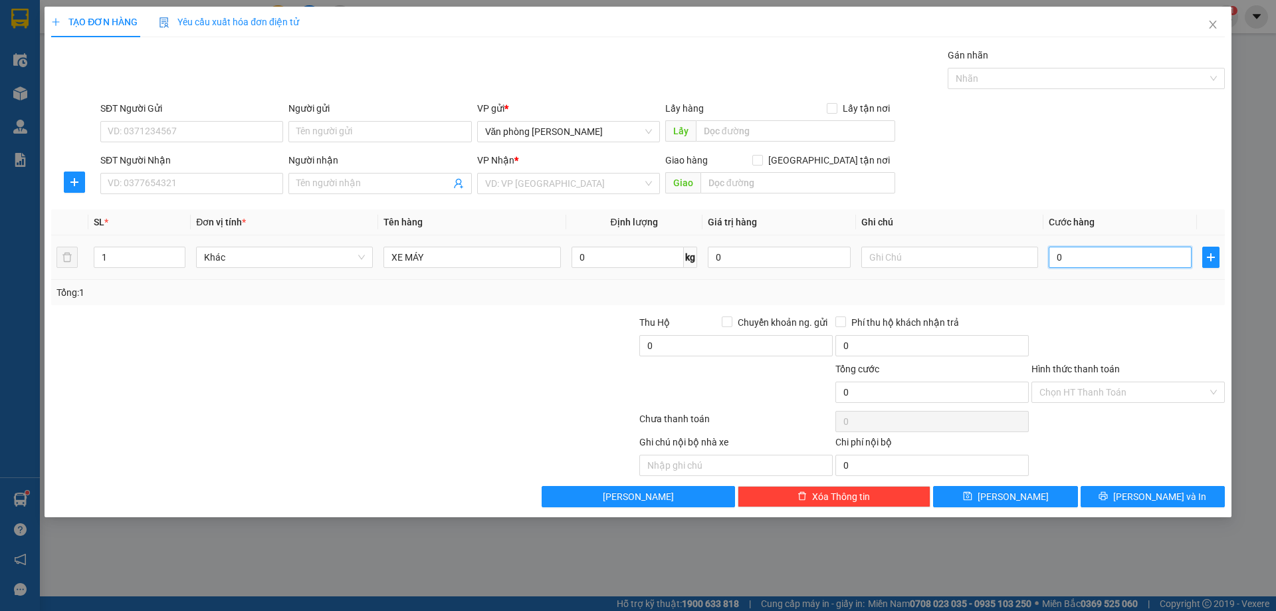
type input "2"
type input "25"
type input "250"
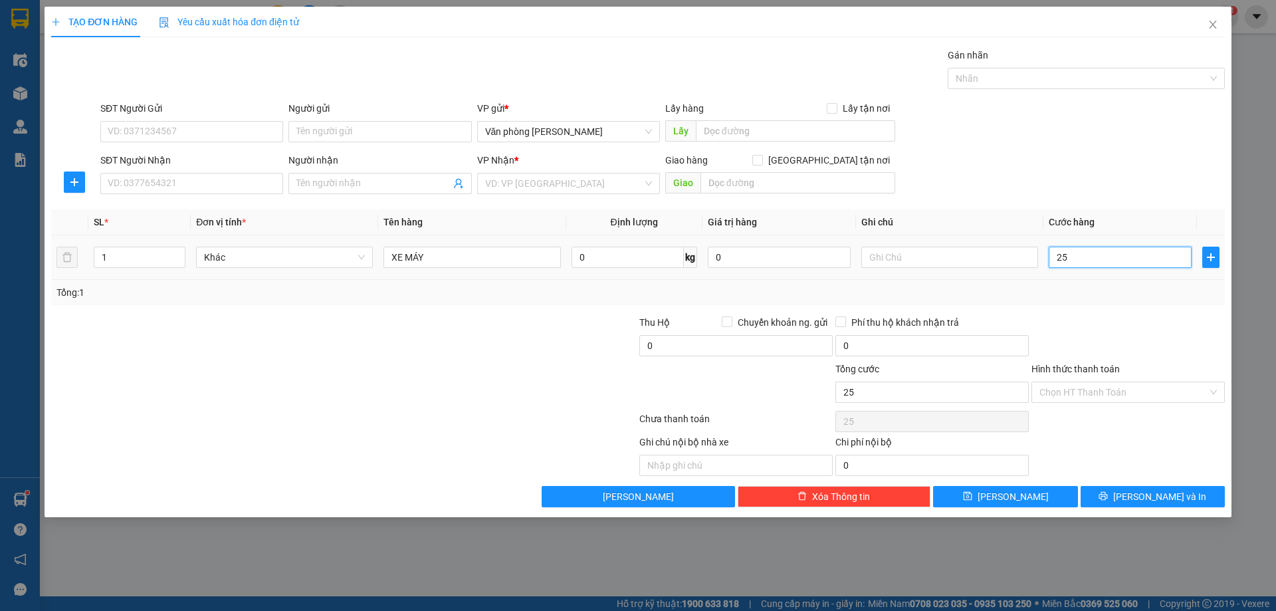
type input "250"
type input "250.000"
click at [1163, 359] on div at bounding box center [1128, 338] width 196 height 47
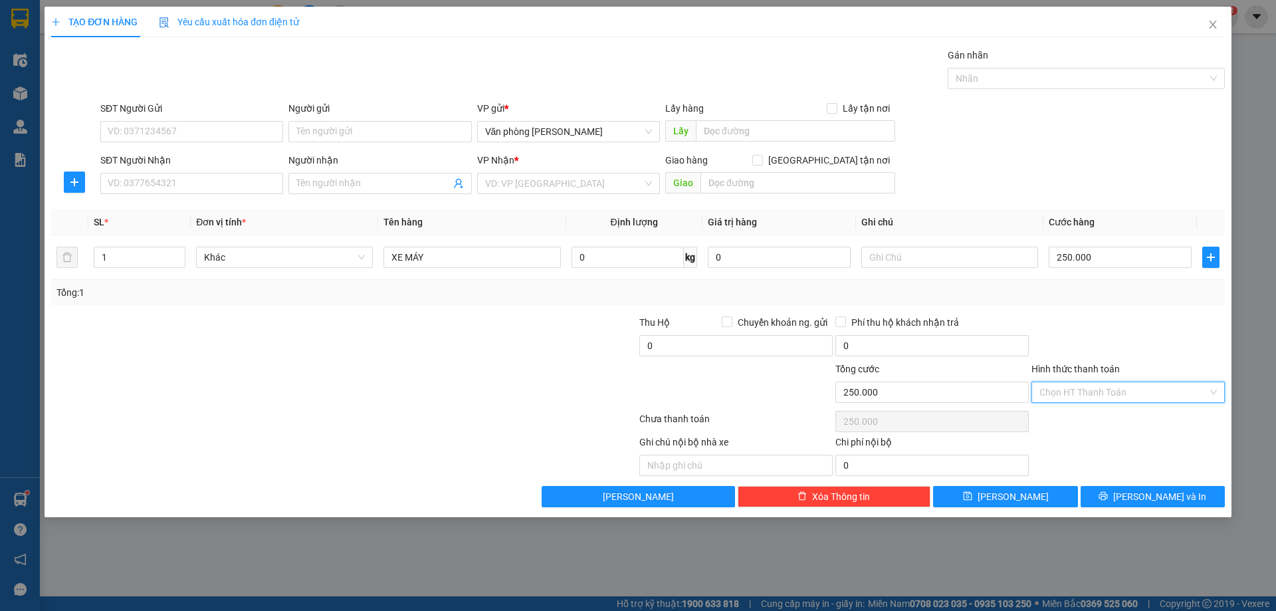
click at [1181, 384] on input "Hình thức thanh toán" at bounding box center [1124, 392] width 168 height 20
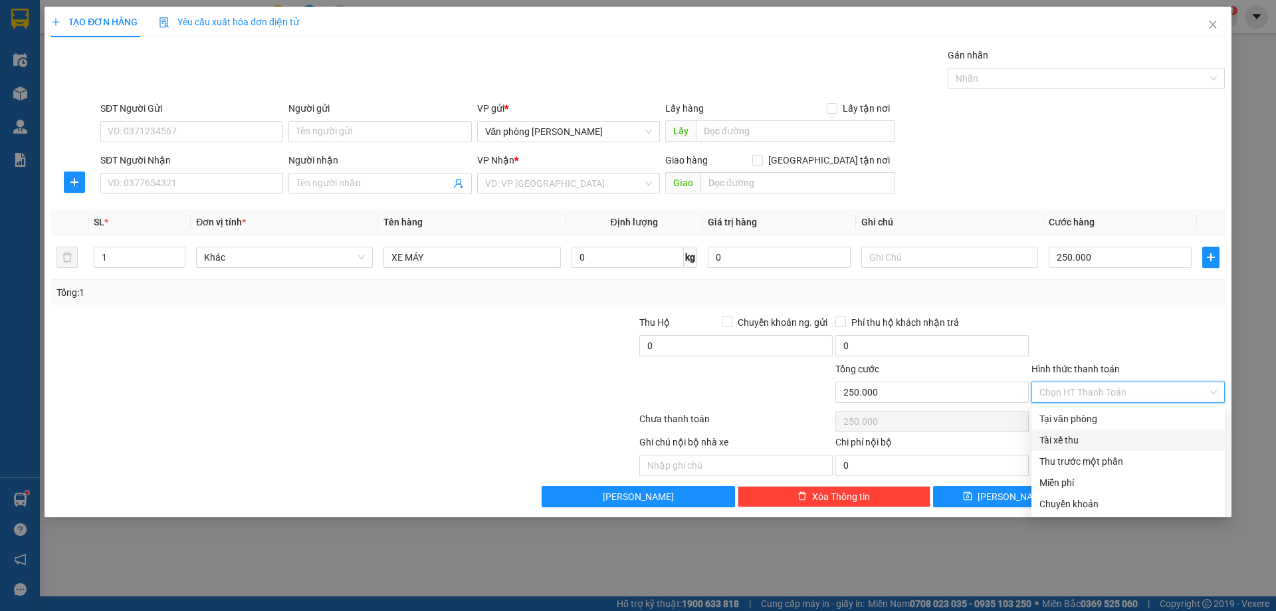
click at [1099, 437] on div "Tài xế thu" at bounding box center [1128, 440] width 177 height 15
type input "0"
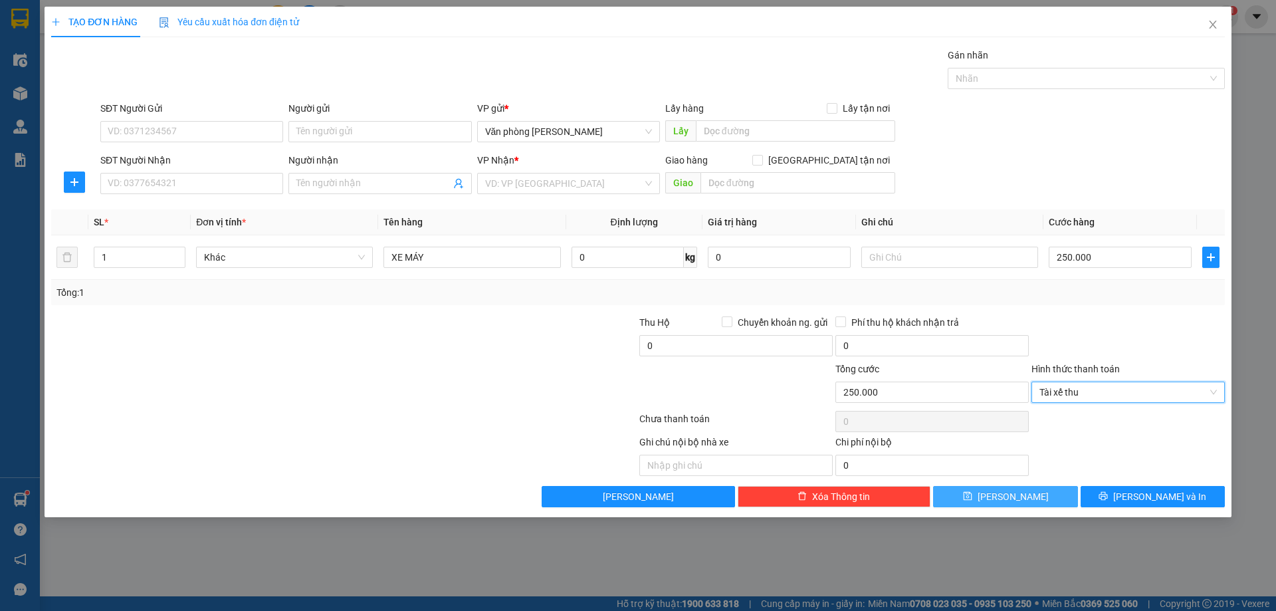
click at [1002, 491] on button "[PERSON_NAME]" at bounding box center [1005, 496] width 144 height 21
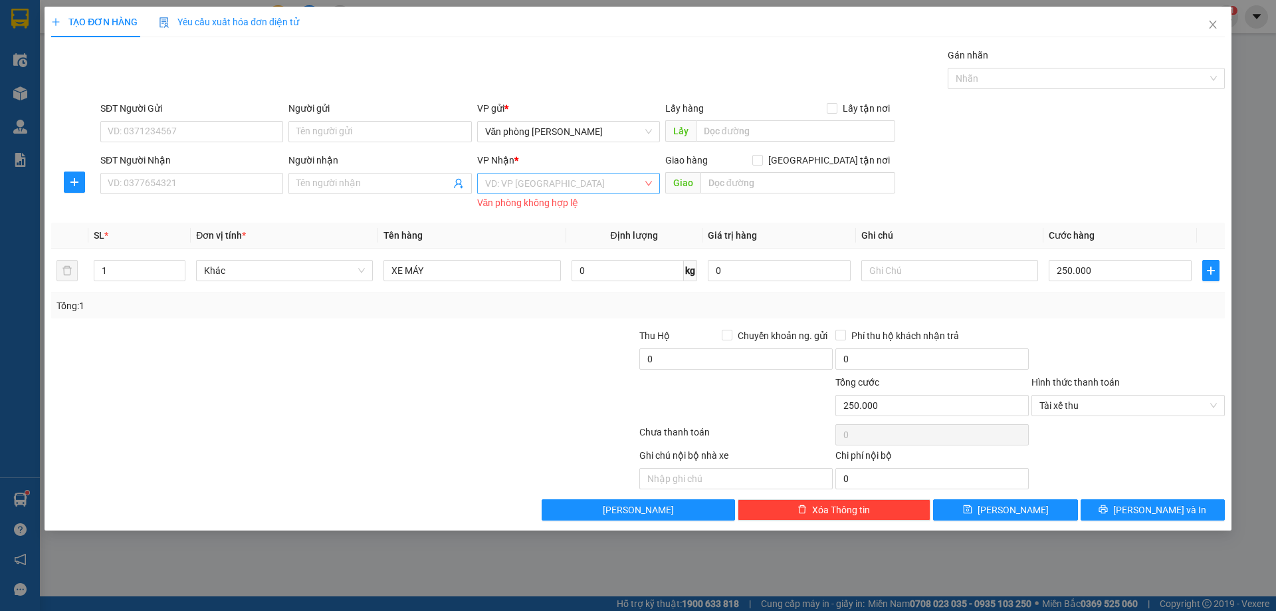
click at [523, 187] on input "search" at bounding box center [564, 183] width 158 height 20
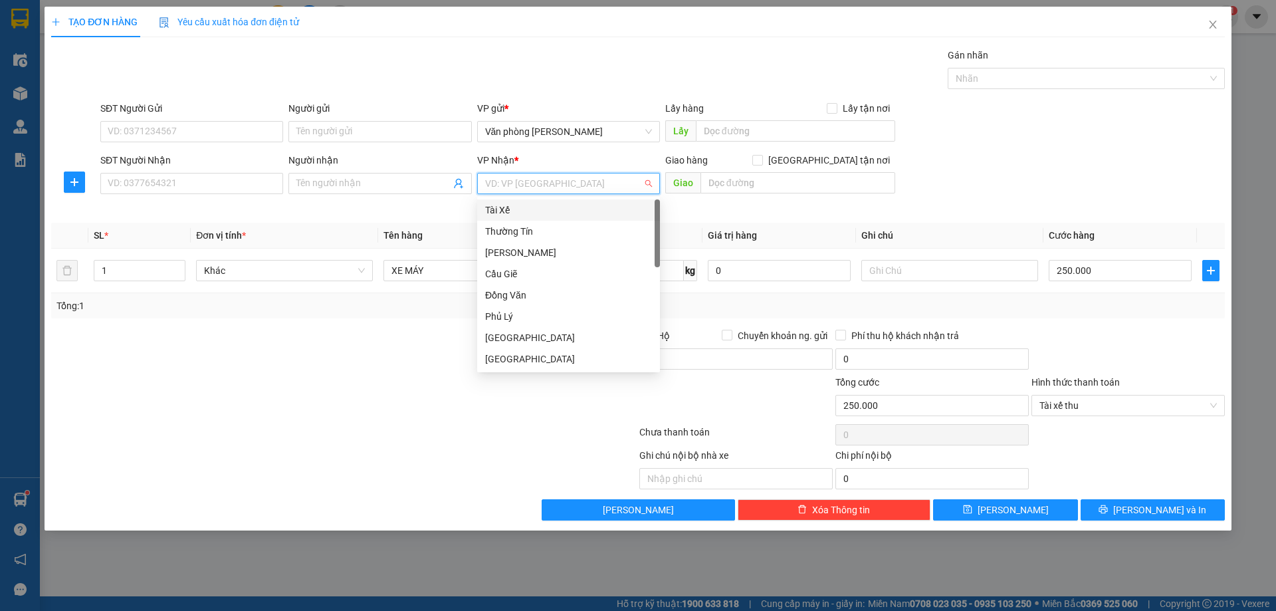
type input "B"
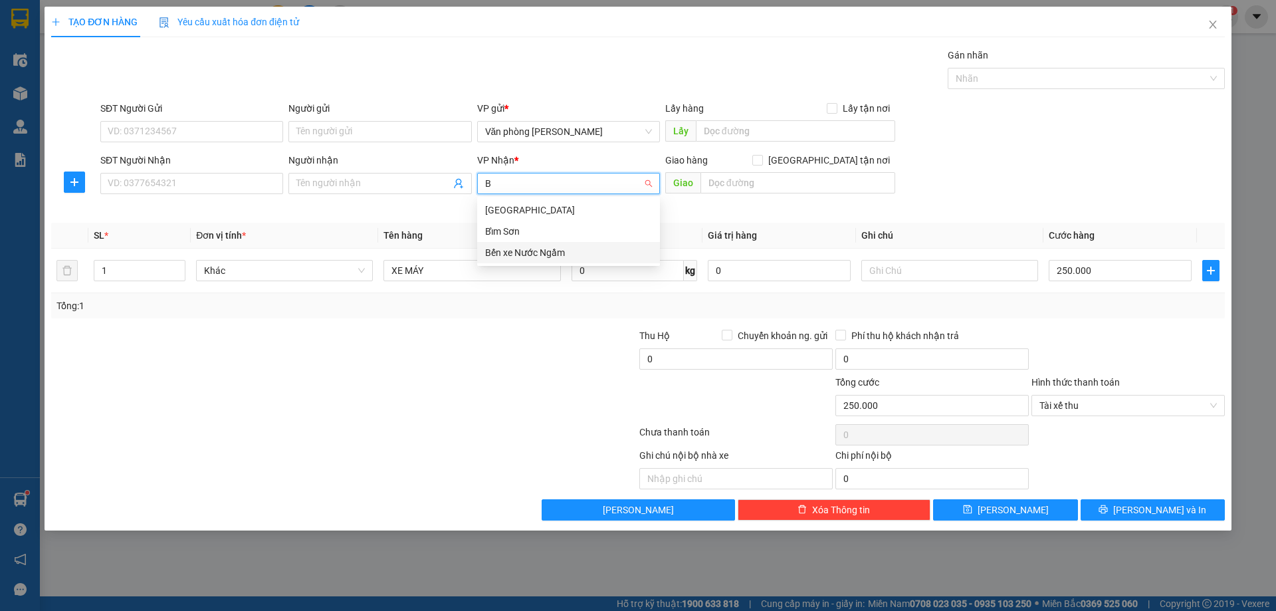
click at [538, 253] on div "Bến xe Nước Ngầm" at bounding box center [568, 252] width 167 height 15
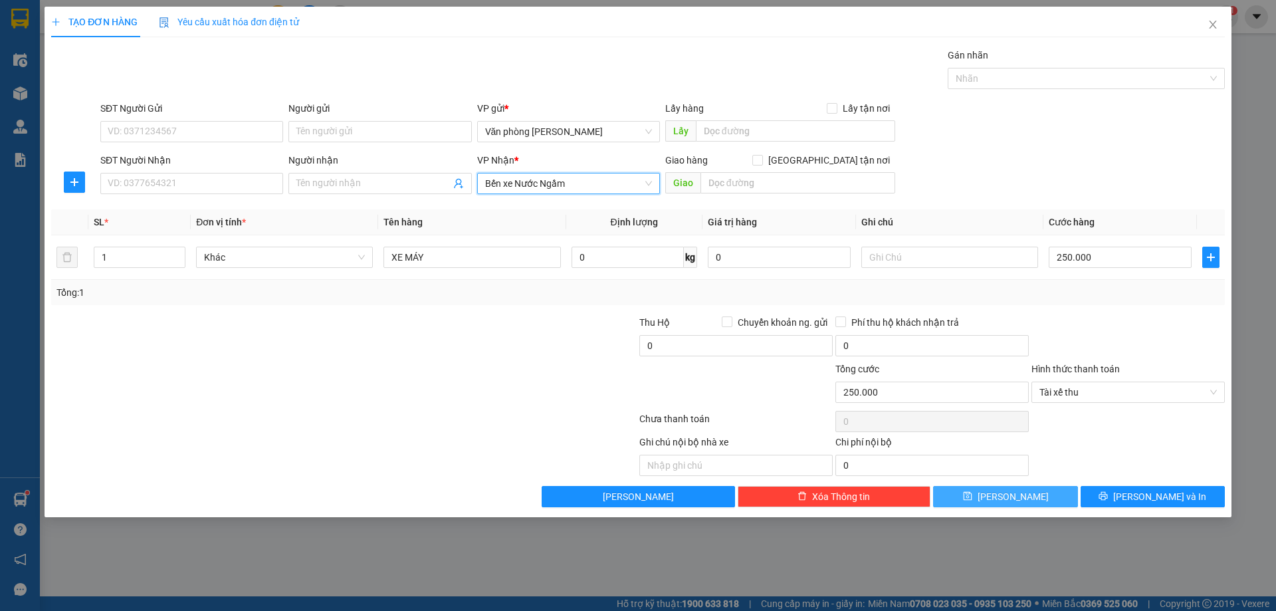
click at [1006, 493] on span "[PERSON_NAME]" at bounding box center [1013, 496] width 71 height 15
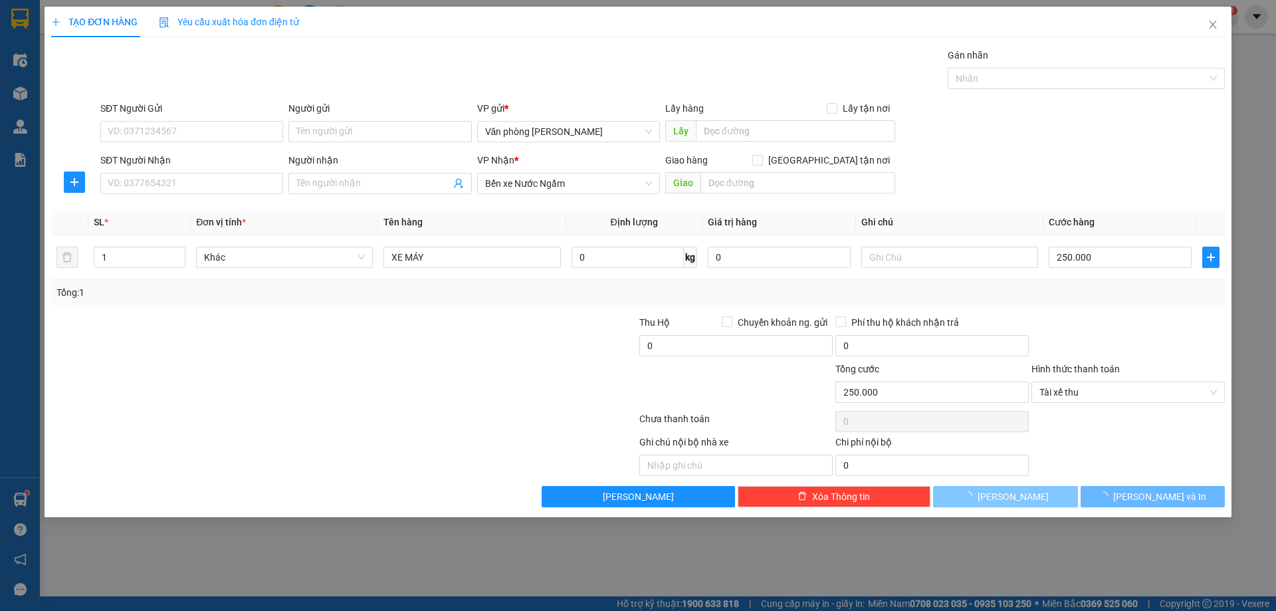
type input "0"
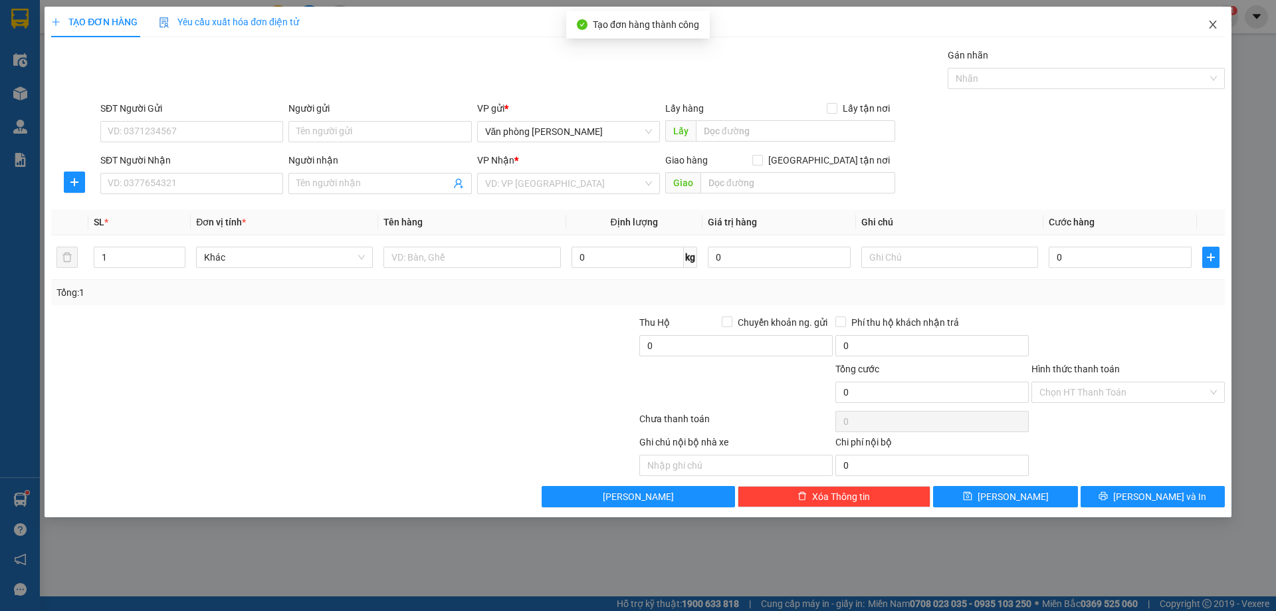
click at [1208, 28] on icon "close" at bounding box center [1213, 24] width 11 height 11
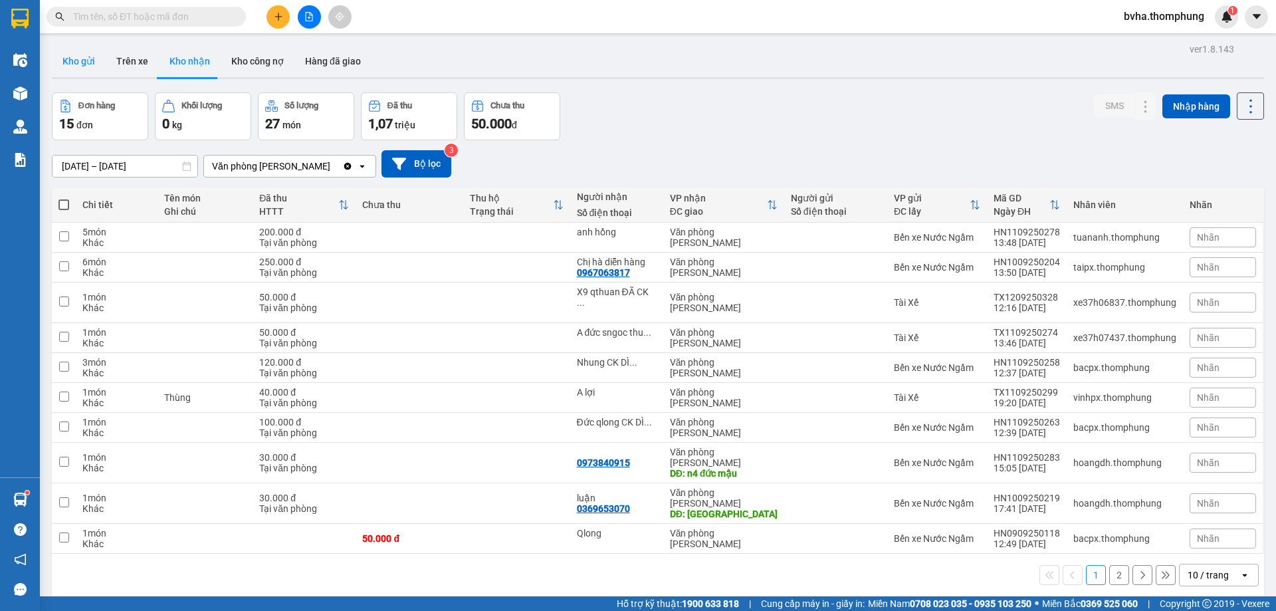
click at [84, 60] on button "Kho gửi" at bounding box center [79, 61] width 54 height 32
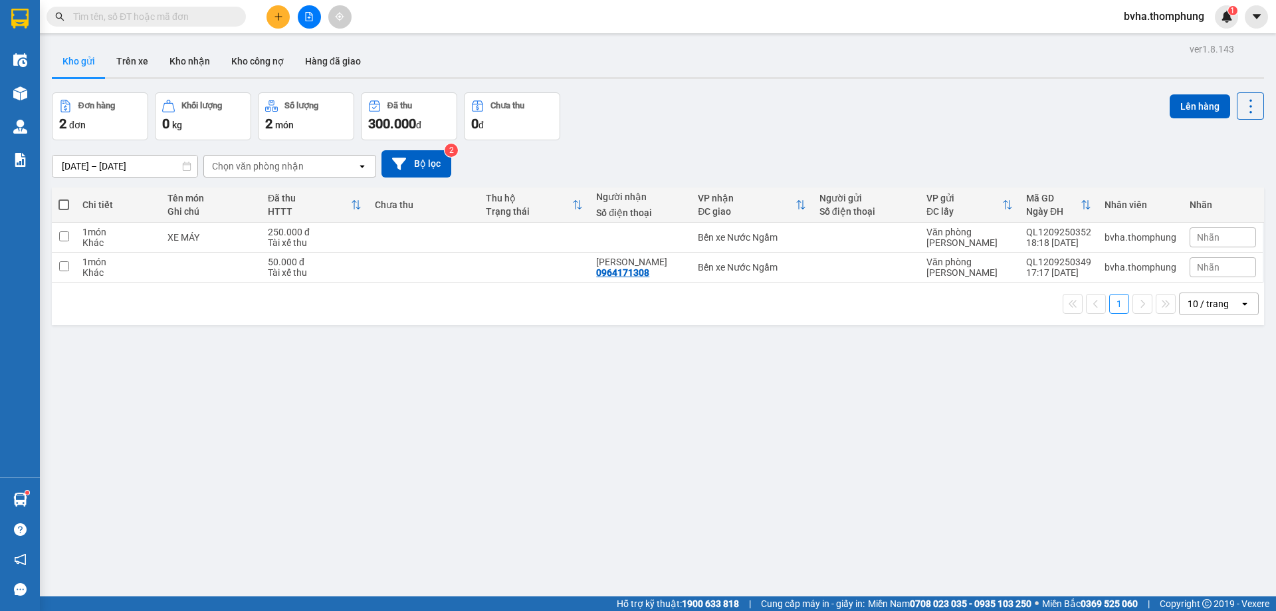
click at [110, 5] on div "Kết quả tìm kiếm ( 114 ) Bộ lọc Mã ĐH Trạng thái Món hàng Thu hộ Tổng cước Chưa…" at bounding box center [129, 16] width 259 height 23
click at [1155, 240] on icon at bounding box center [1159, 237] width 9 height 9
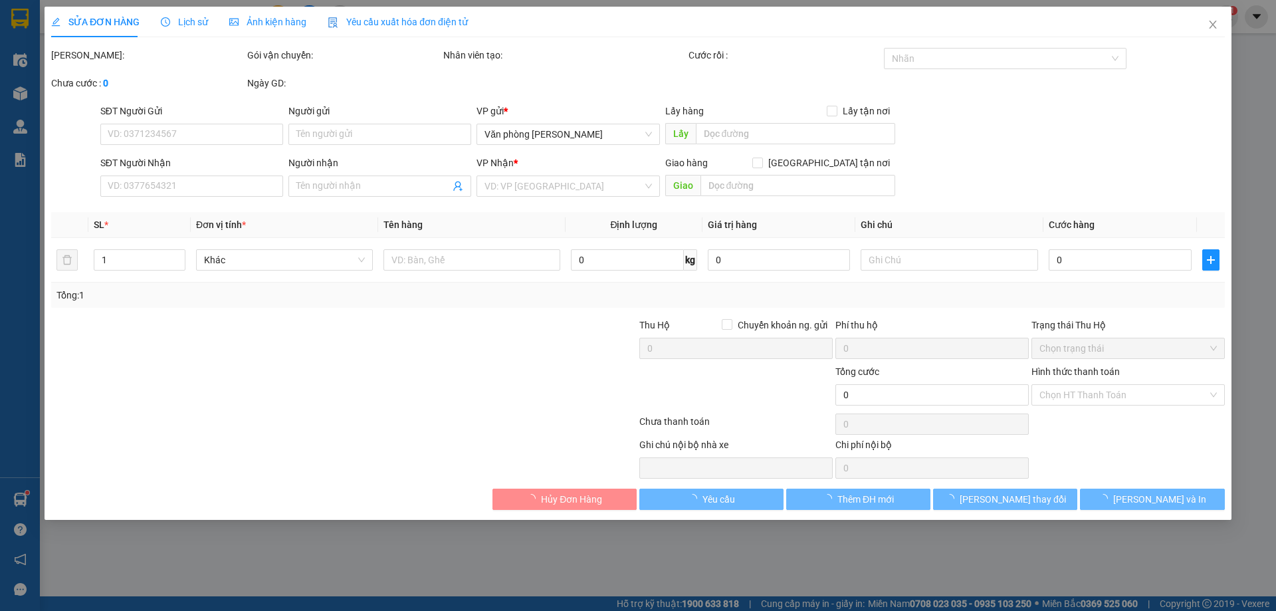
type input "250.000"
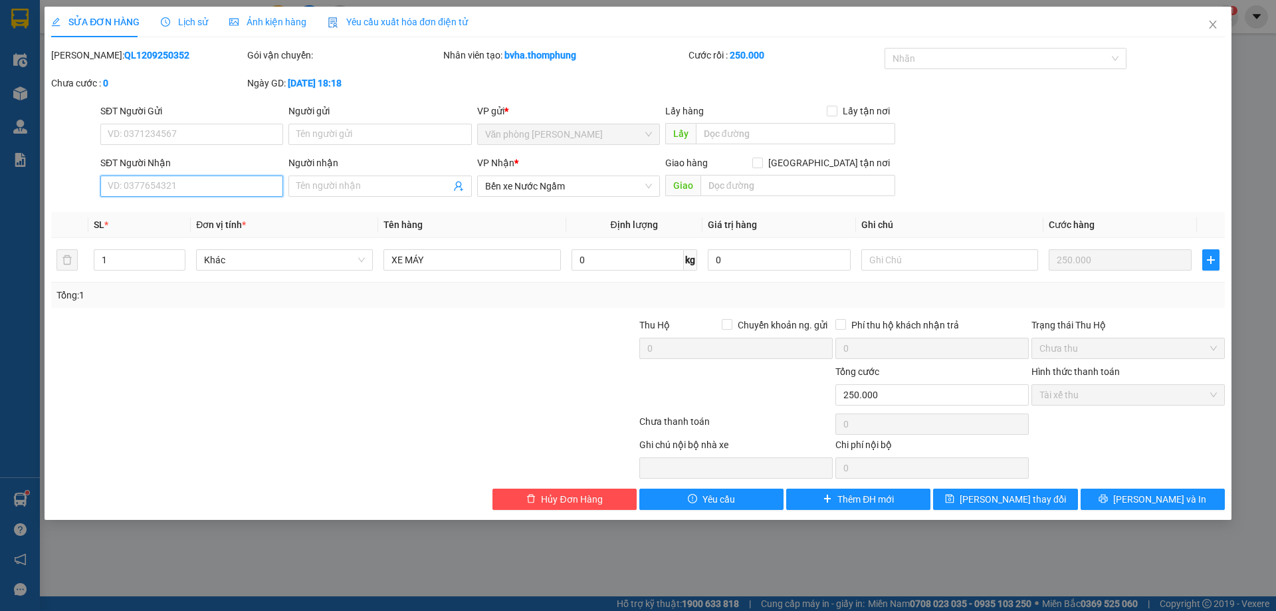
click at [214, 193] on input "SĐT Người Nhận" at bounding box center [191, 185] width 183 height 21
type input "0388017309"
click at [328, 181] on input "Người nhận" at bounding box center [373, 186] width 154 height 15
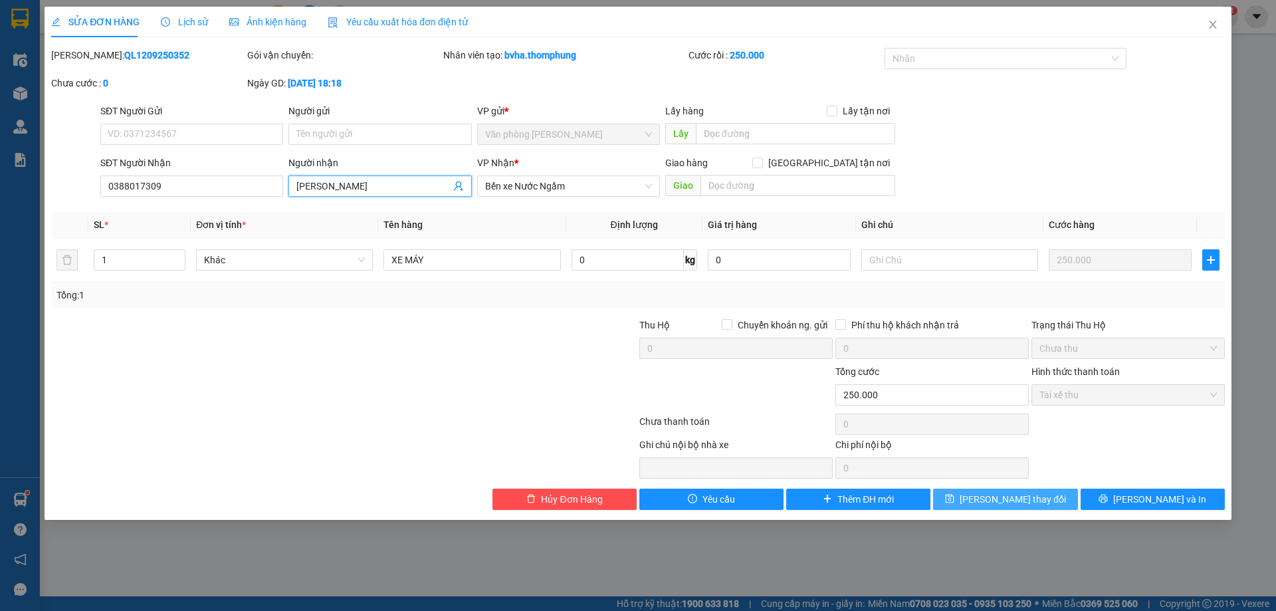
type input "[PERSON_NAME]"
click at [955, 497] on icon "save" at bounding box center [950, 499] width 9 height 9
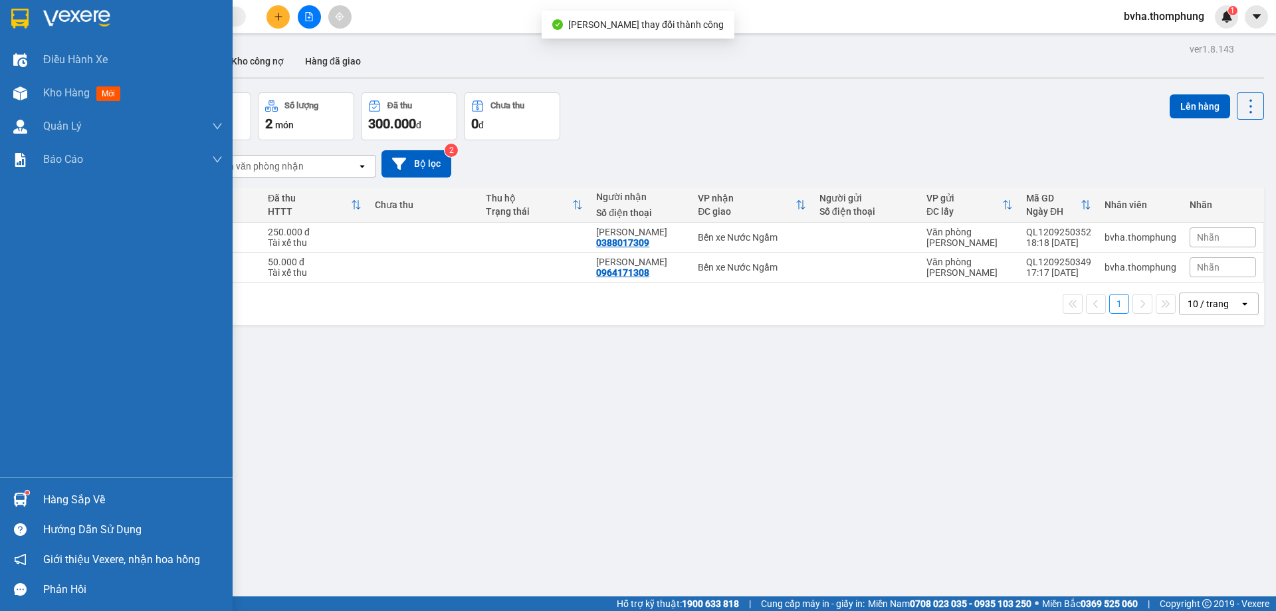
click at [24, 100] on img at bounding box center [20, 93] width 14 height 14
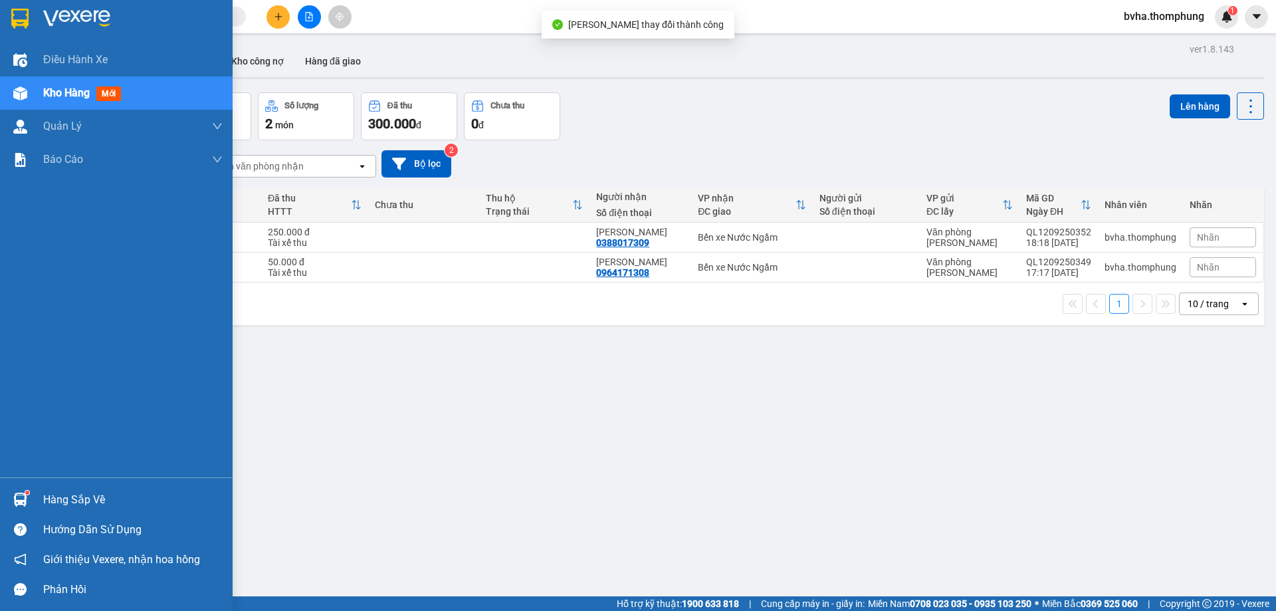
click at [47, 92] on span "Kho hàng" at bounding box center [66, 92] width 47 height 13
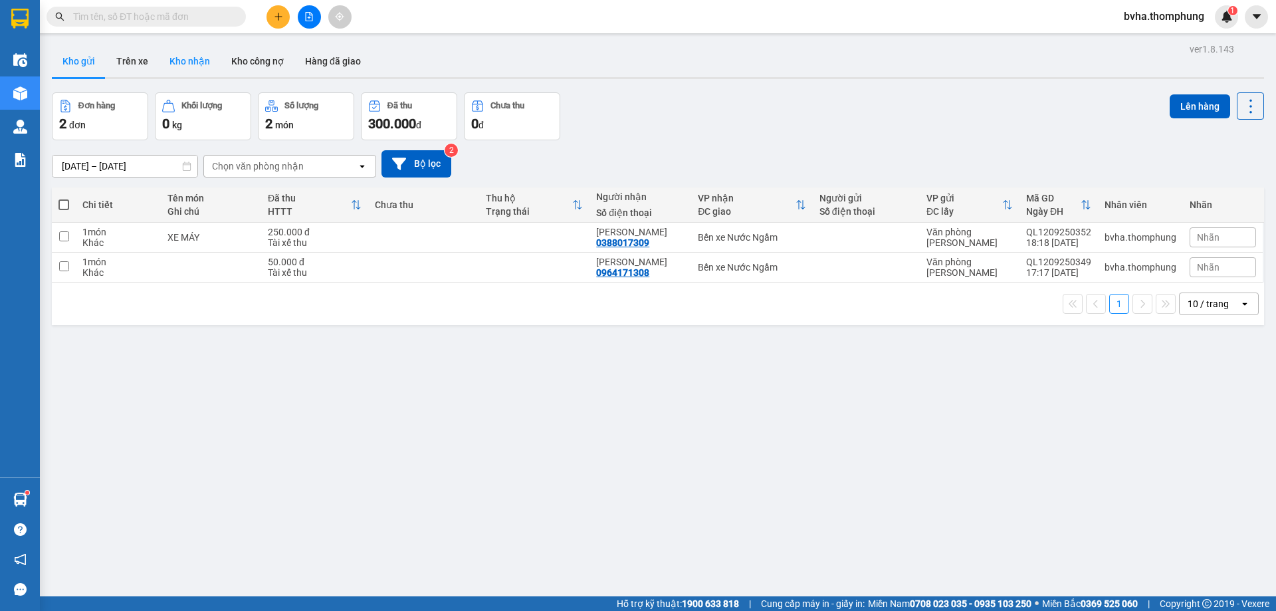
click at [163, 60] on button "Kho nhận" at bounding box center [190, 61] width 62 height 32
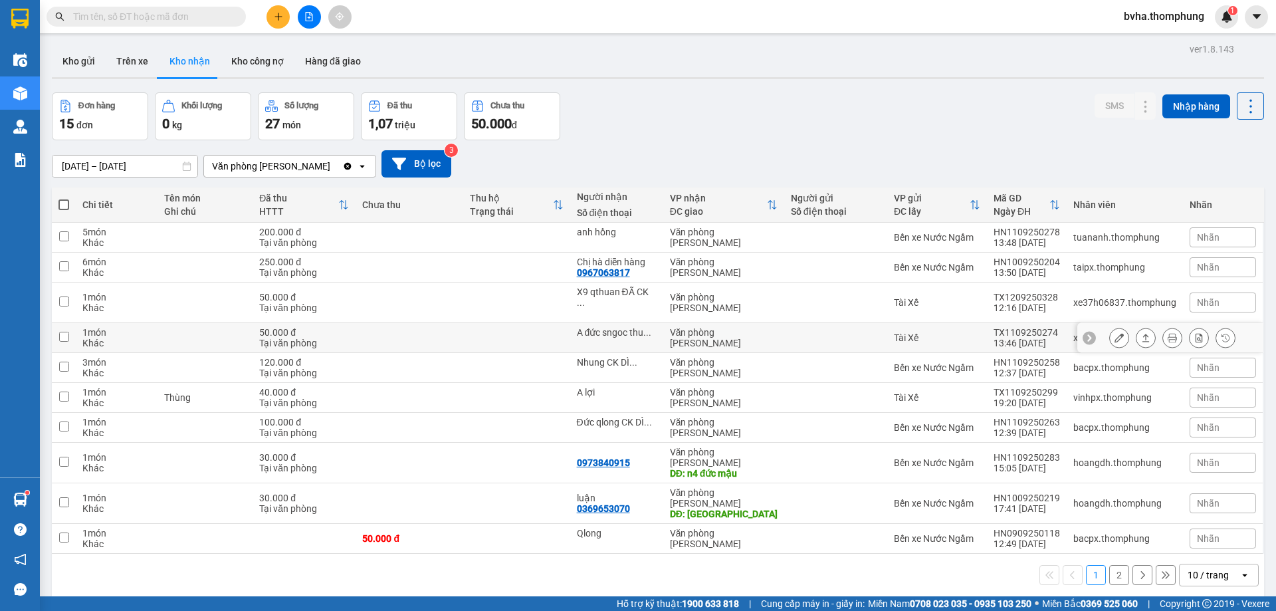
click at [1115, 333] on icon at bounding box center [1119, 337] width 9 height 9
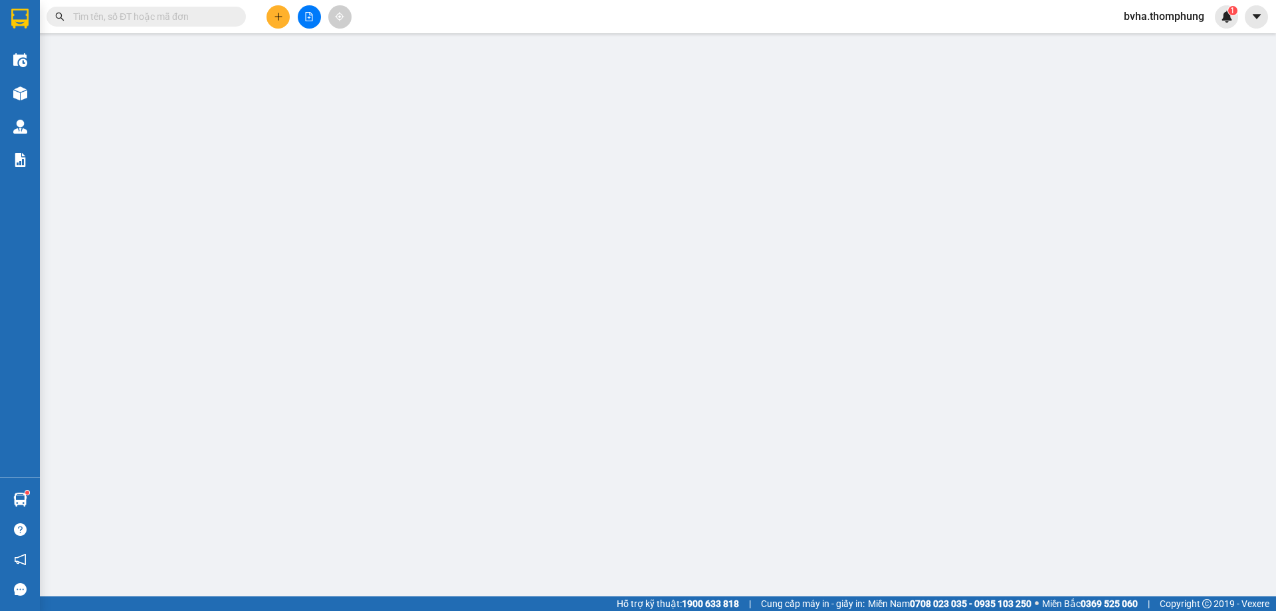
type input "A đức sngoc thu hộ 2250k CK DÌ PHỤNG"
type input "50.000"
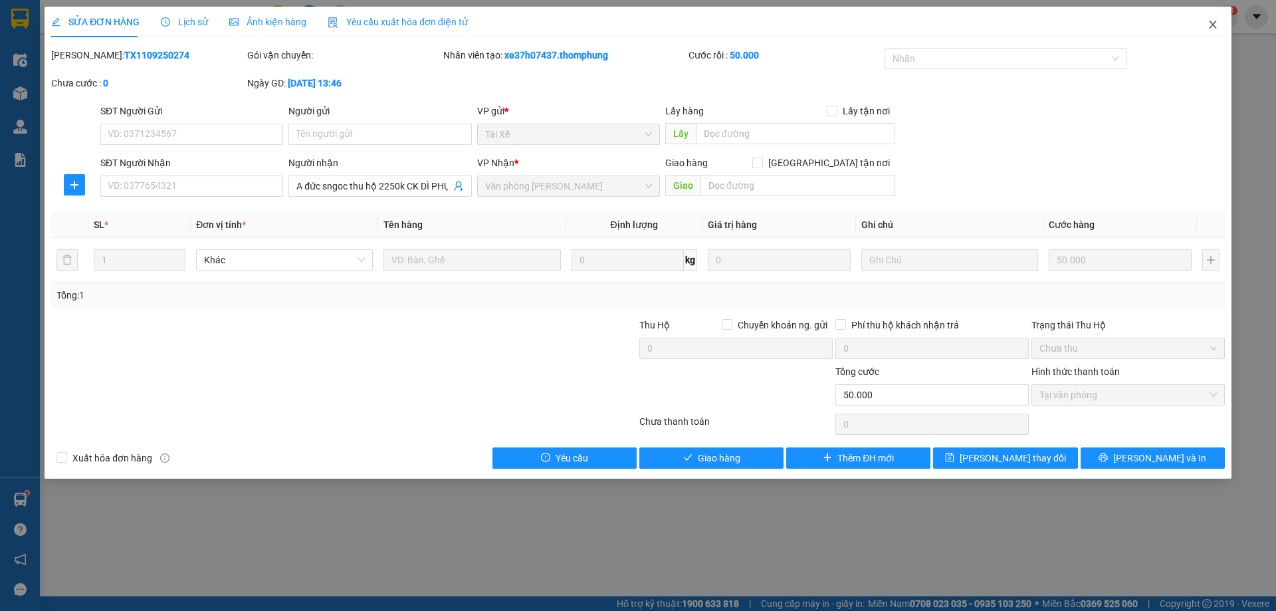
click at [1209, 31] on span "Close" at bounding box center [1212, 25] width 37 height 37
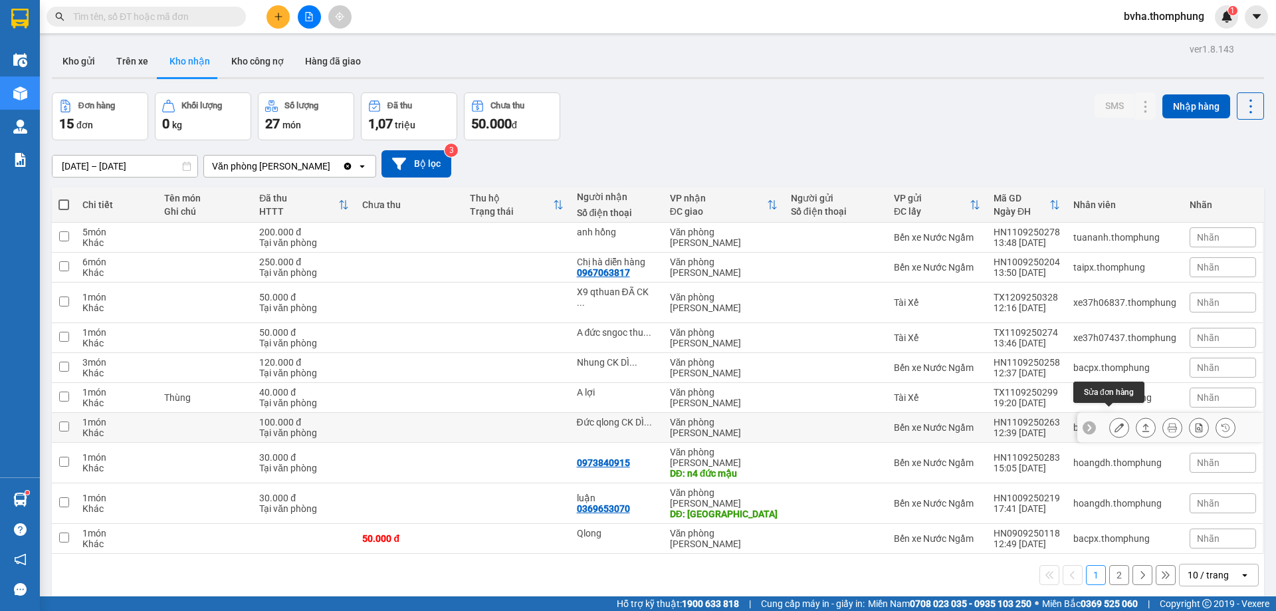
click at [1115, 423] on icon at bounding box center [1119, 427] width 9 height 9
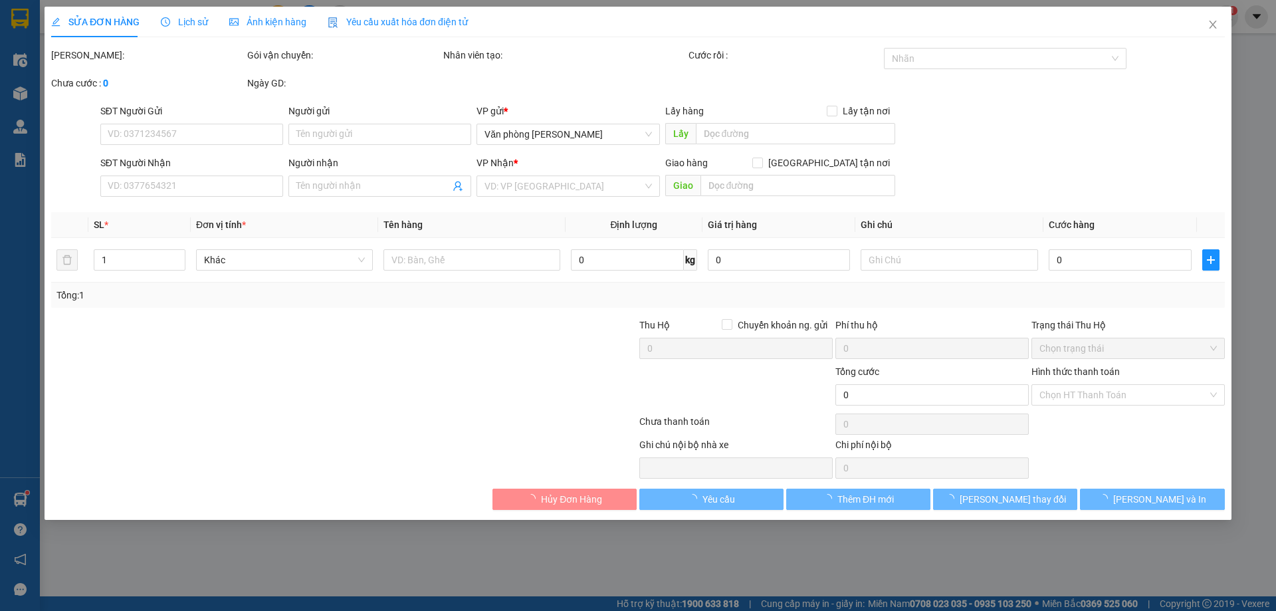
type input "Đức qlong CK DÌ PHỤNG"
type input "100.000"
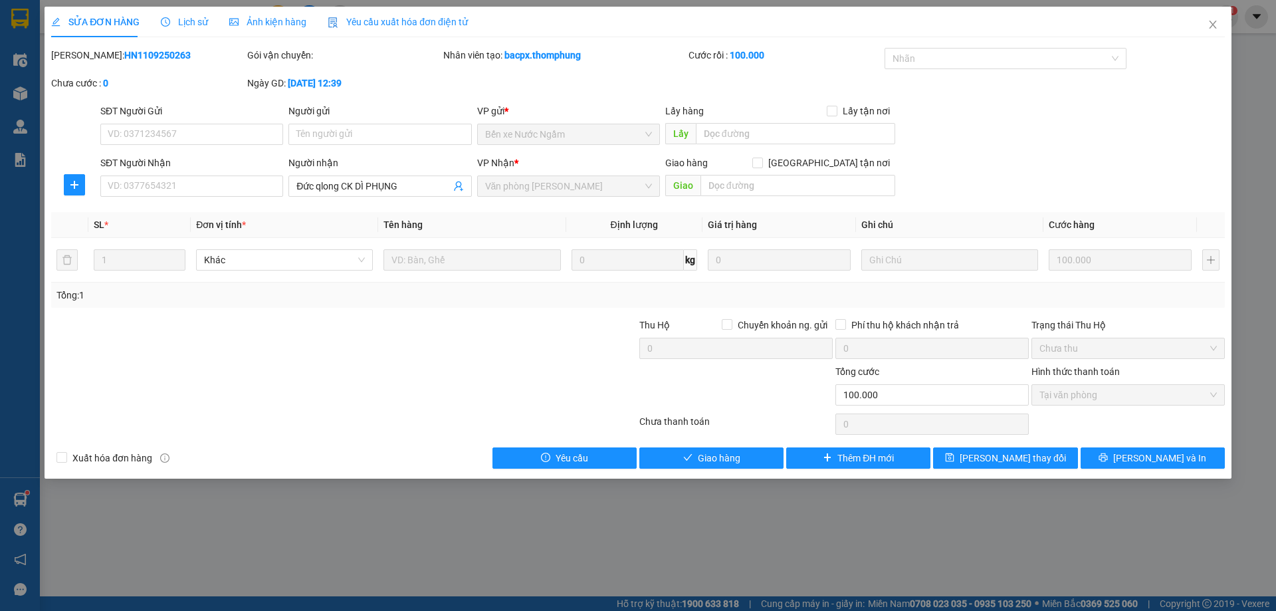
click at [179, 20] on span "Lịch sử" at bounding box center [184, 22] width 47 height 11
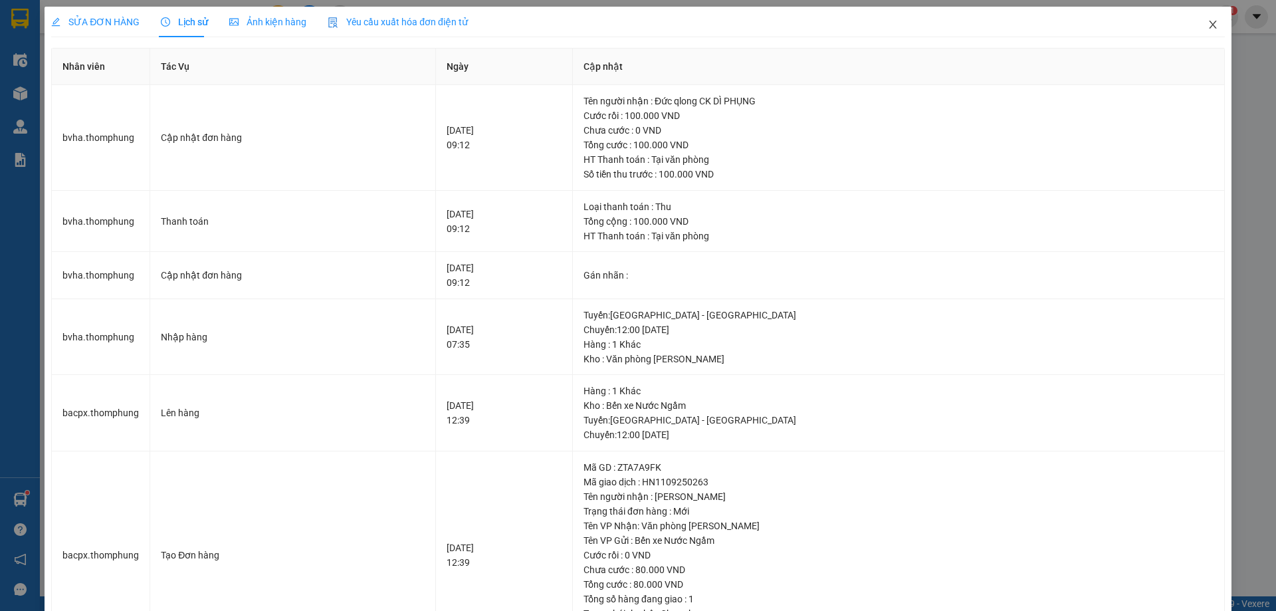
click at [1209, 25] on icon "close" at bounding box center [1212, 25] width 7 height 8
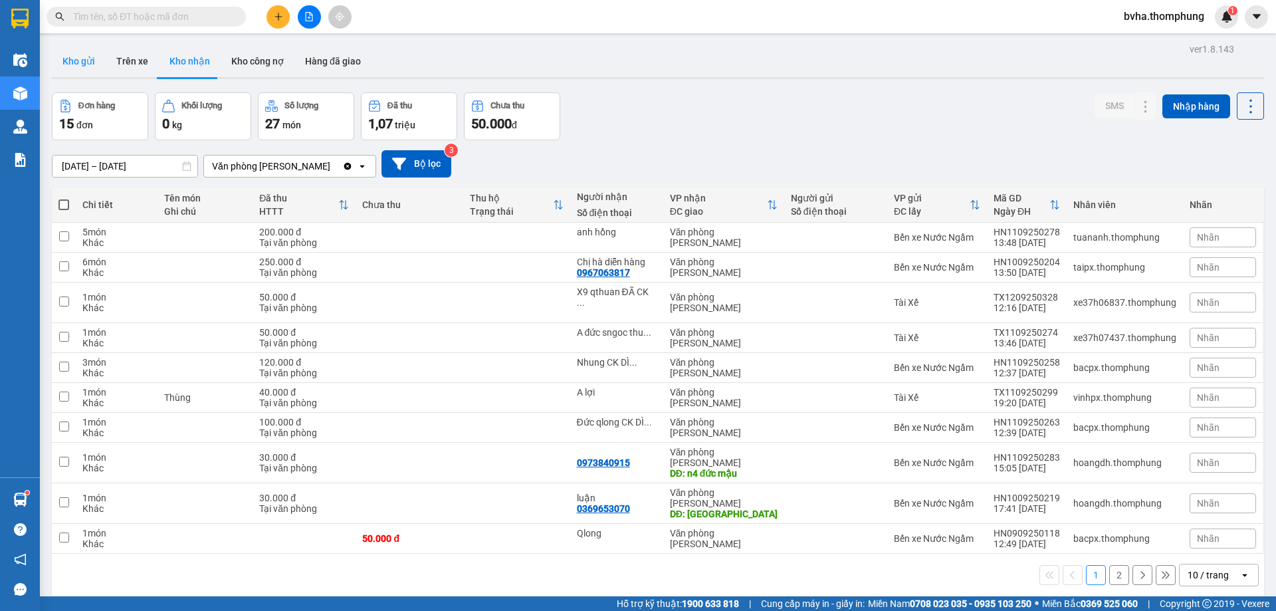
click at [78, 53] on button "Kho gửi" at bounding box center [79, 61] width 54 height 32
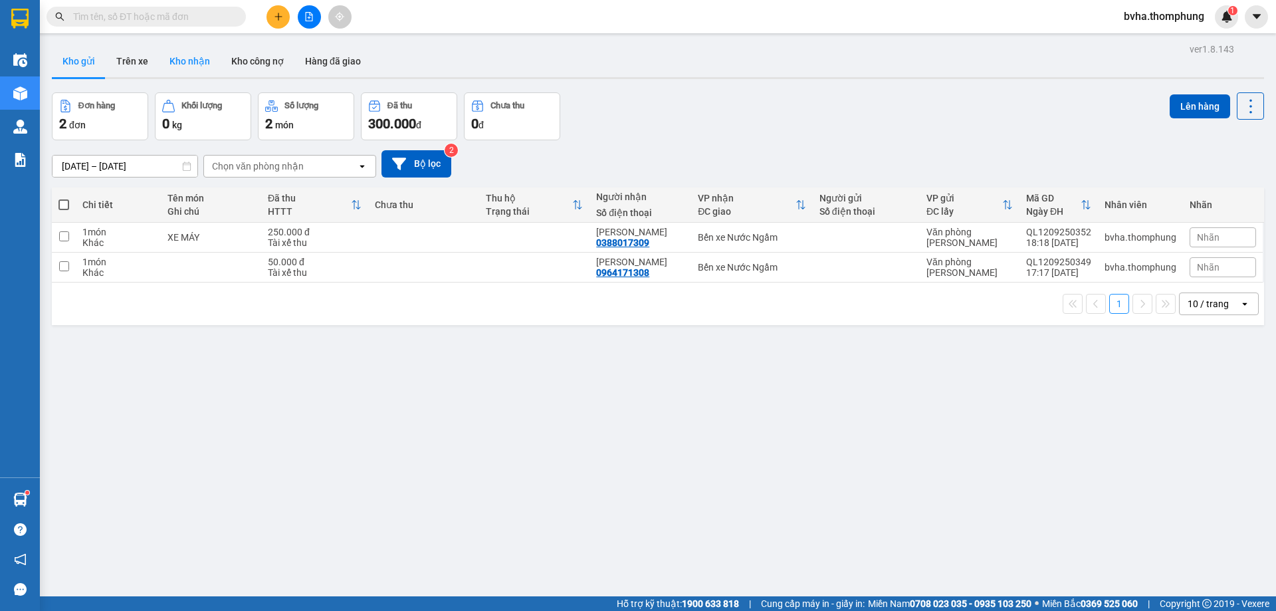
click at [192, 58] on button "Kho nhận" at bounding box center [190, 61] width 62 height 32
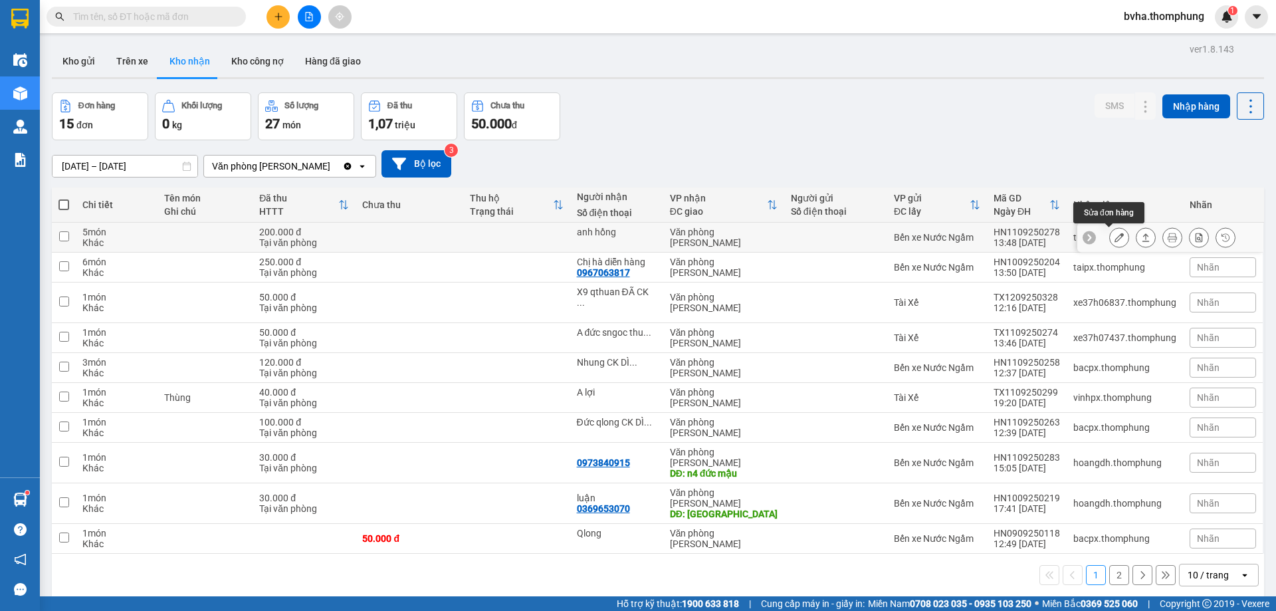
click at [1115, 233] on icon at bounding box center [1119, 237] width 9 height 9
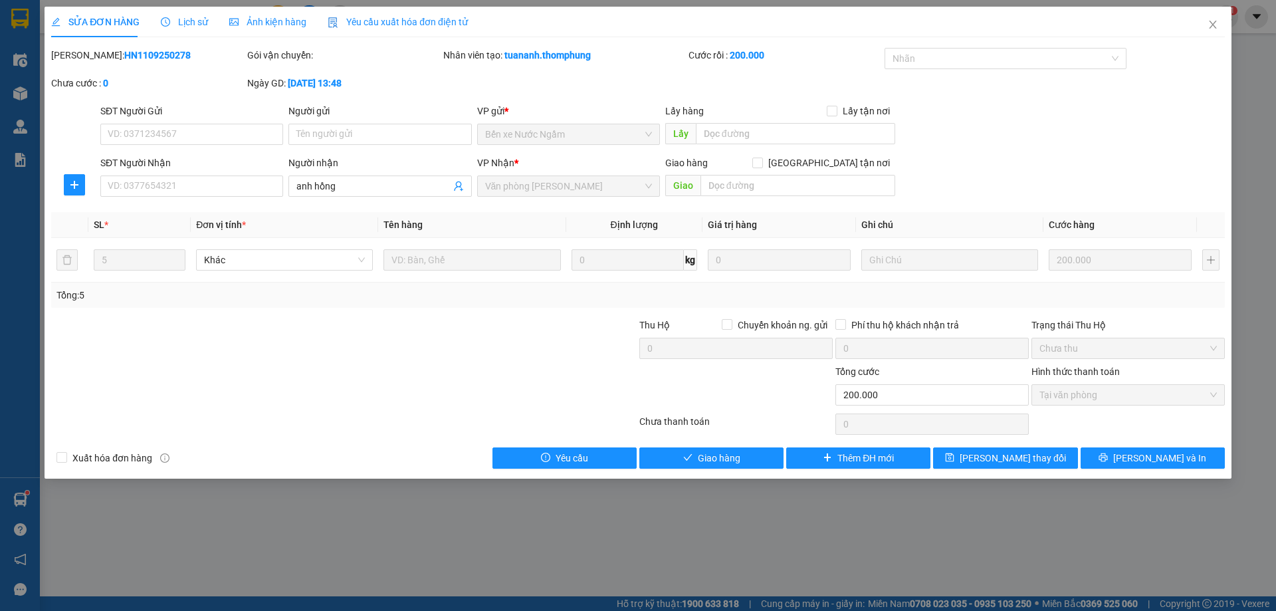
click at [182, 24] on span "Lịch sử" at bounding box center [184, 22] width 47 height 11
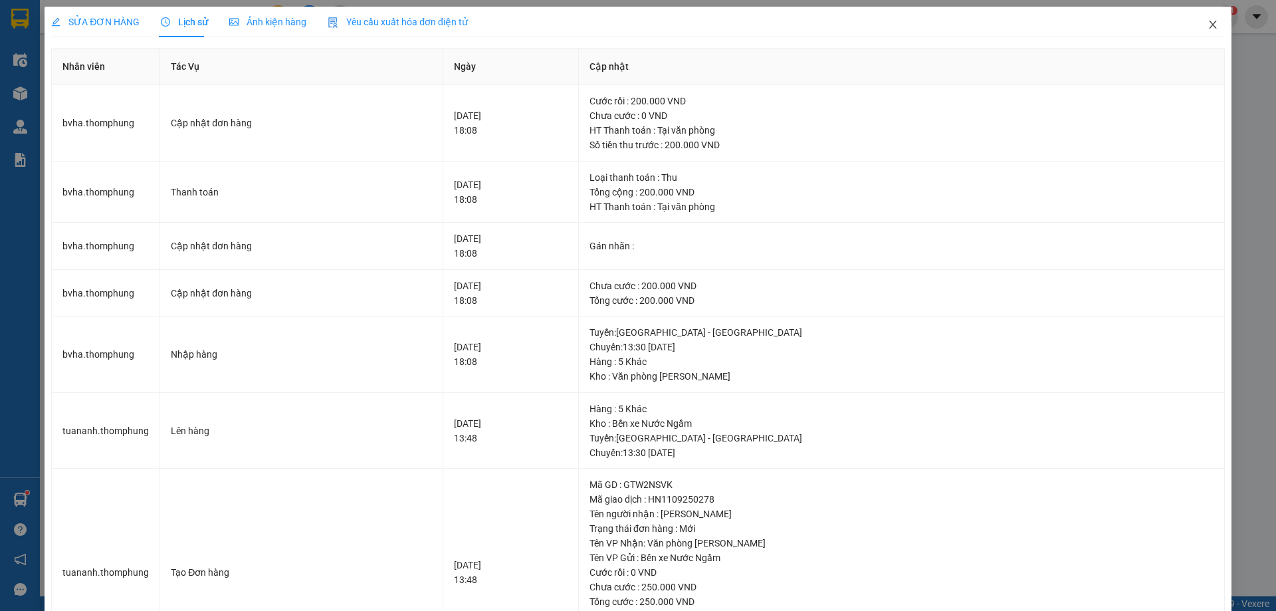
click at [1208, 21] on icon "close" at bounding box center [1213, 24] width 11 height 11
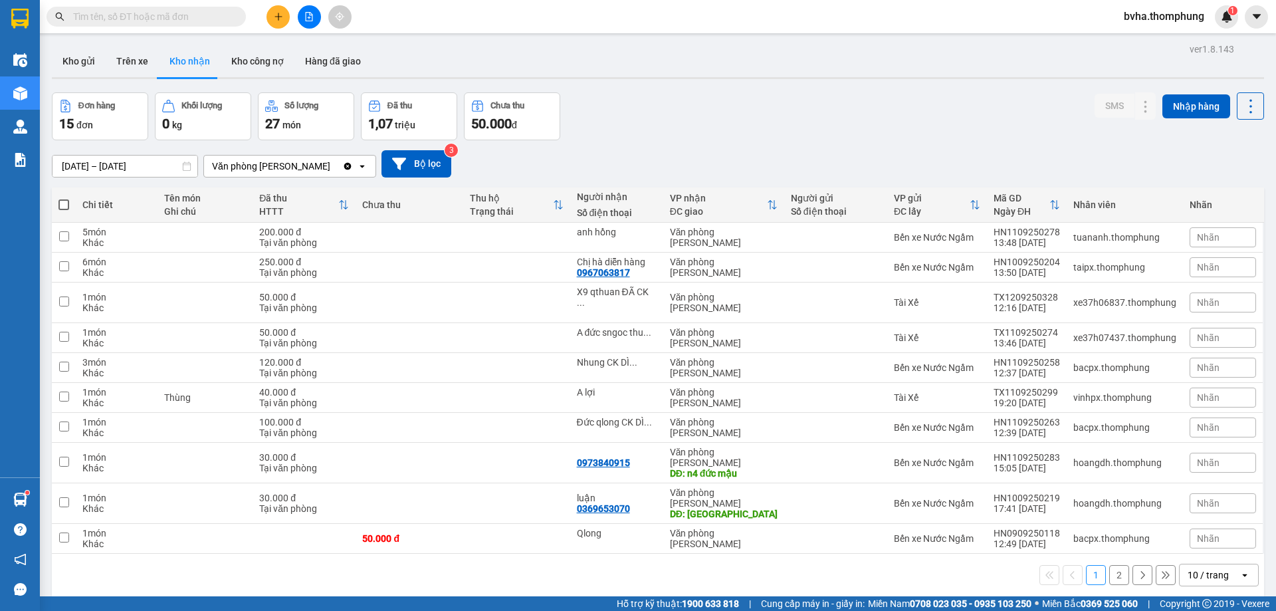
click at [221, 14] on input "text" at bounding box center [151, 16] width 157 height 15
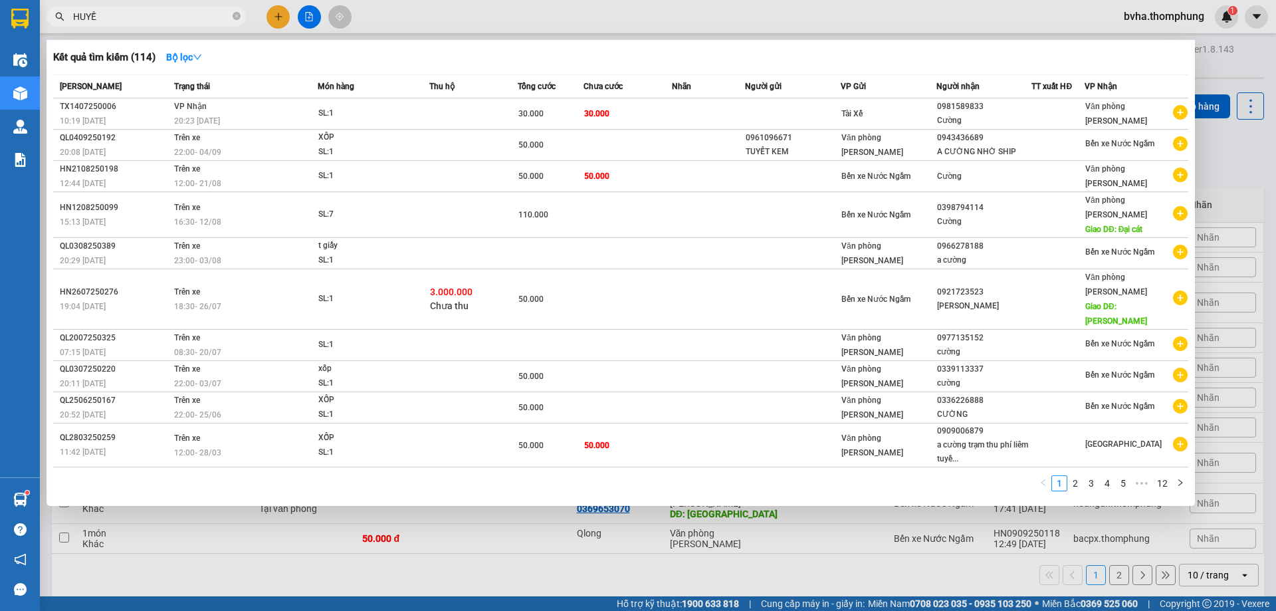
type input "HUYỀN"
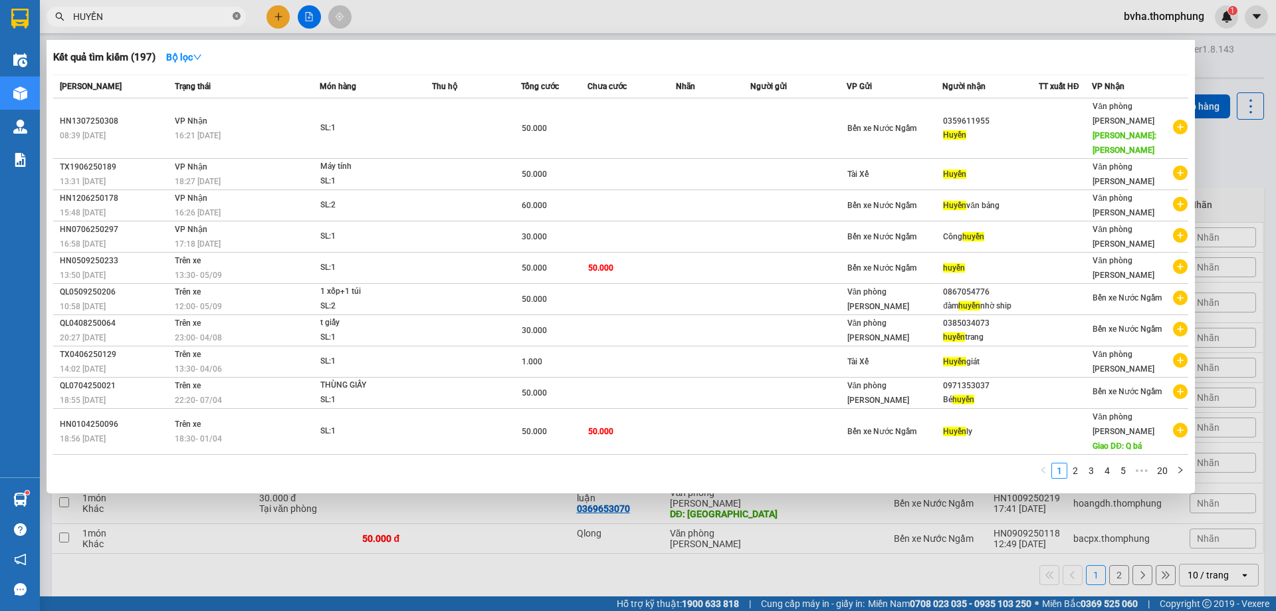
click at [235, 15] on icon "close-circle" at bounding box center [237, 16] width 8 height 8
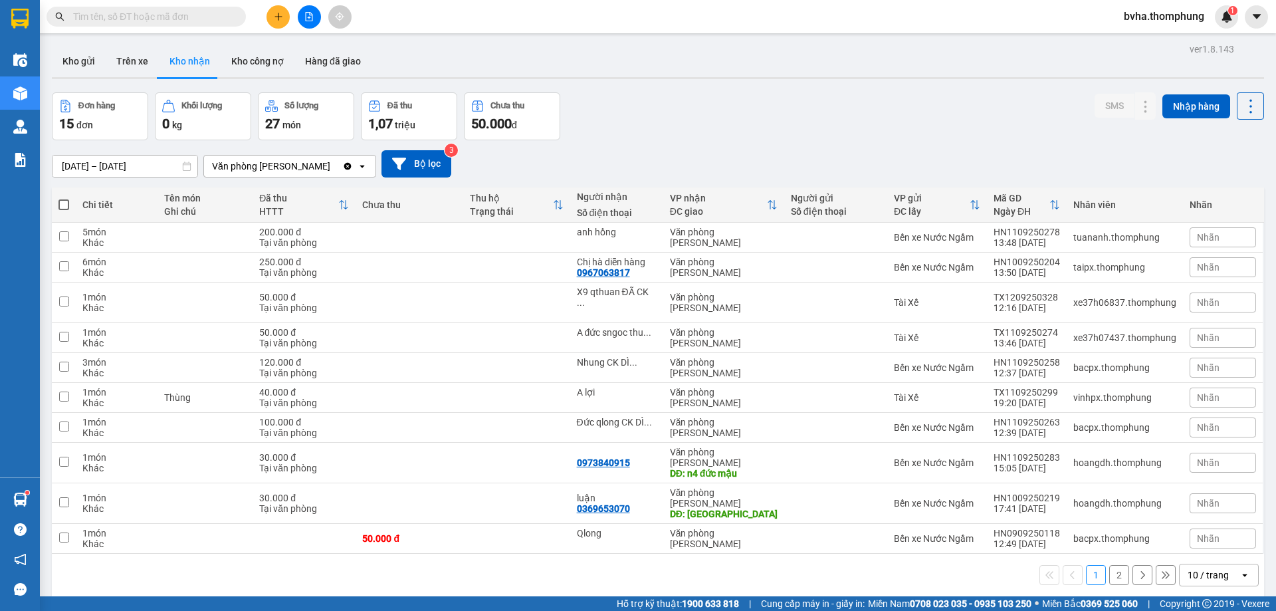
click at [473, 3] on div "Kết quả tìm kiếm ( 197 ) Bộ lọc Mã ĐH Trạng thái Món hàng Thu hộ Tổng cước Chưa…" at bounding box center [638, 16] width 1276 height 33
